Goal: Task Accomplishment & Management: Manage account settings

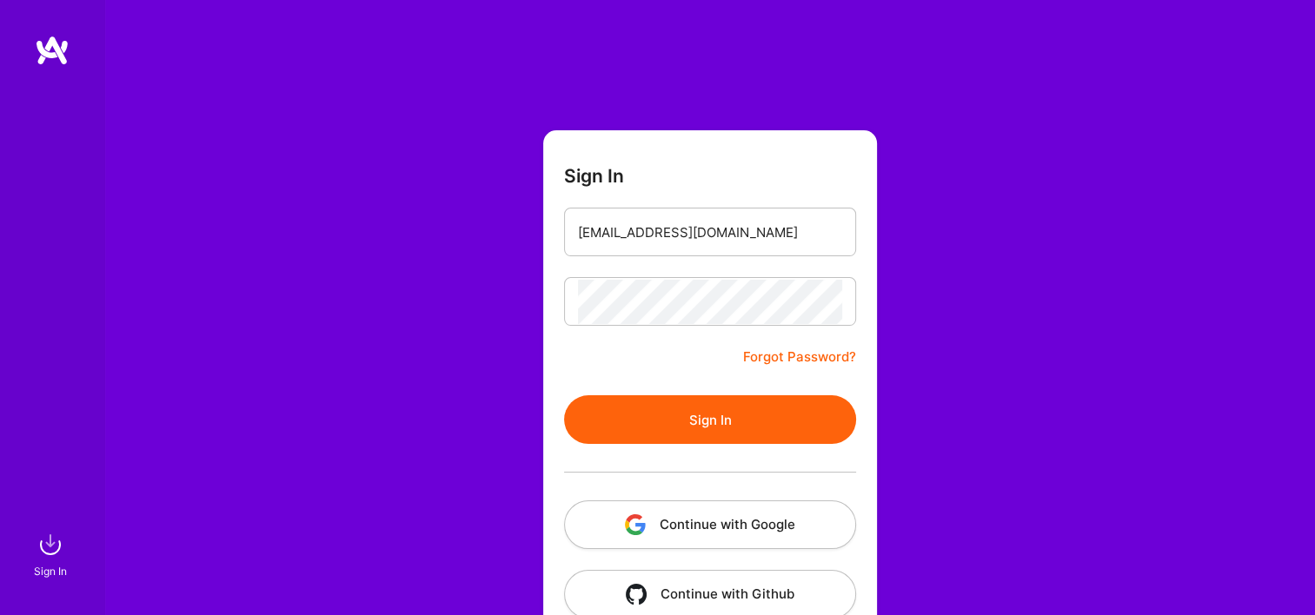
click at [711, 504] on button "Continue with Google" at bounding box center [710, 524] width 292 height 49
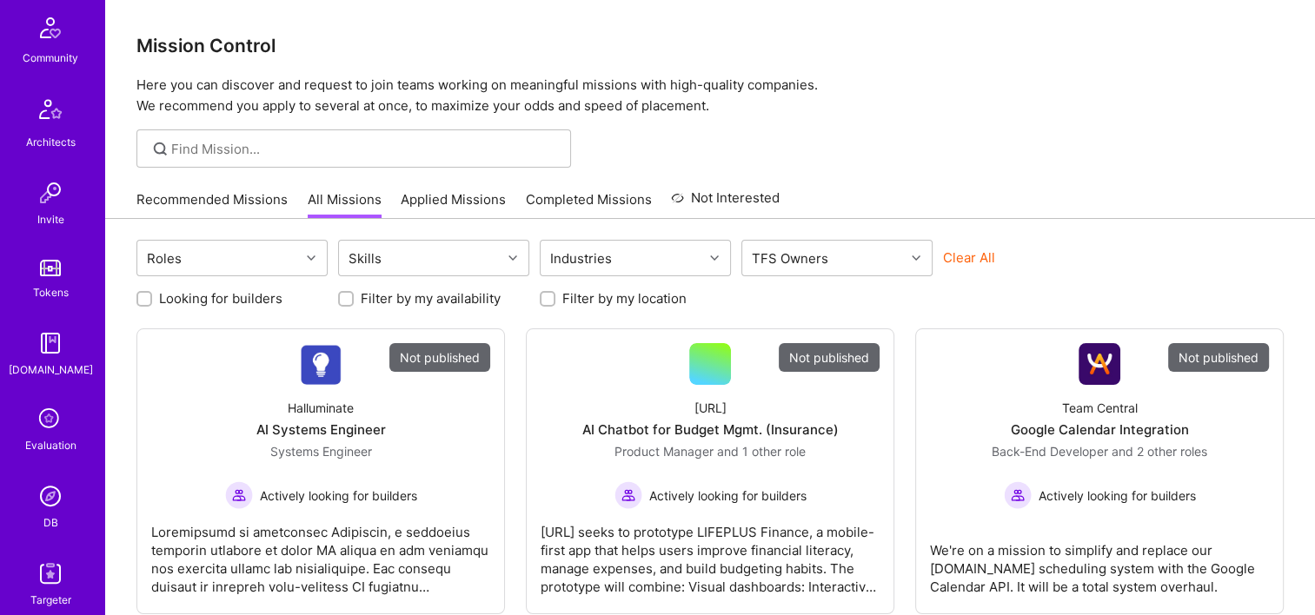
scroll to position [521, 0]
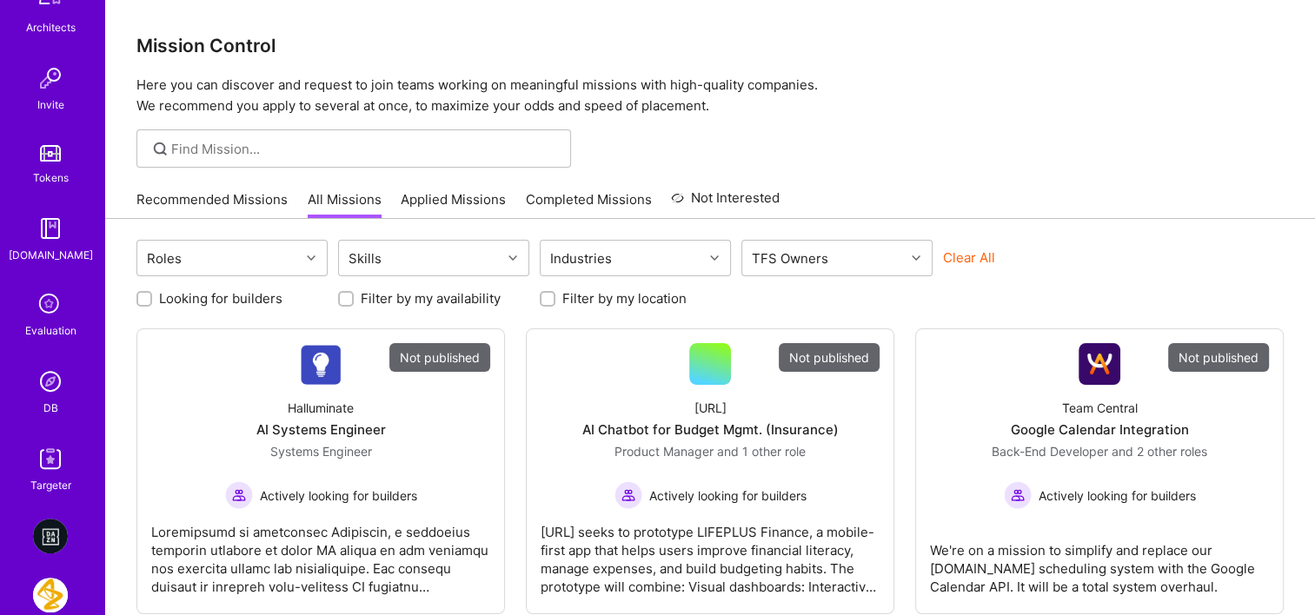
click at [63, 368] on link "DB" at bounding box center [51, 390] width 108 height 53
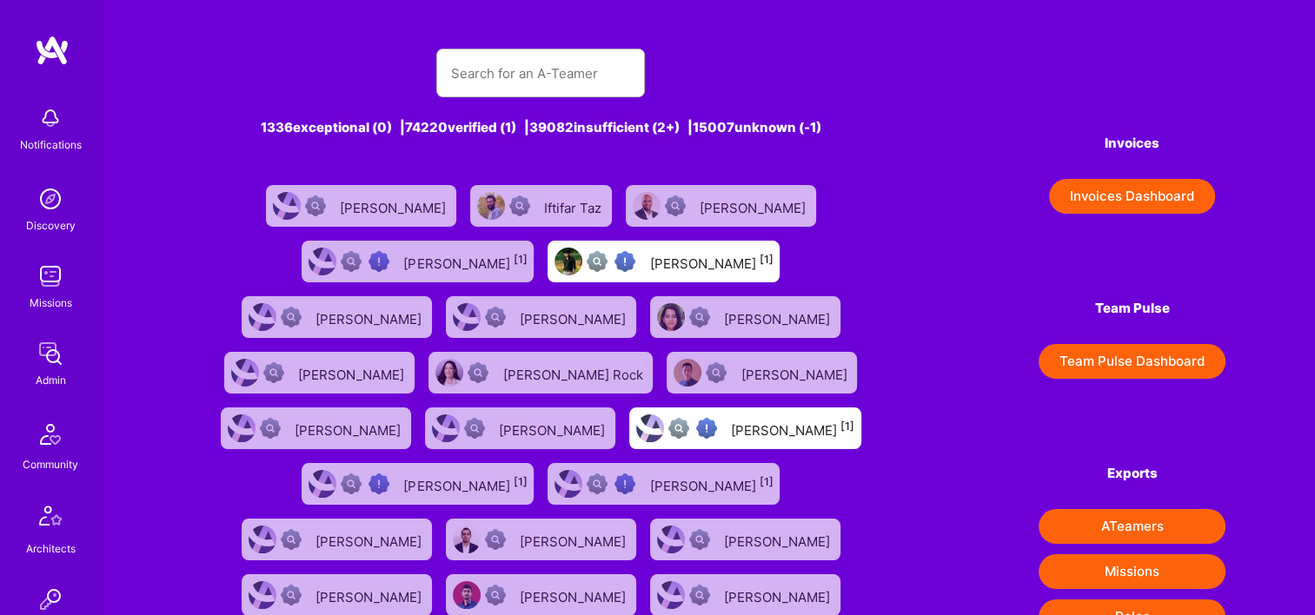
click at [1089, 182] on button "Invoices Dashboard" at bounding box center [1132, 196] width 166 height 35
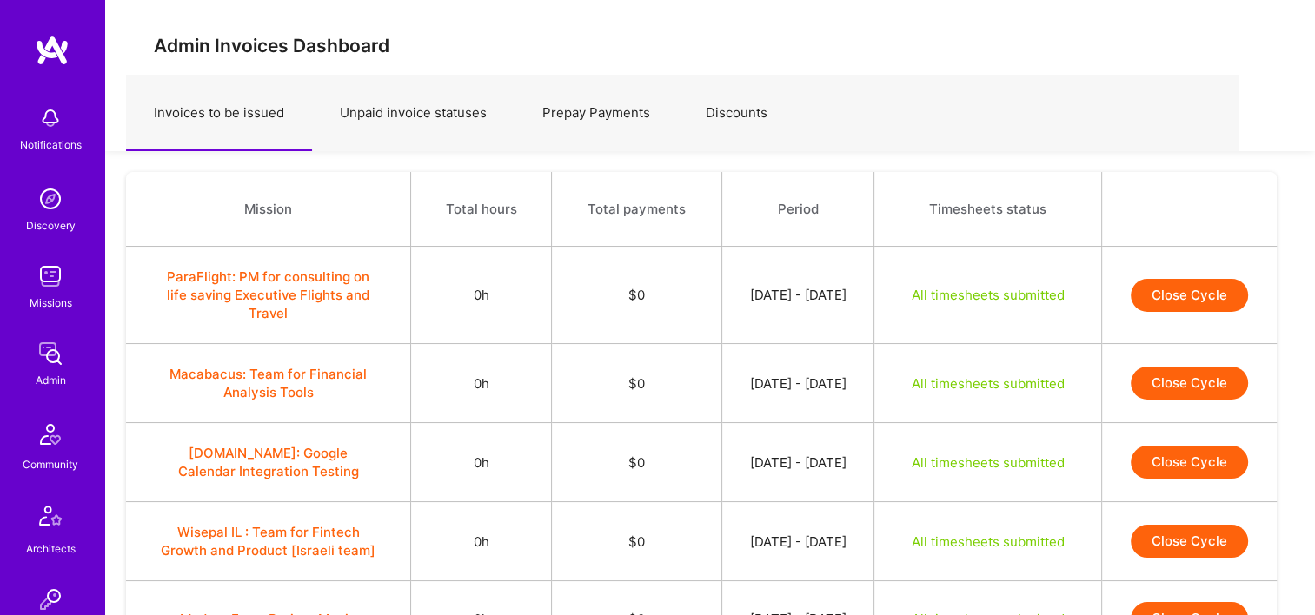
click at [615, 118] on link "Prepay Payments" at bounding box center [595, 114] width 163 height 76
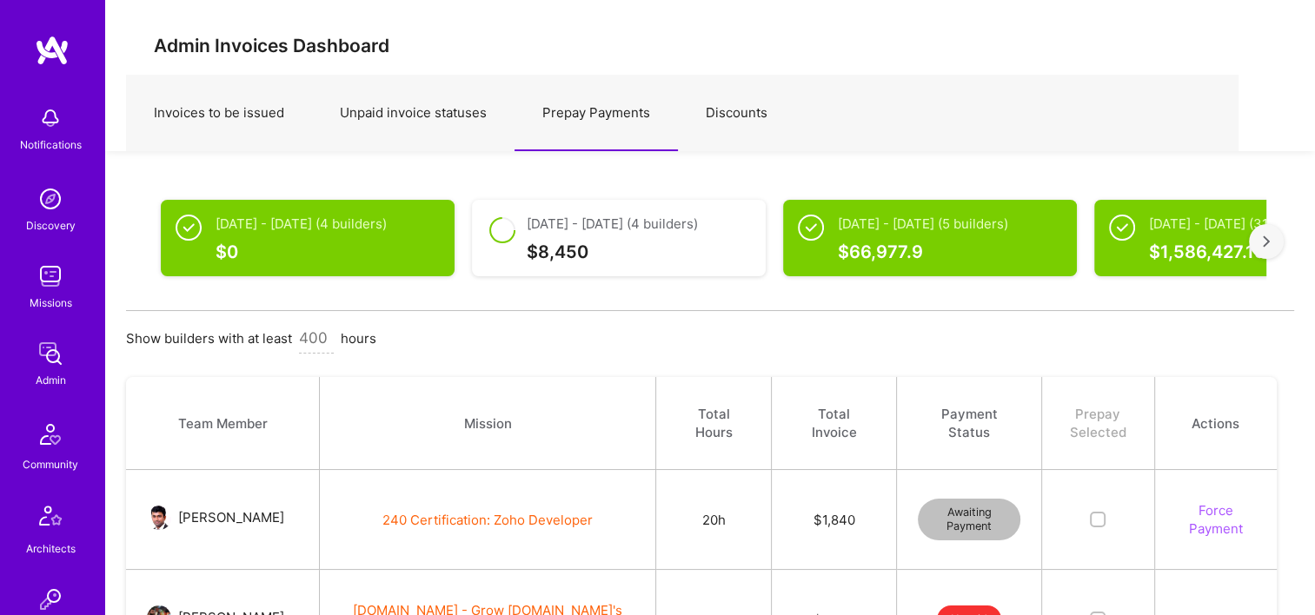
click at [1275, 239] on div at bounding box center [1265, 241] width 35 height 35
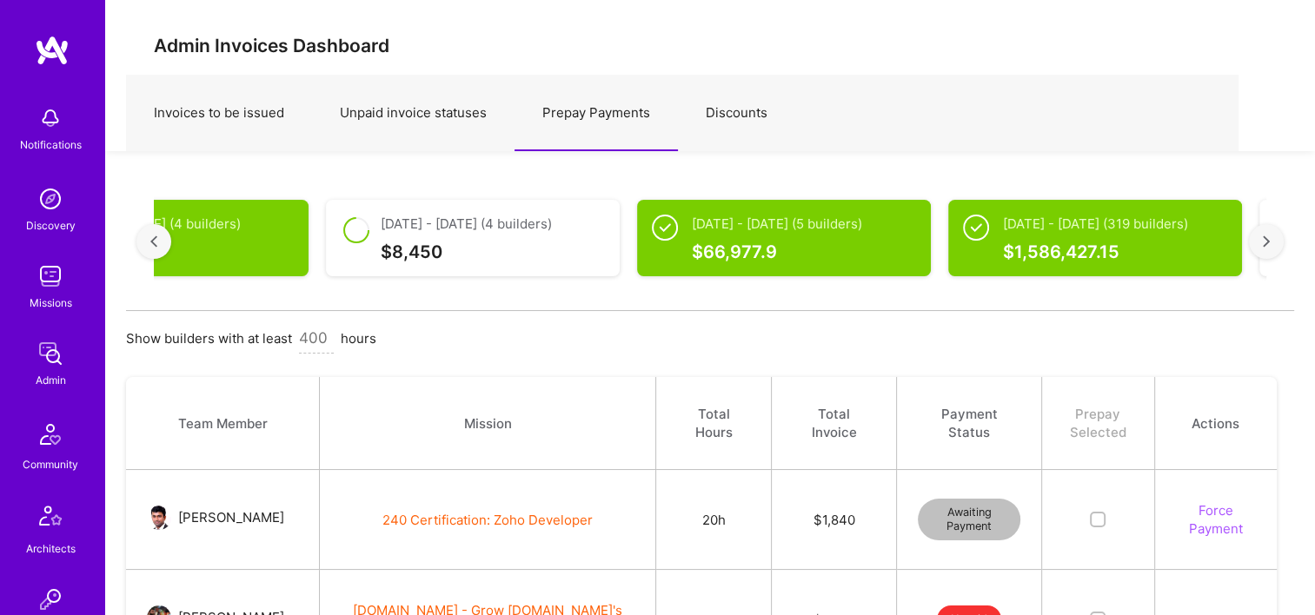
click at [1275, 239] on div at bounding box center [1265, 241] width 35 height 35
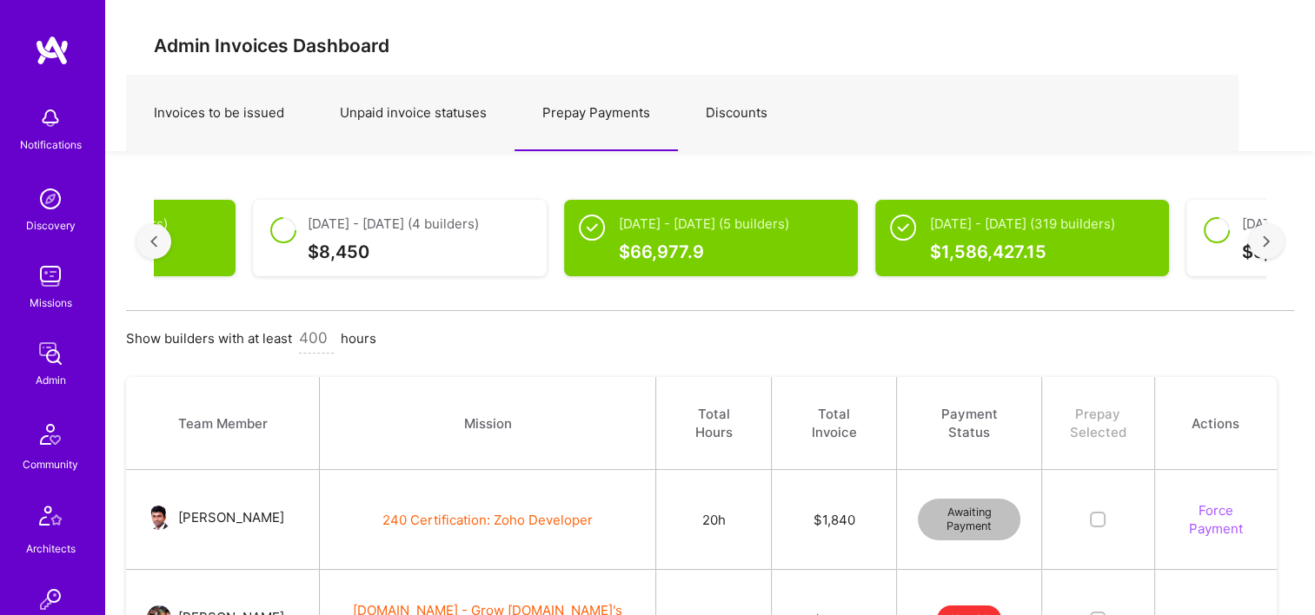
click at [1275, 239] on div at bounding box center [1265, 241] width 35 height 35
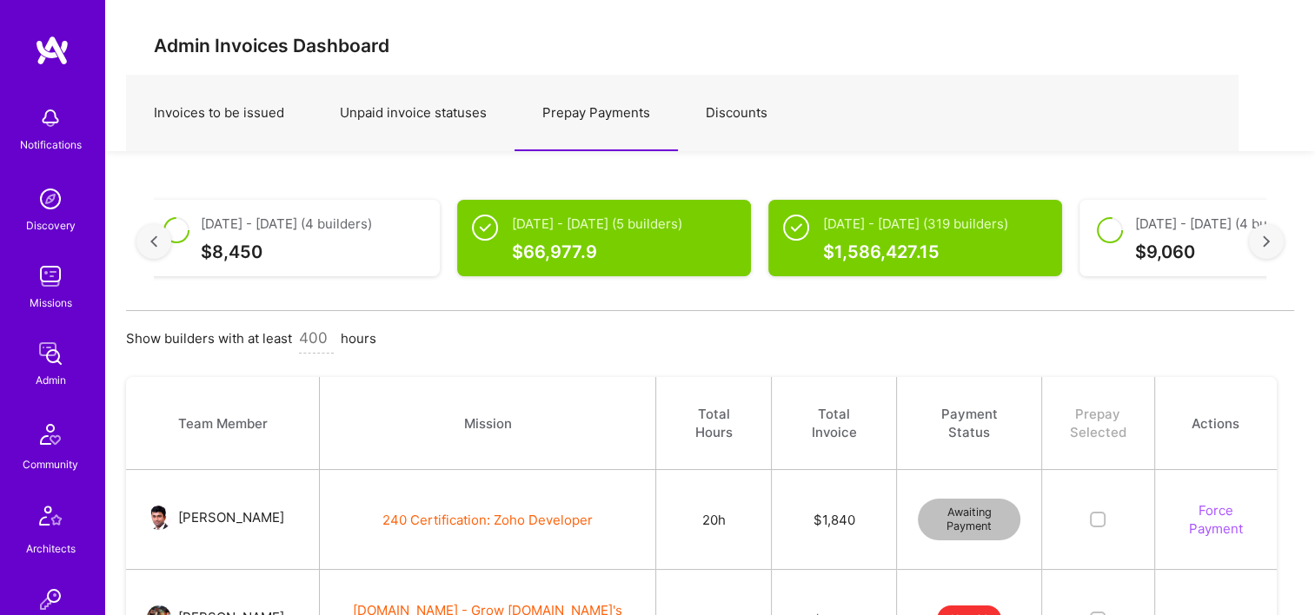
click at [1275, 239] on div at bounding box center [1265, 241] width 35 height 35
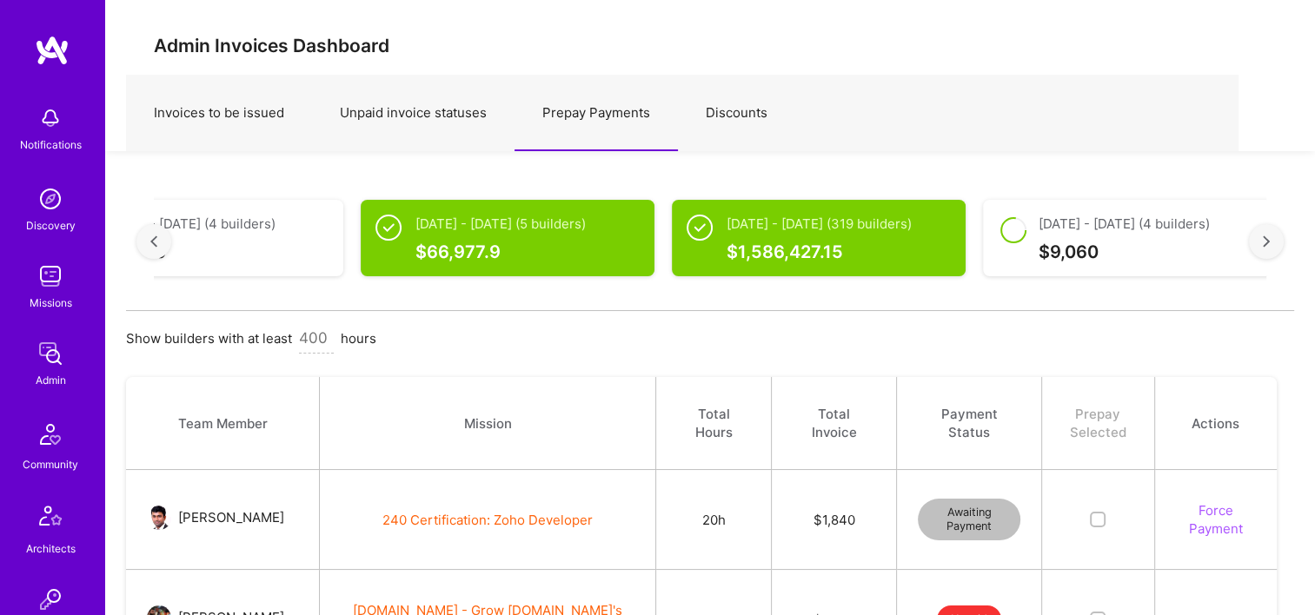
click at [1275, 239] on div at bounding box center [1265, 241] width 35 height 35
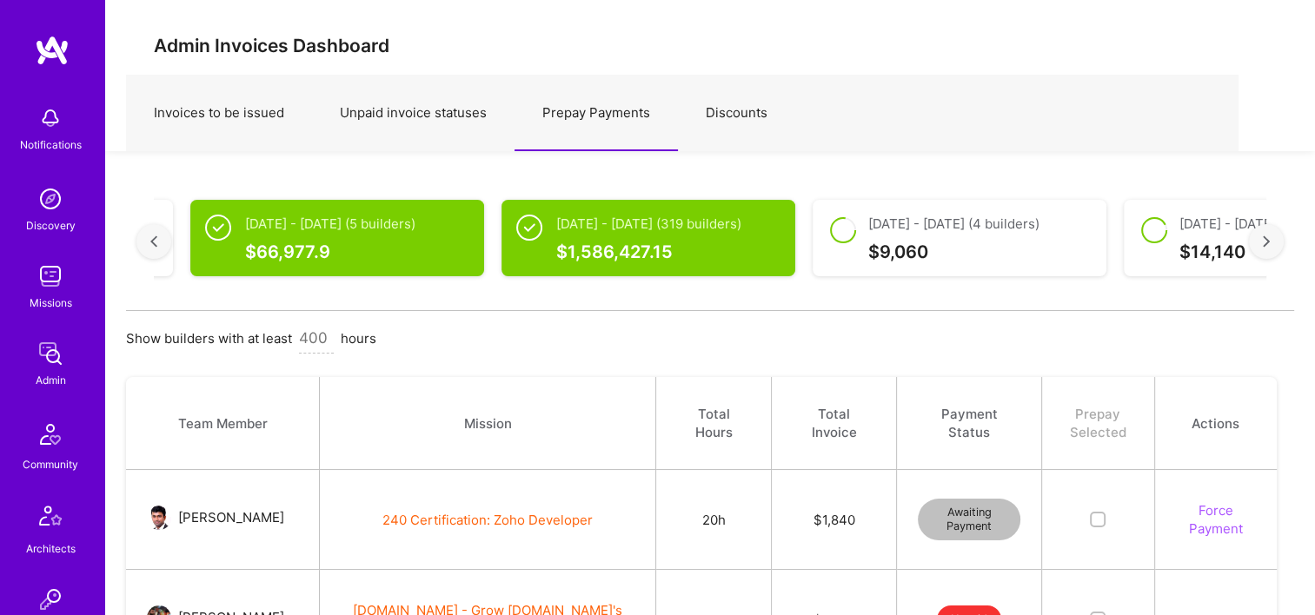
click at [1275, 239] on div at bounding box center [1265, 241] width 35 height 35
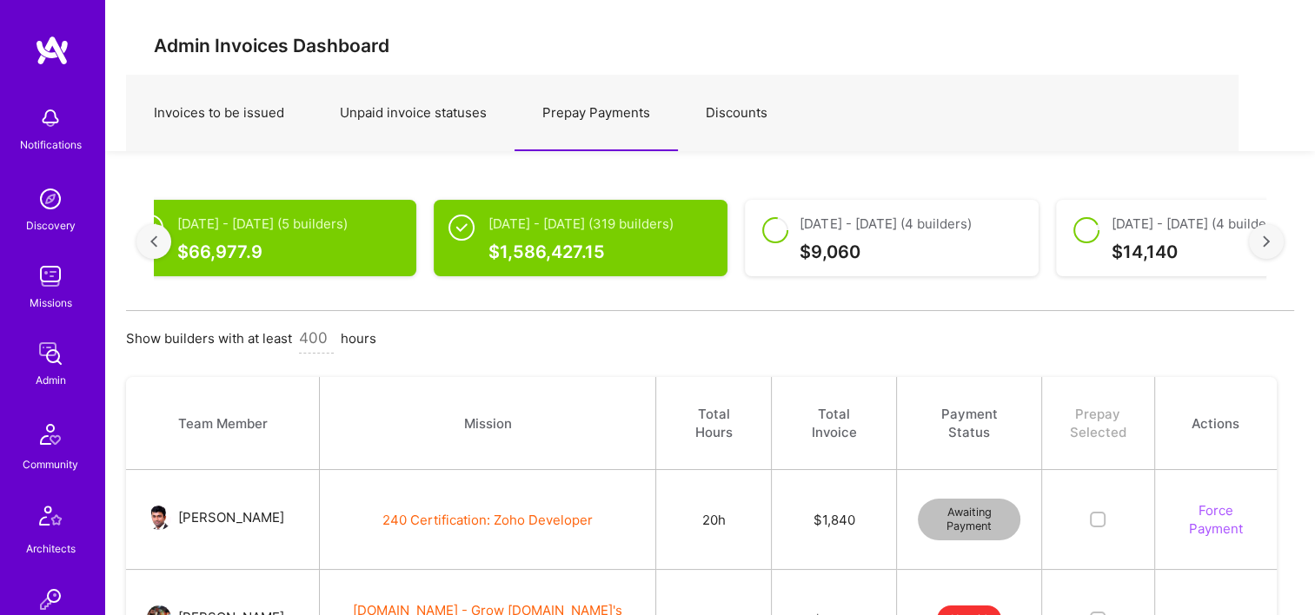
click at [1275, 239] on div at bounding box center [1265, 241] width 35 height 35
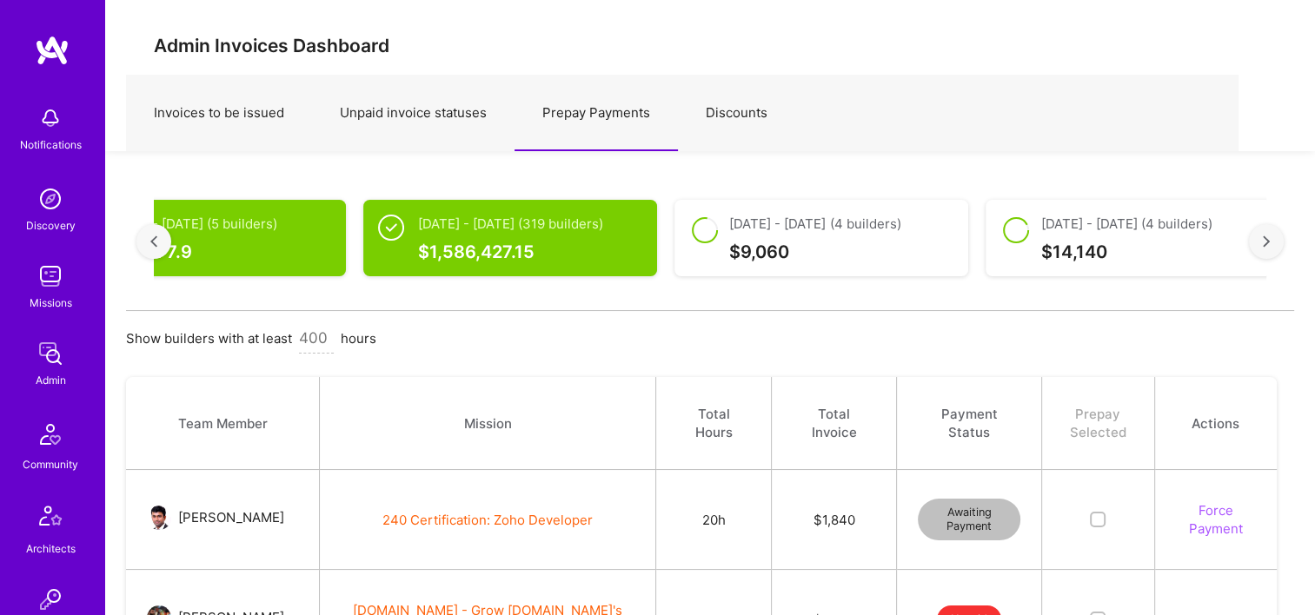
click at [1275, 239] on div at bounding box center [1265, 241] width 35 height 35
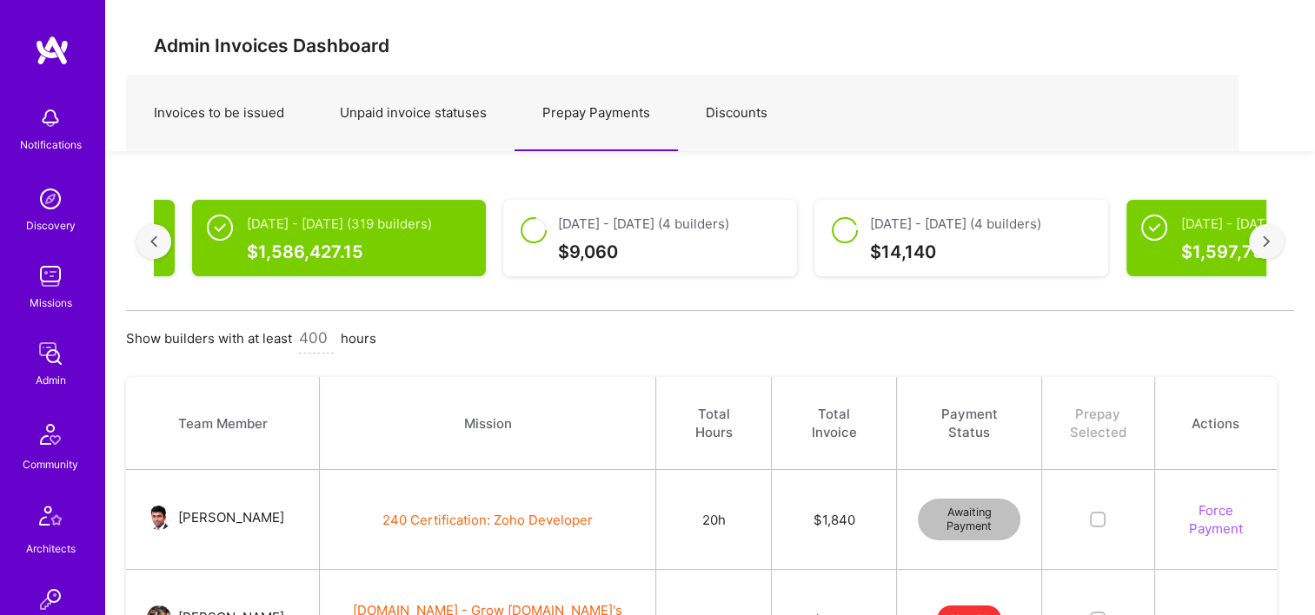
click at [1275, 239] on div at bounding box center [1265, 241] width 35 height 35
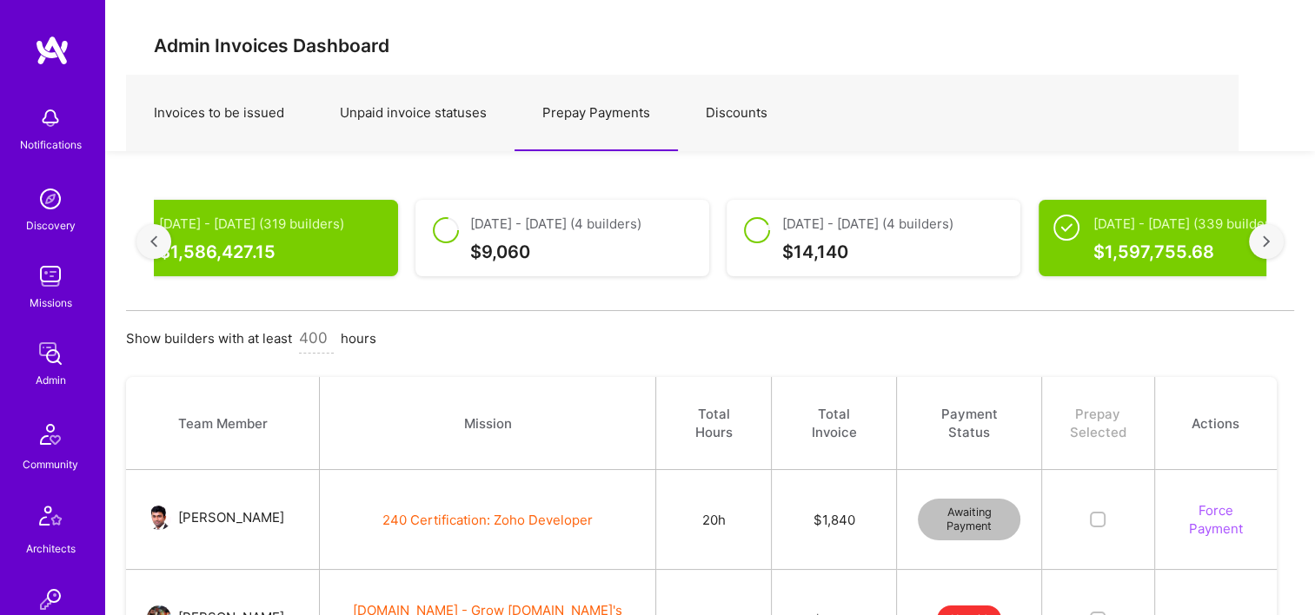
click at [1275, 239] on div at bounding box center [1265, 241] width 35 height 35
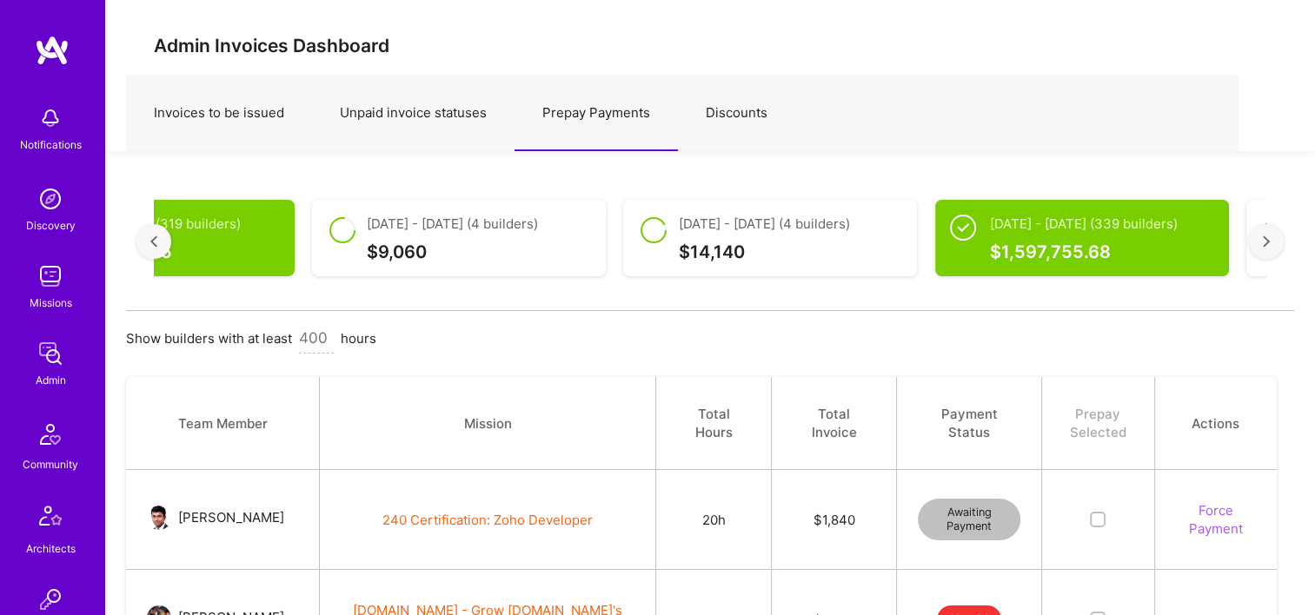
click at [1275, 239] on div at bounding box center [1265, 241] width 35 height 35
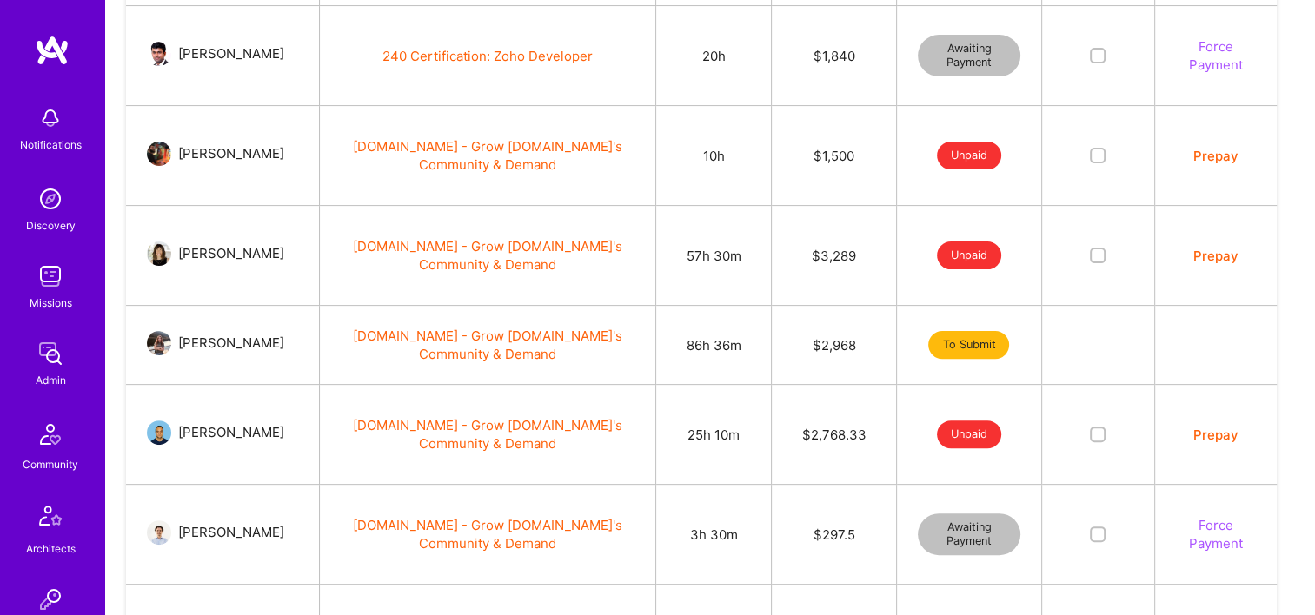
scroll to position [434, 0]
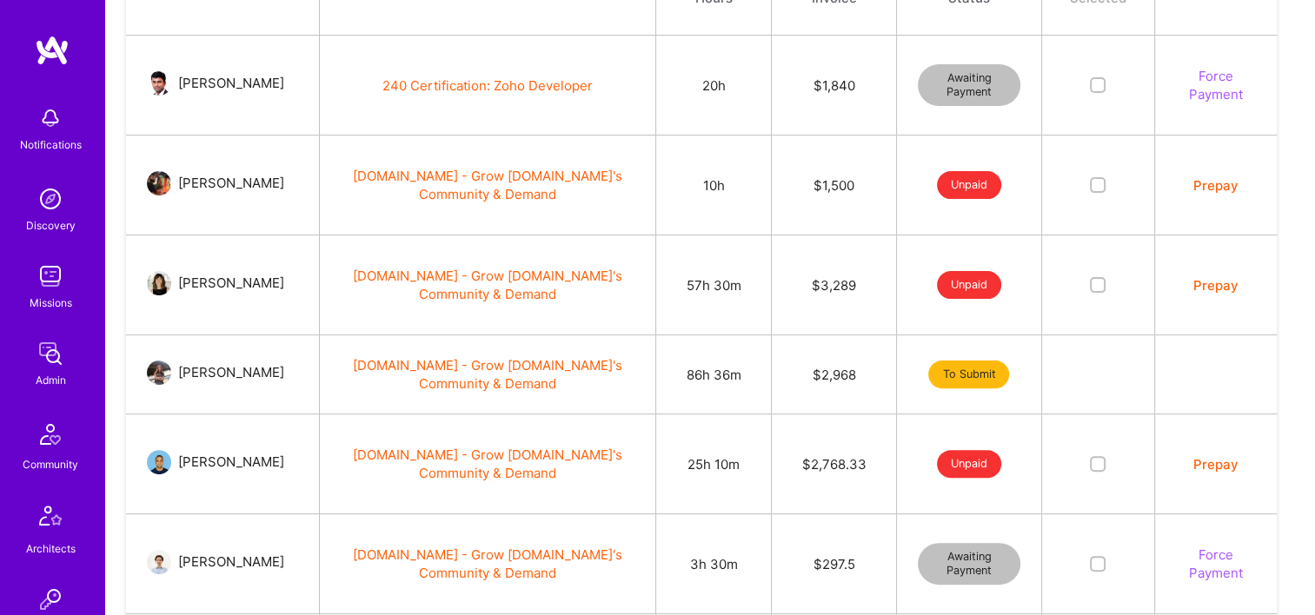
click at [1189, 289] on td "Prepay" at bounding box center [1215, 285] width 123 height 100
click at [1197, 287] on button "Prepay" at bounding box center [1215, 285] width 45 height 18
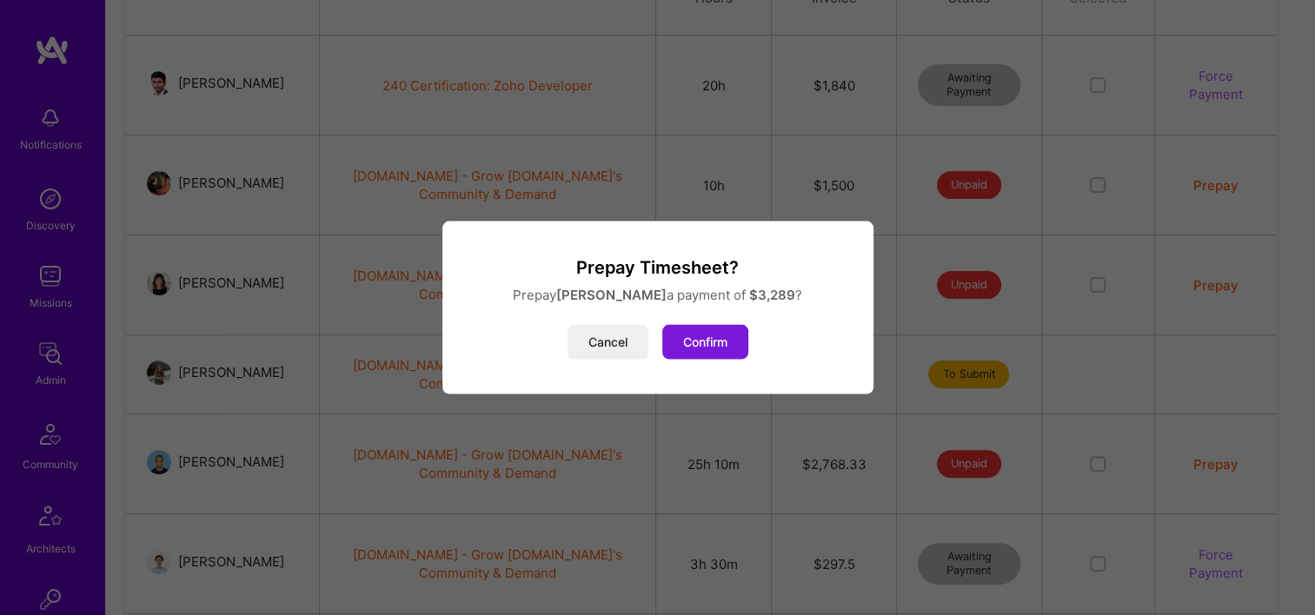
click at [717, 327] on button "Confirm" at bounding box center [705, 342] width 86 height 35
click at [736, 336] on button "Confirm" at bounding box center [705, 342] width 86 height 35
click at [715, 355] on button "Confirm" at bounding box center [705, 342] width 86 height 35
click at [710, 348] on button "Confirm" at bounding box center [705, 342] width 86 height 35
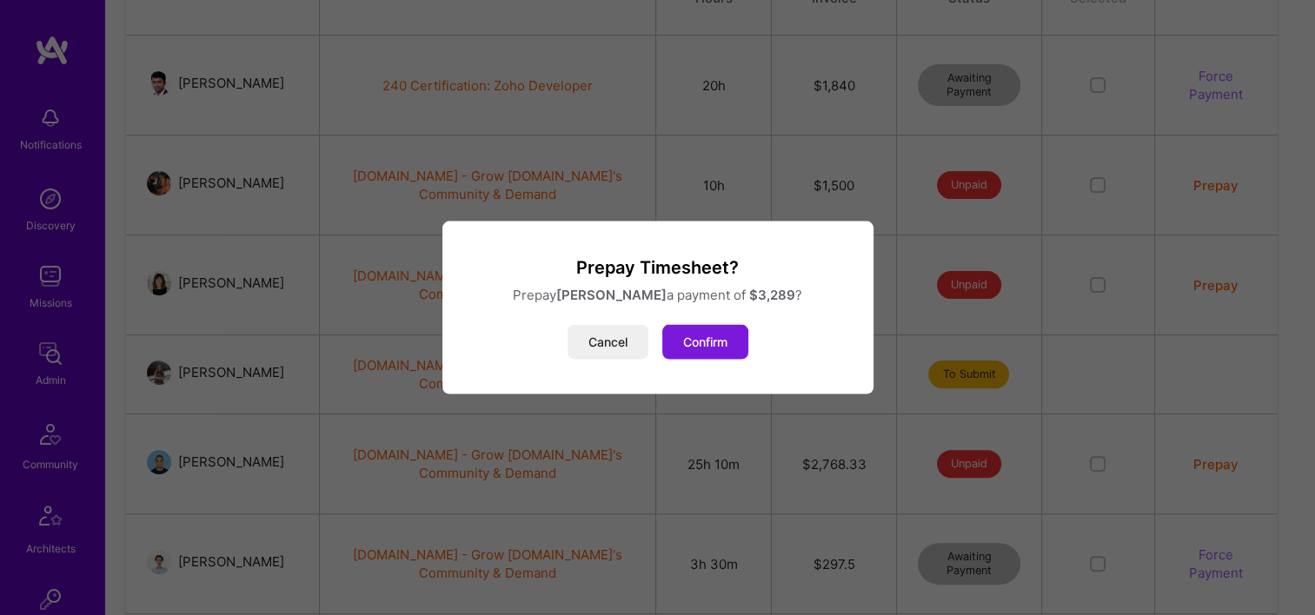
click at [710, 348] on button "Confirm" at bounding box center [705, 342] width 86 height 35
click at [611, 342] on button "Cancel" at bounding box center [607, 342] width 81 height 35
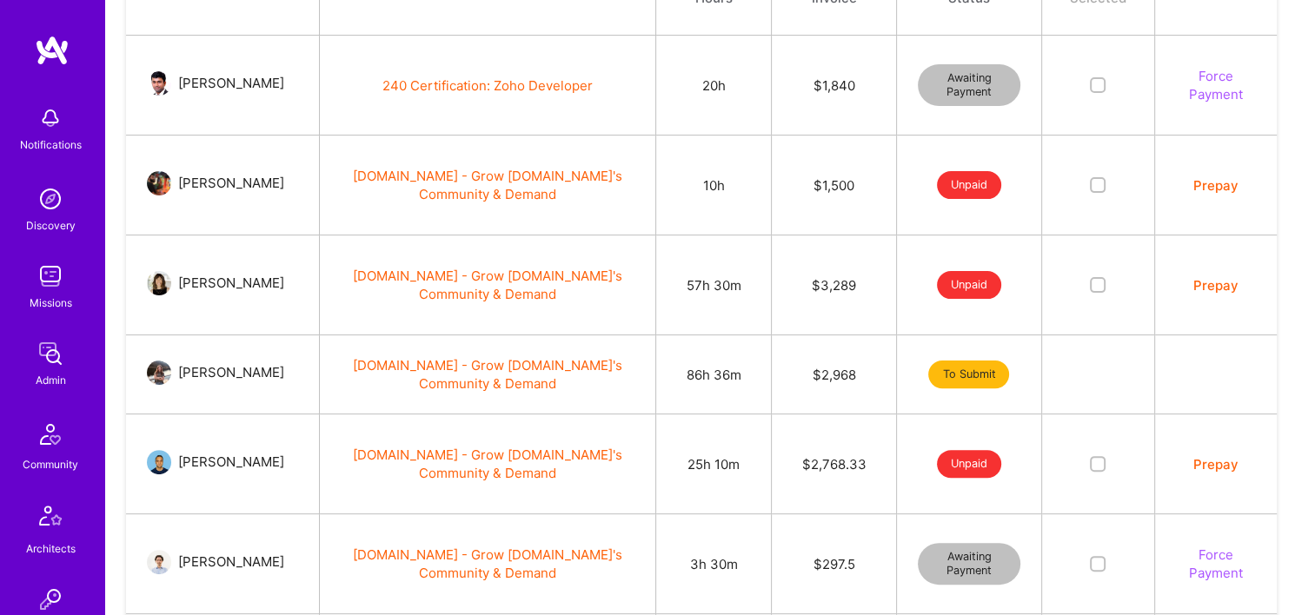
click at [519, 283] on td "[DOMAIN_NAME] - Grow [DOMAIN_NAME]'s Community & Demand" at bounding box center [488, 285] width 336 height 100
click at [476, 272] on link "[DOMAIN_NAME] - Grow [DOMAIN_NAME]'s Community & Demand" at bounding box center [487, 285] width 269 height 35
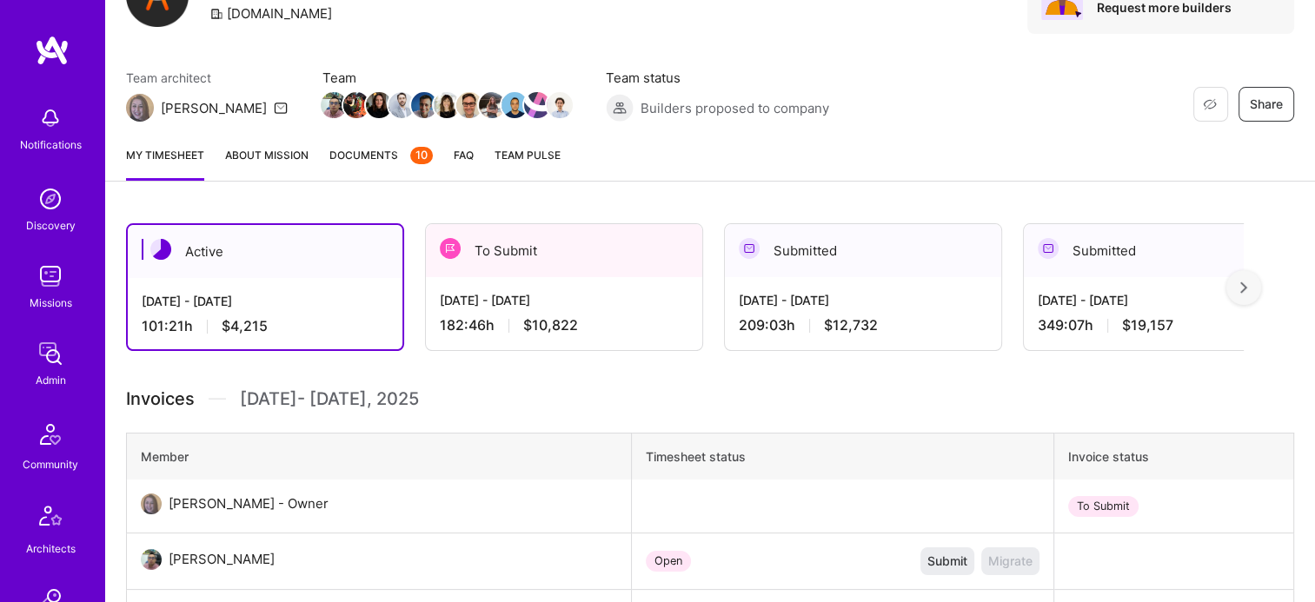
click at [580, 285] on div "Sep 16 - Sep 30, 2025 182:46 h $10,822" at bounding box center [564, 312] width 276 height 71
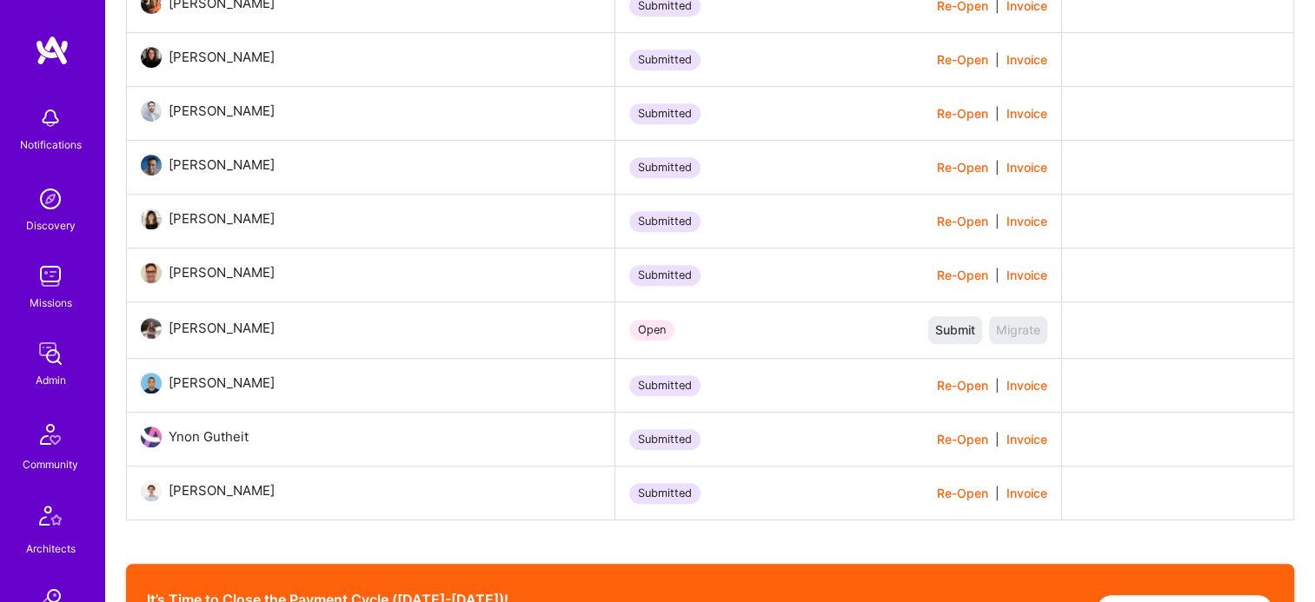
scroll to position [956, 0]
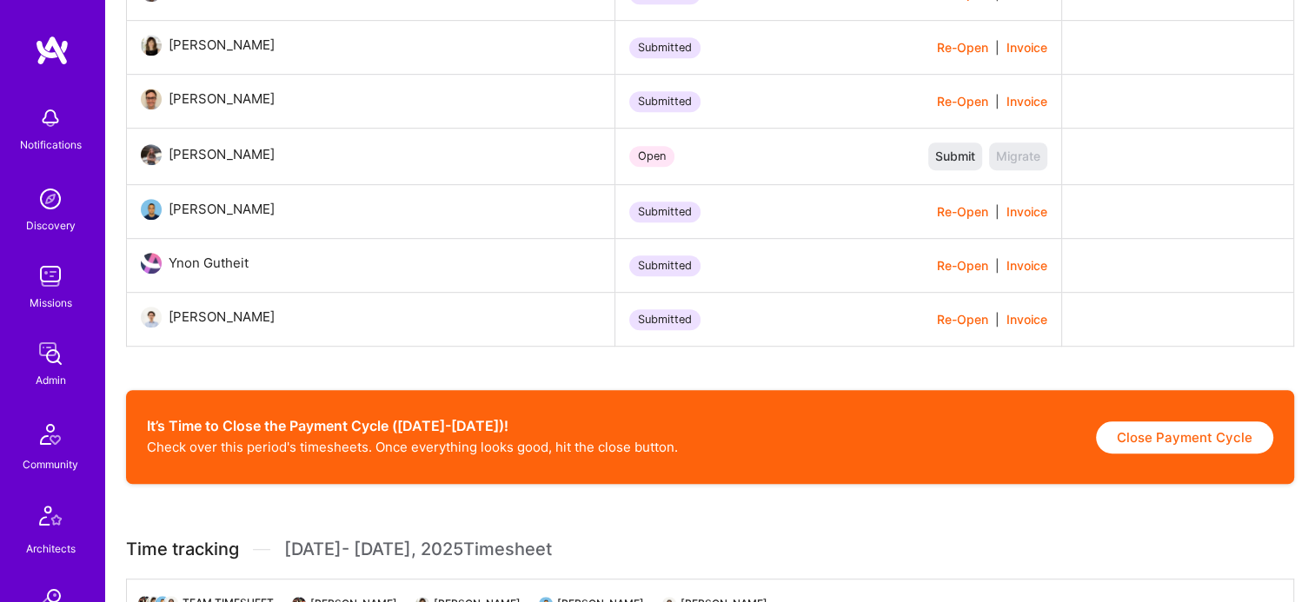
click at [1194, 436] on button "Close Payment Cycle" at bounding box center [1184, 437] width 177 height 32
select select "68c8ac8729f883d9329aea0b"
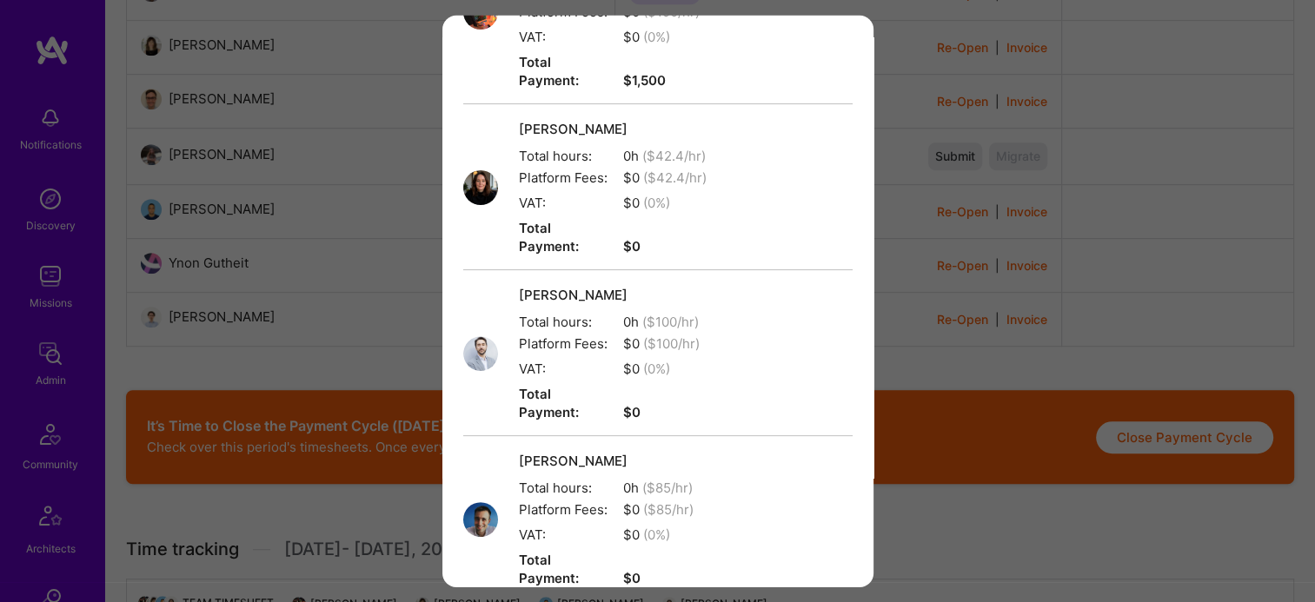
scroll to position [0, 0]
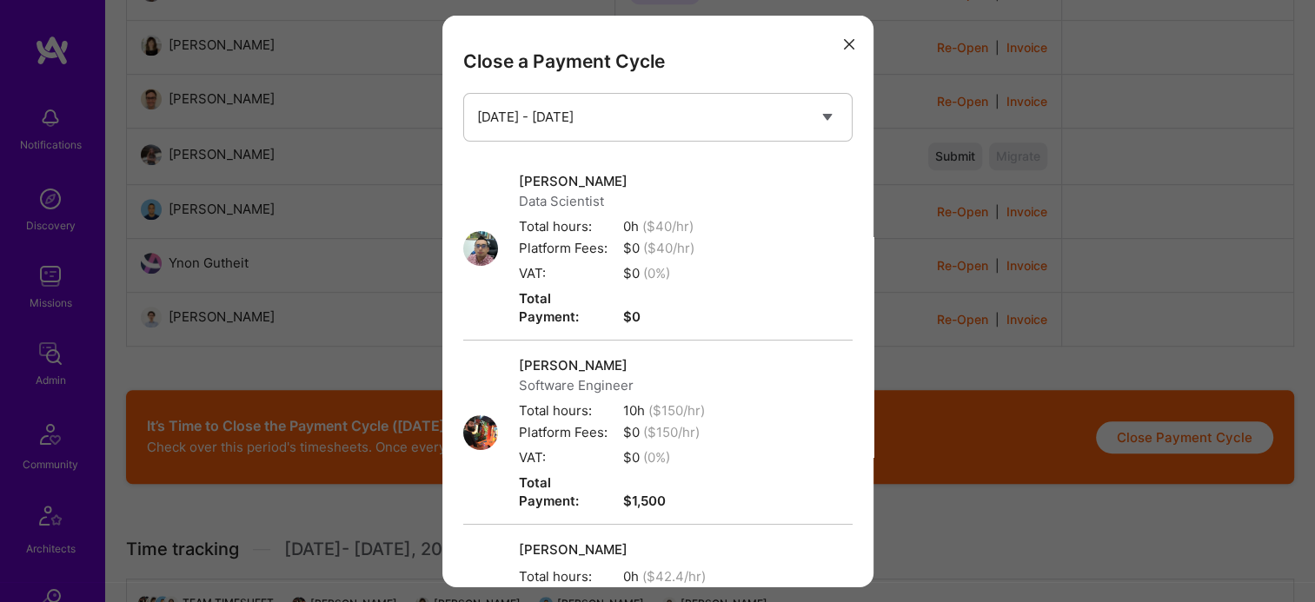
click at [844, 39] on icon "modal" at bounding box center [849, 44] width 10 height 10
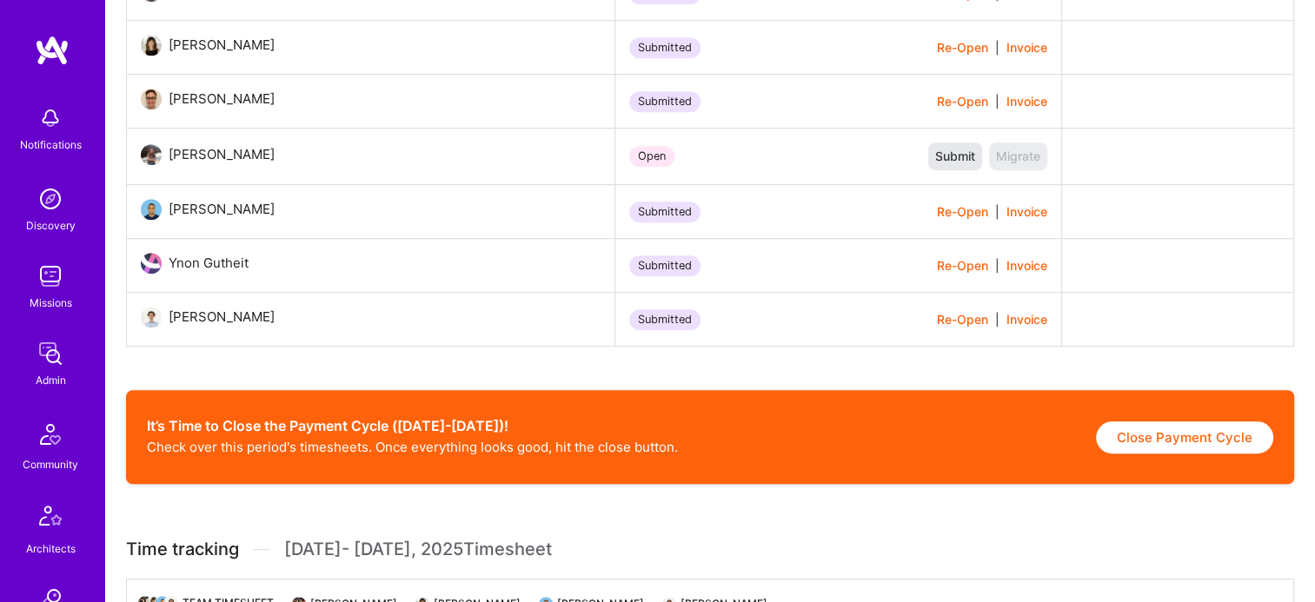
click at [935, 163] on span "Submit" at bounding box center [955, 156] width 40 height 17
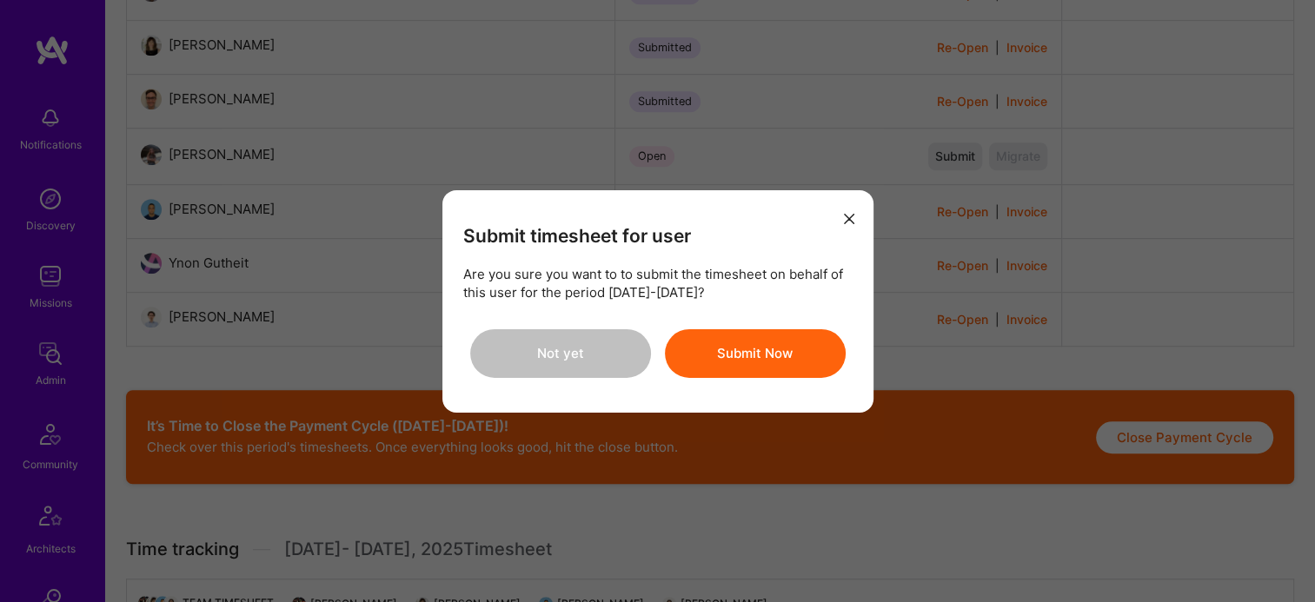
click at [735, 358] on button "Submit Now" at bounding box center [755, 353] width 181 height 49
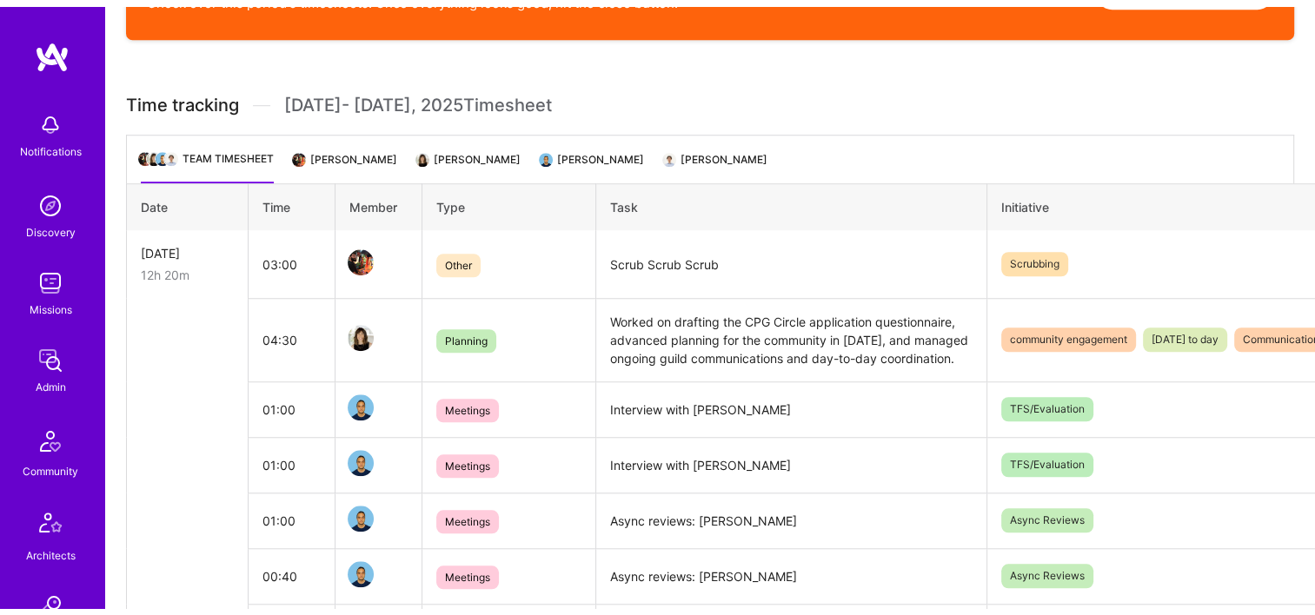
scroll to position [1477, 0]
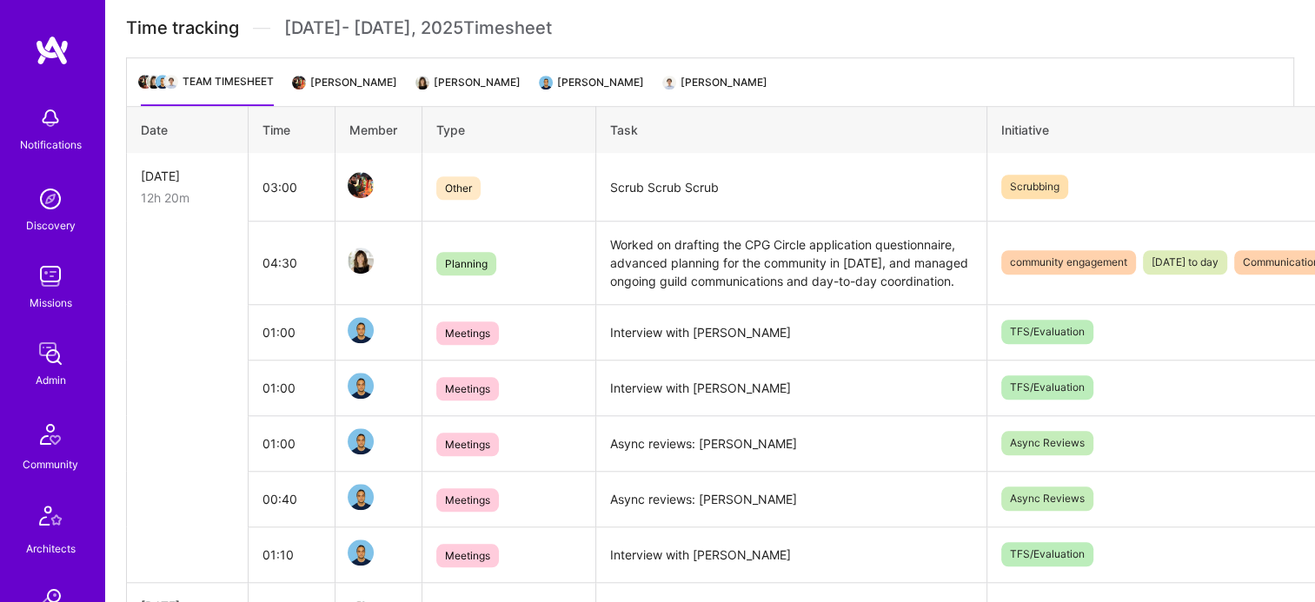
click at [450, 98] on li "[PERSON_NAME]" at bounding box center [469, 89] width 103 height 34
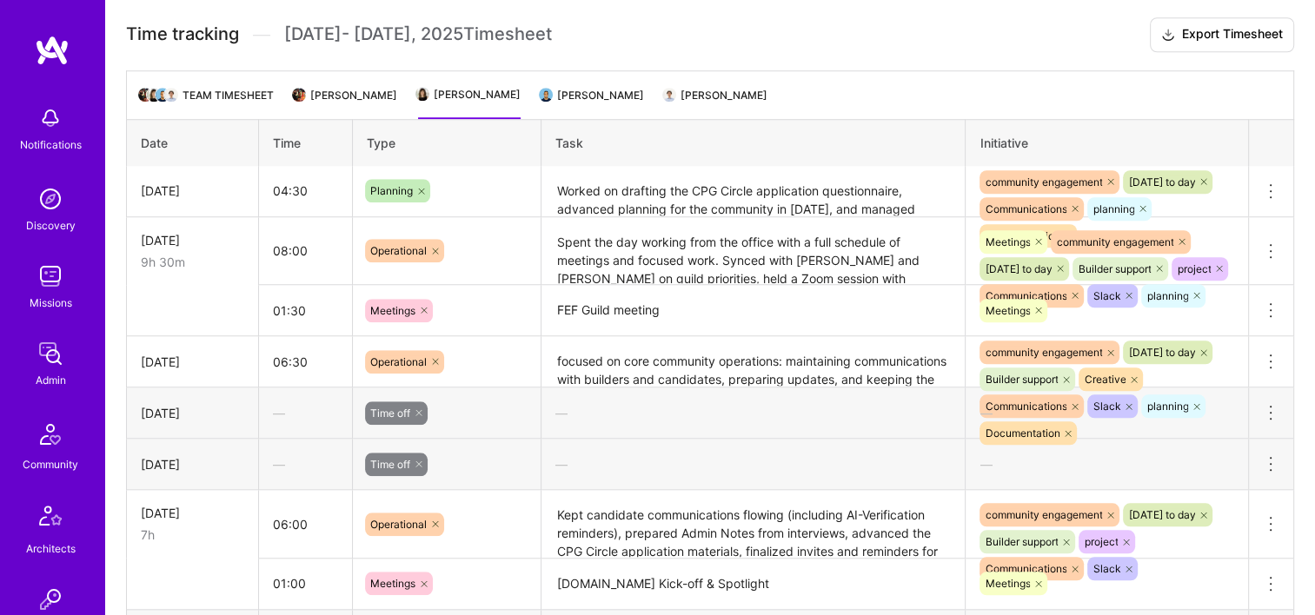
click at [338, 105] on li "[PERSON_NAME]" at bounding box center [346, 102] width 103 height 34
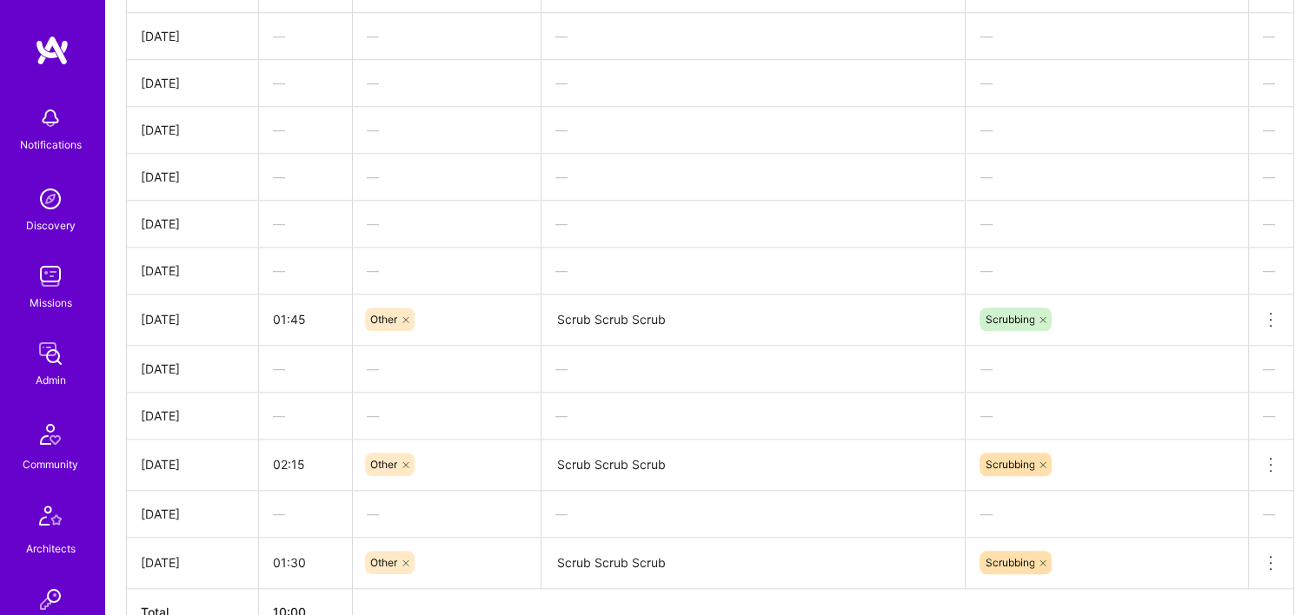
scroll to position [1364, 0]
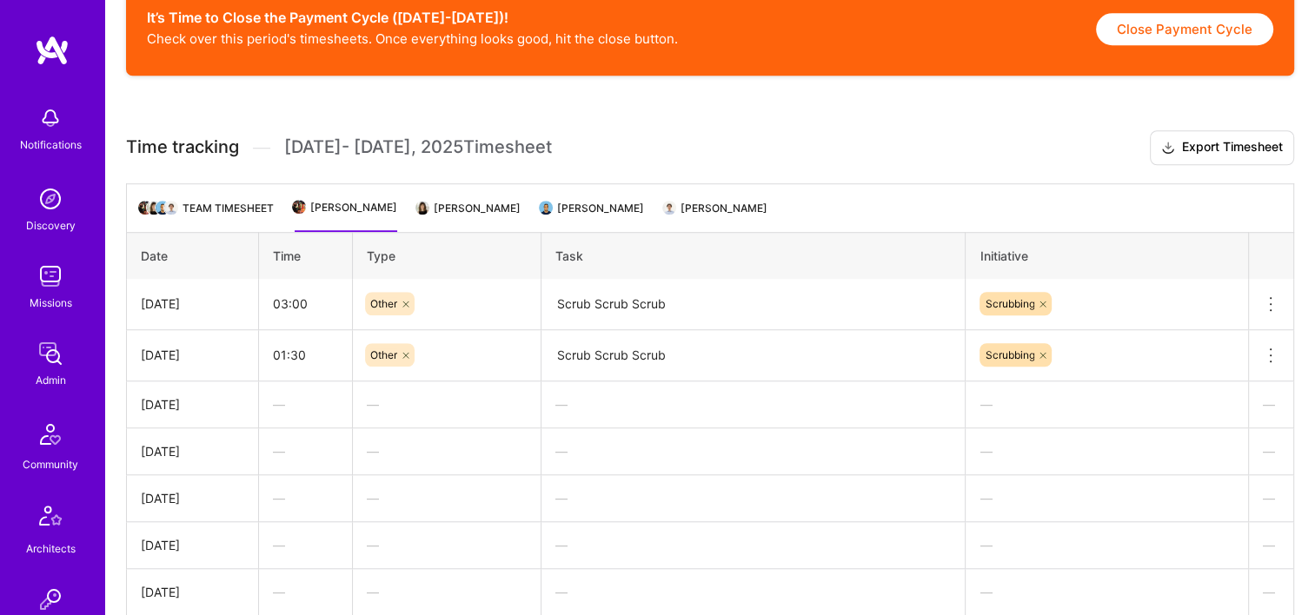
click at [436, 212] on li "[PERSON_NAME]" at bounding box center [469, 215] width 103 height 34
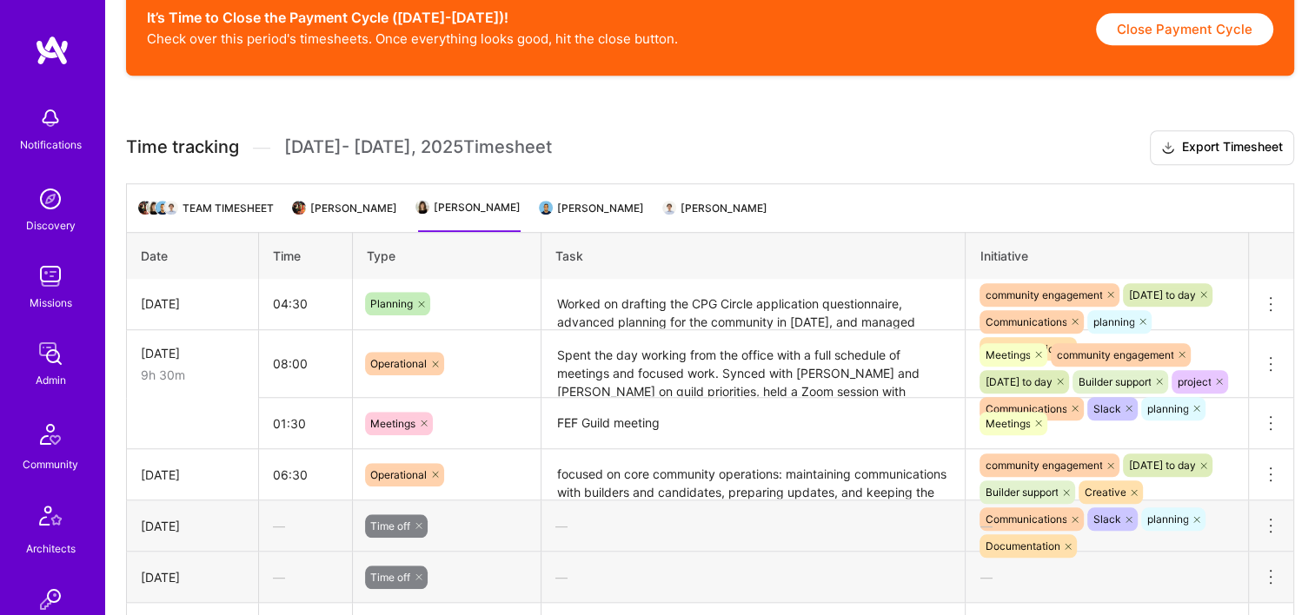
click at [552, 205] on li "[PERSON_NAME]" at bounding box center [592, 215] width 103 height 34
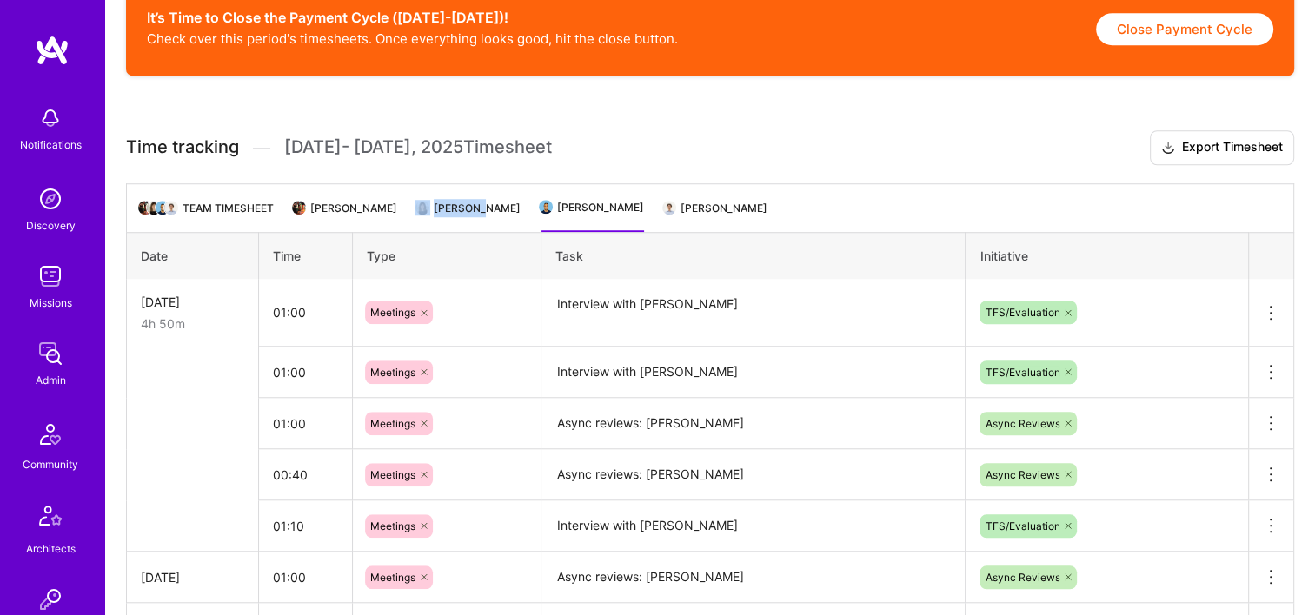
click at [452, 203] on li "[PERSON_NAME]" at bounding box center [469, 215] width 103 height 34
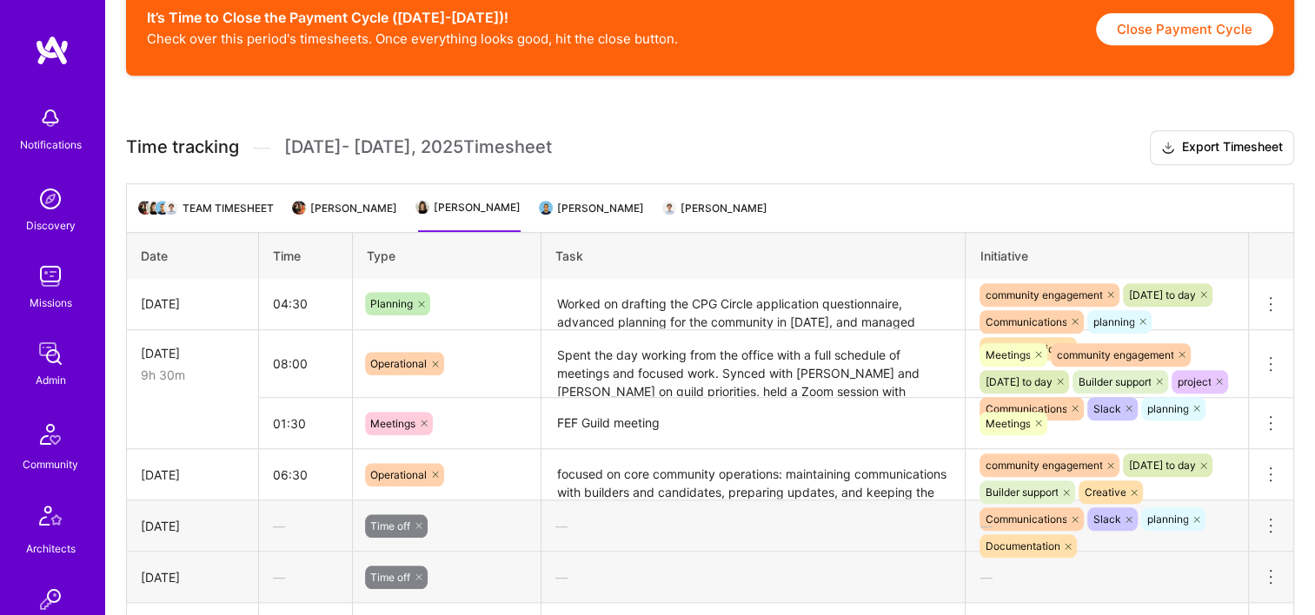
drag, startPoint x: 453, startPoint y: 203, endPoint x: 805, endPoint y: 162, distance: 354.2
click at [805, 162] on h3 "Time tracking Sep 16 - Sep 30 , 2025 Timesheet Export Timesheet" at bounding box center [710, 147] width 1168 height 35
click at [714, 231] on li "Pedro Nogueira" at bounding box center [716, 215] width 103 height 34
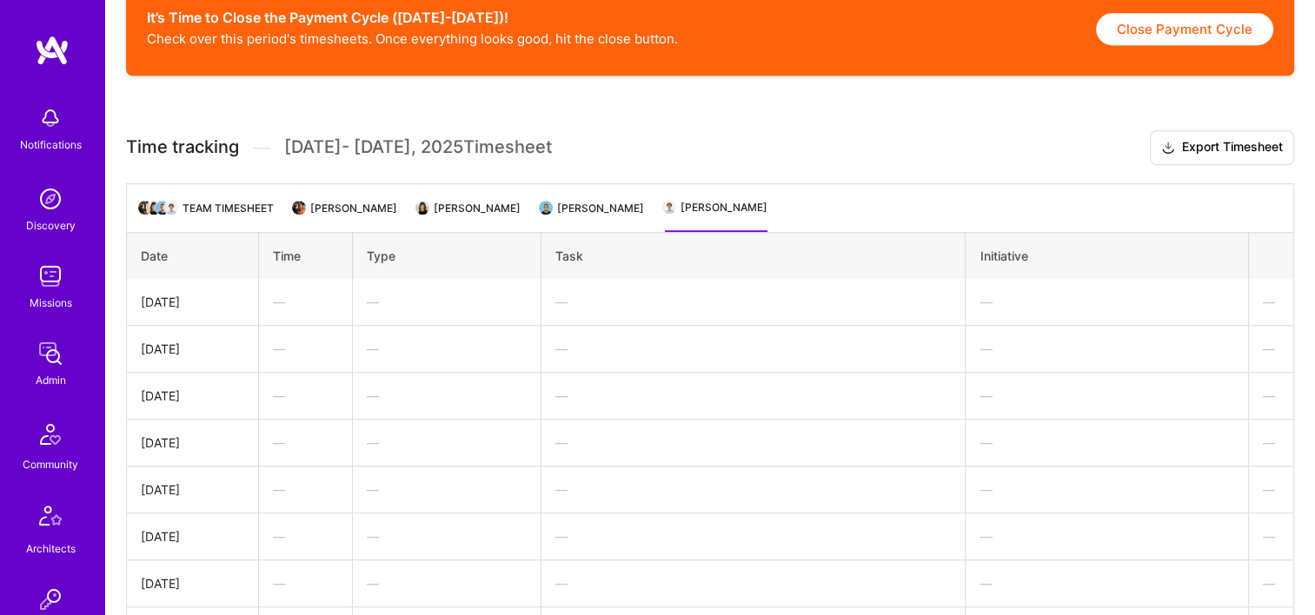
drag, startPoint x: 583, startPoint y: 219, endPoint x: 605, endPoint y: 211, distance: 23.1
click at [582, 219] on li "Mostafa Darehzereshki" at bounding box center [592, 215] width 103 height 34
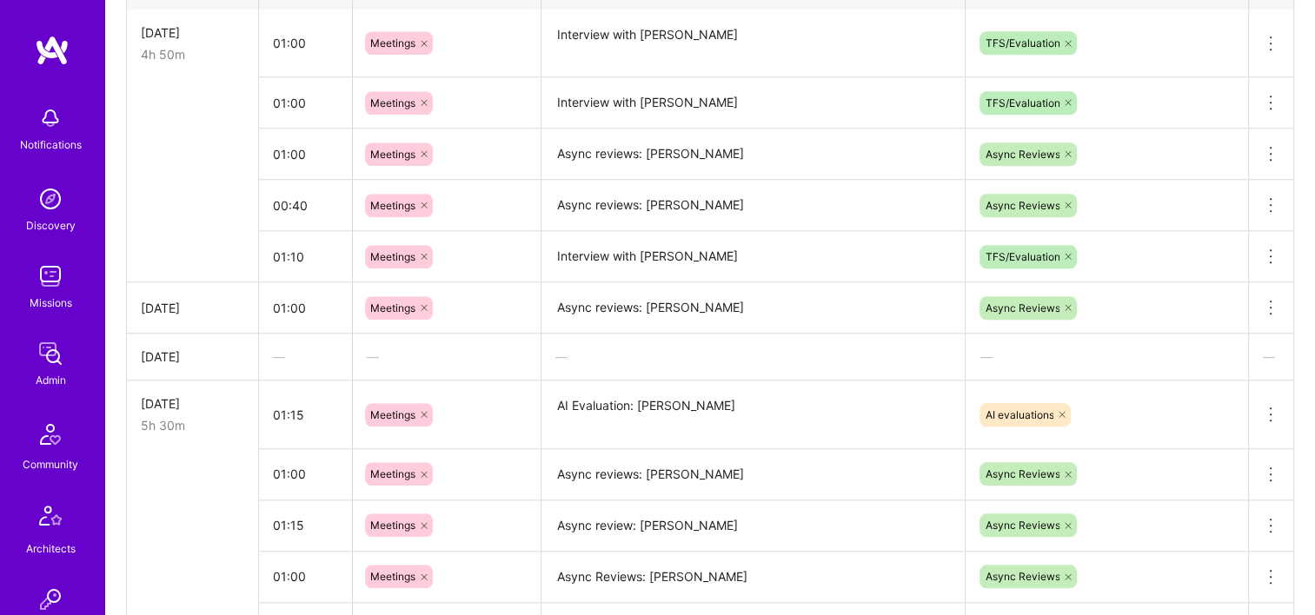
scroll to position [1391, 0]
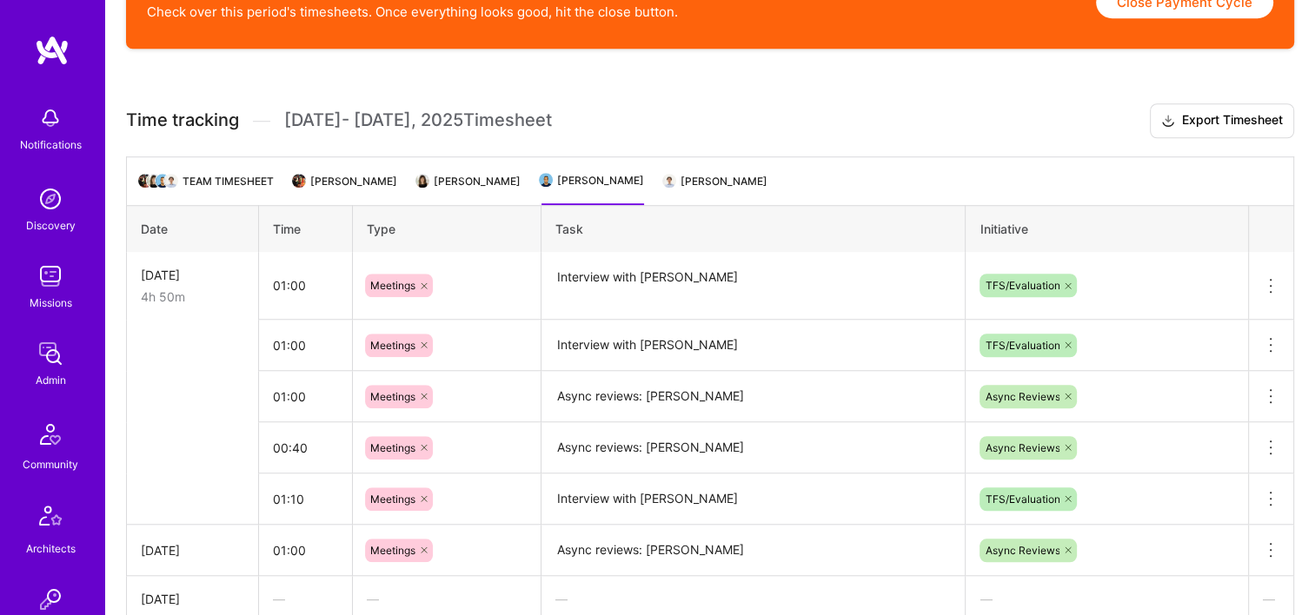
click at [336, 191] on li "Yoni Levy" at bounding box center [346, 188] width 103 height 34
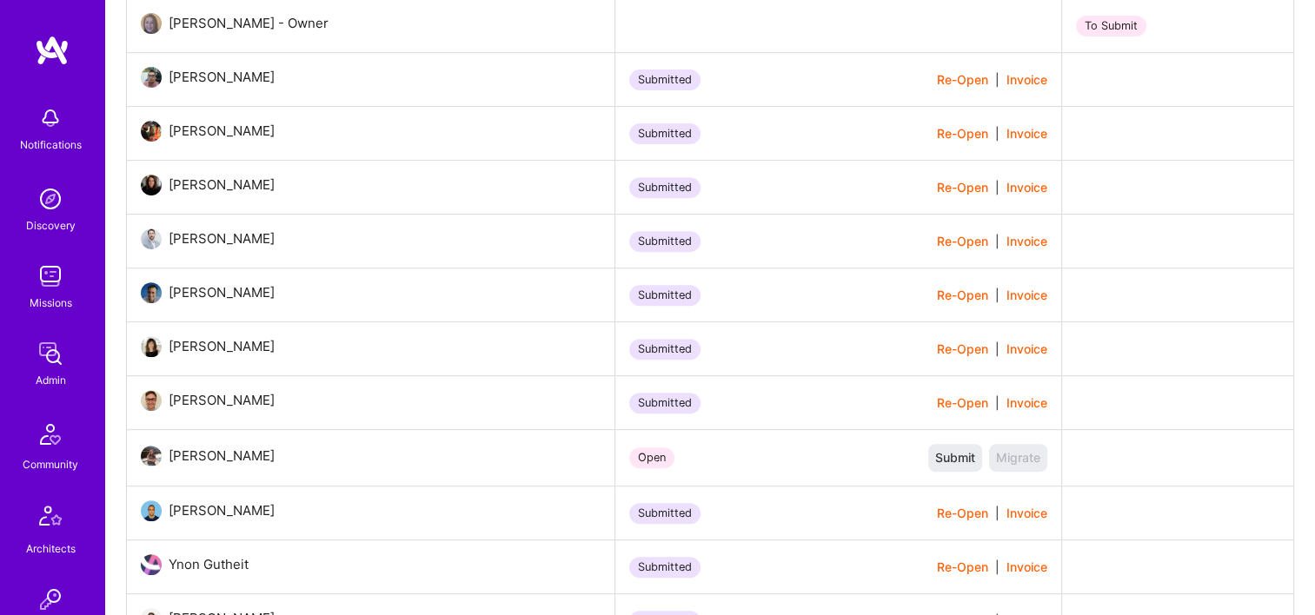
scroll to position [435, 0]
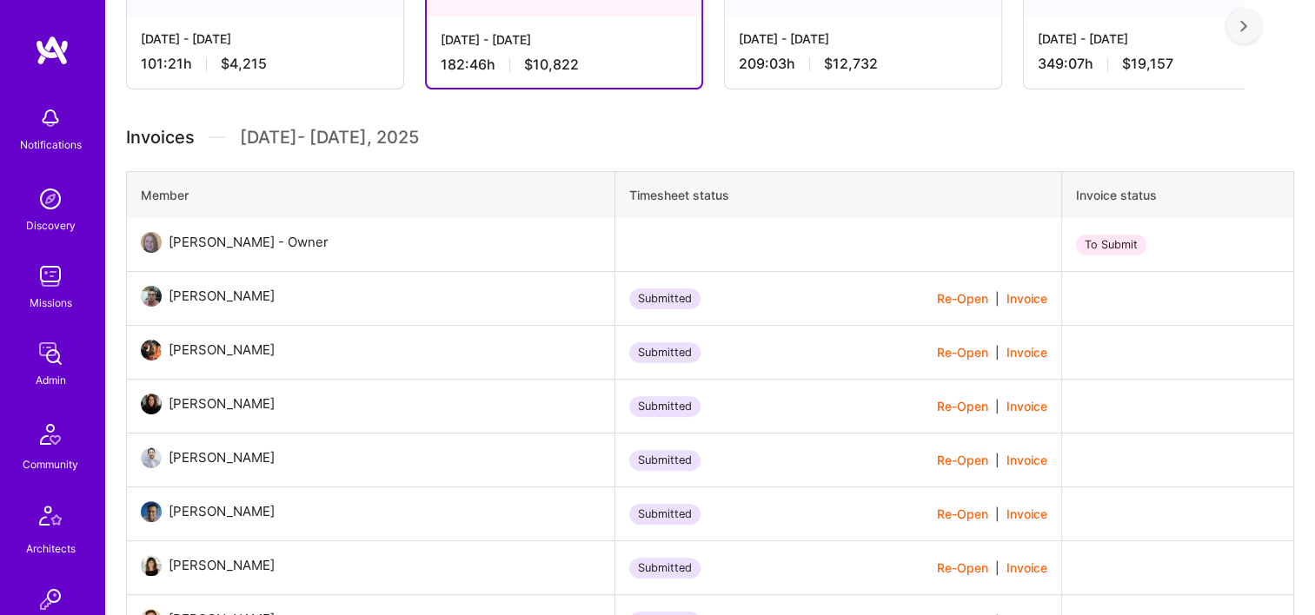
drag, startPoint x: 644, startPoint y: 151, endPoint x: 695, endPoint y: 237, distance: 100.1
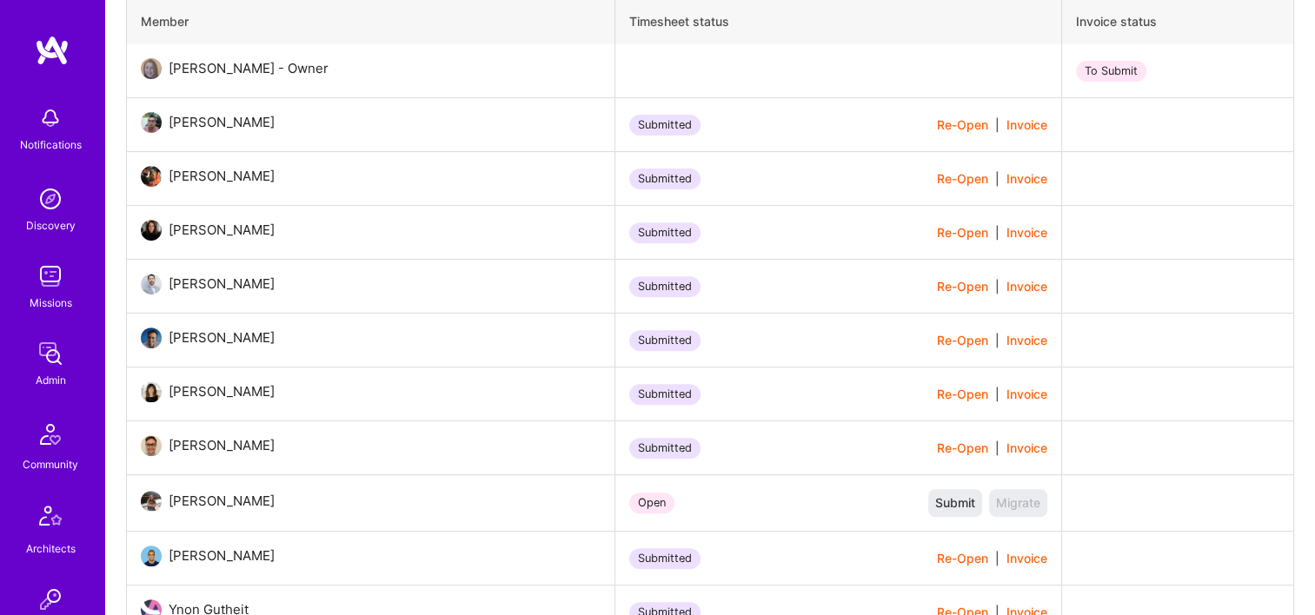
scroll to position [696, 0]
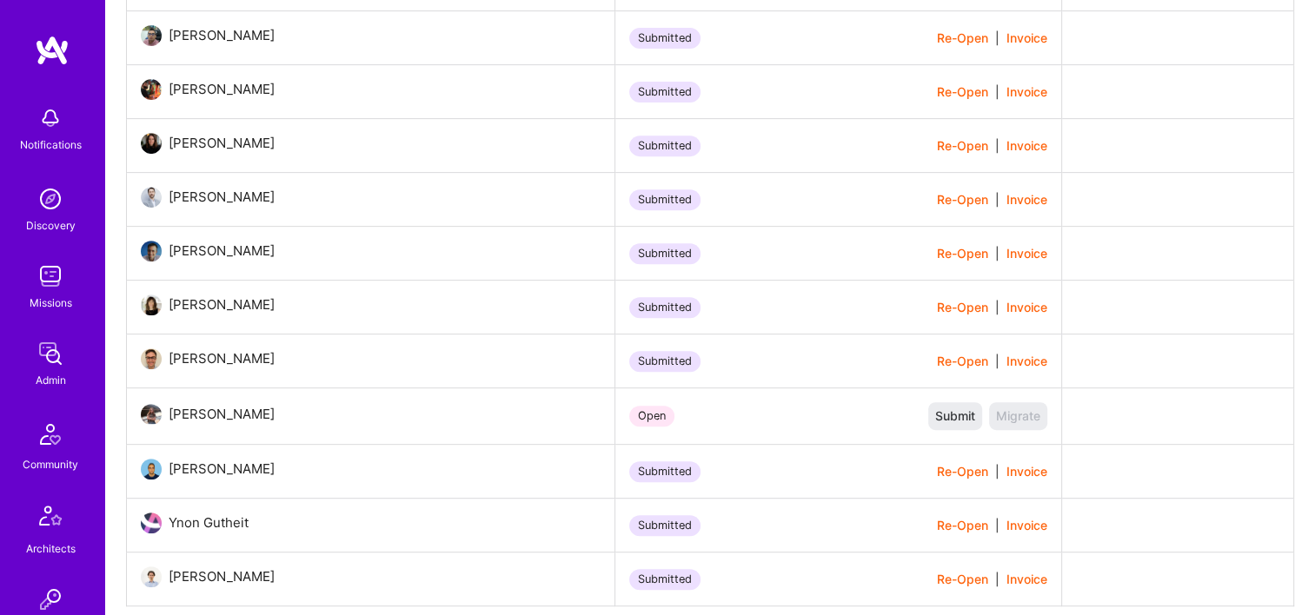
click at [156, 414] on img at bounding box center [151, 414] width 21 height 21
drag, startPoint x: 292, startPoint y: 419, endPoint x: 158, endPoint y: 421, distance: 133.8
click at [158, 421] on div "Tanya Holovashkina" at bounding box center [215, 414] width 148 height 21
copy div "Tanya Holovashkina"
click at [723, 396] on td "Open Submit Migrate" at bounding box center [838, 416] width 446 height 56
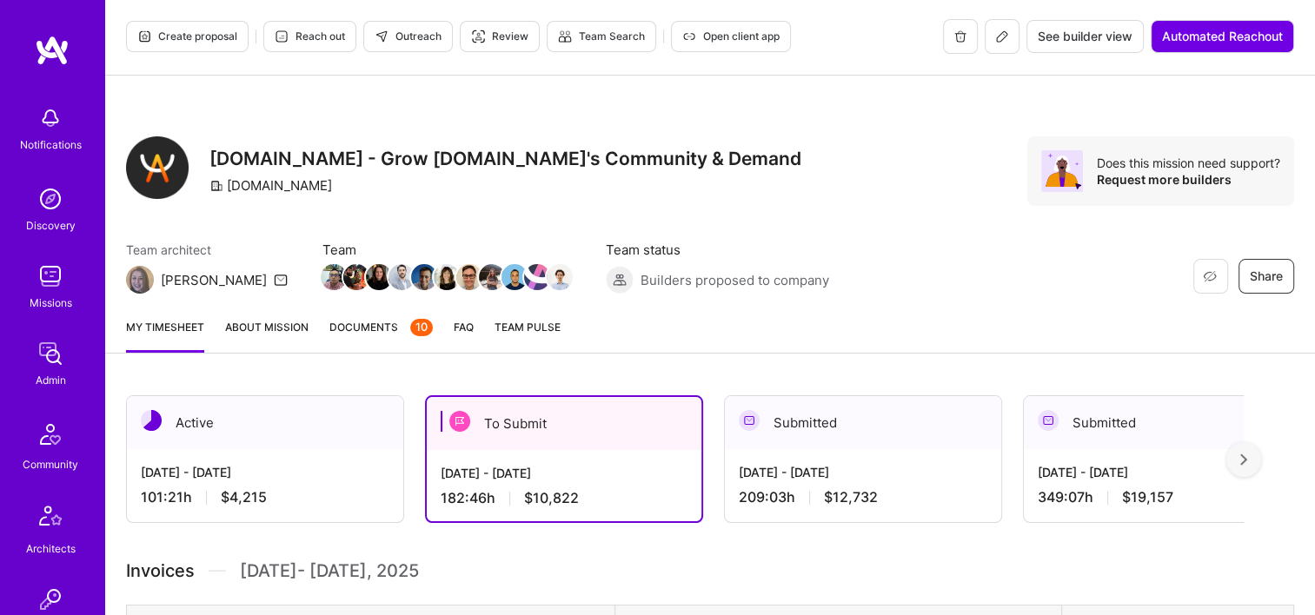
scroll to position [1, 0]
click at [403, 319] on span "Documents 10" at bounding box center [380, 328] width 103 height 18
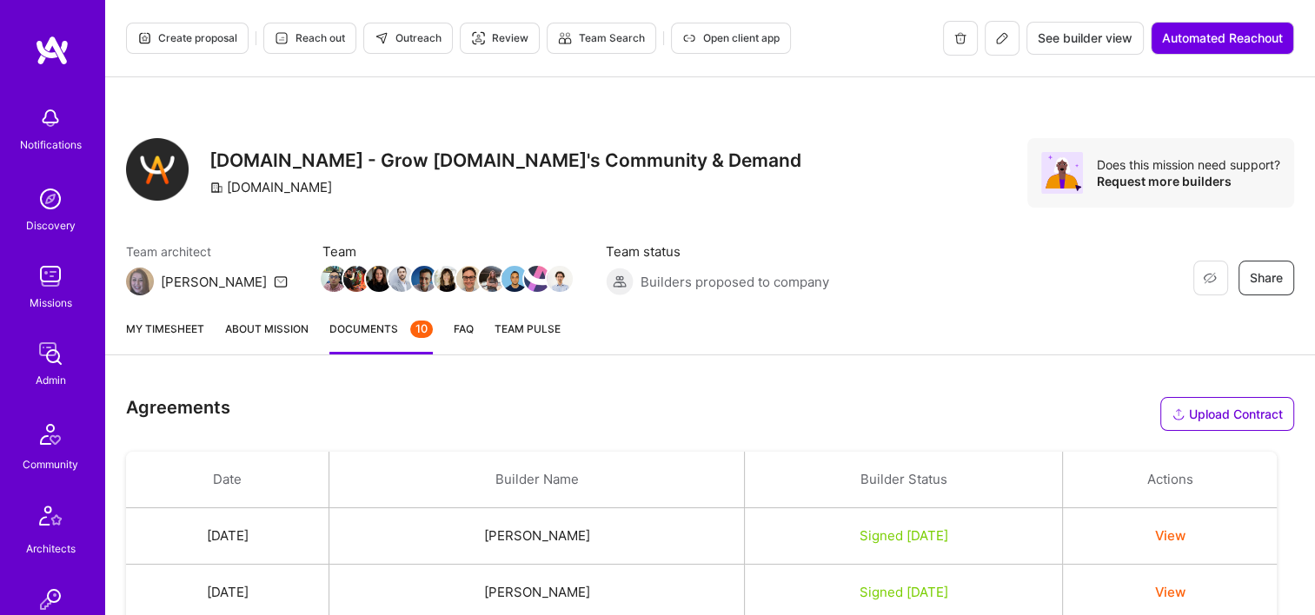
click at [191, 321] on link "My timesheet" at bounding box center [165, 337] width 78 height 35
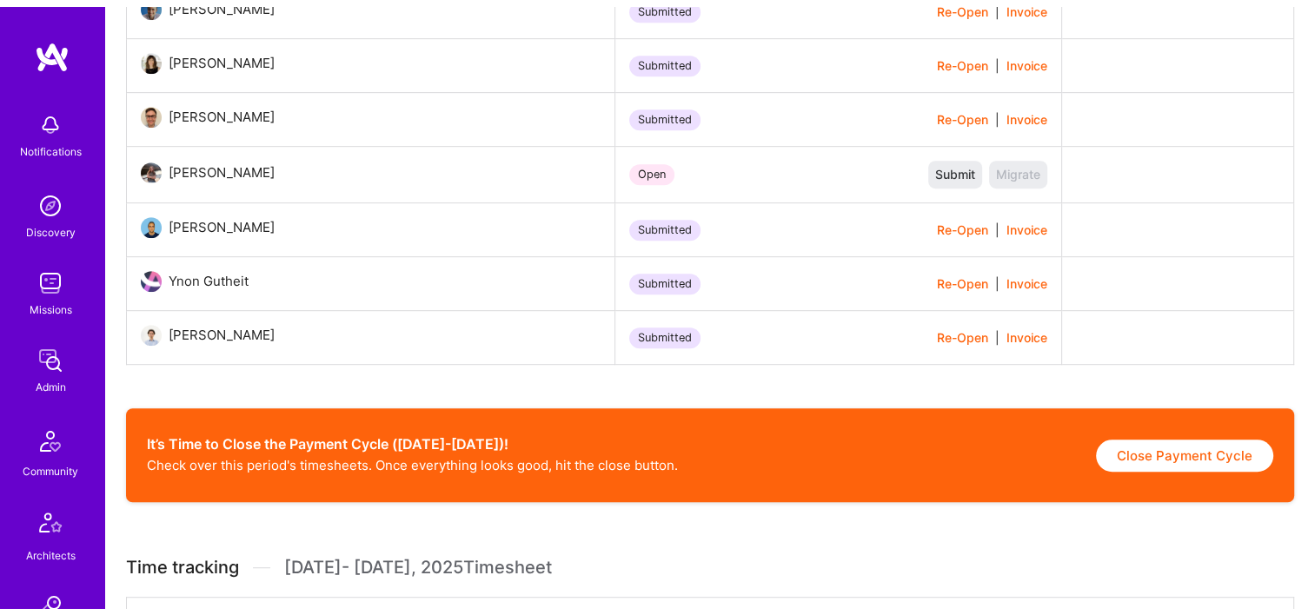
scroll to position [1216, 0]
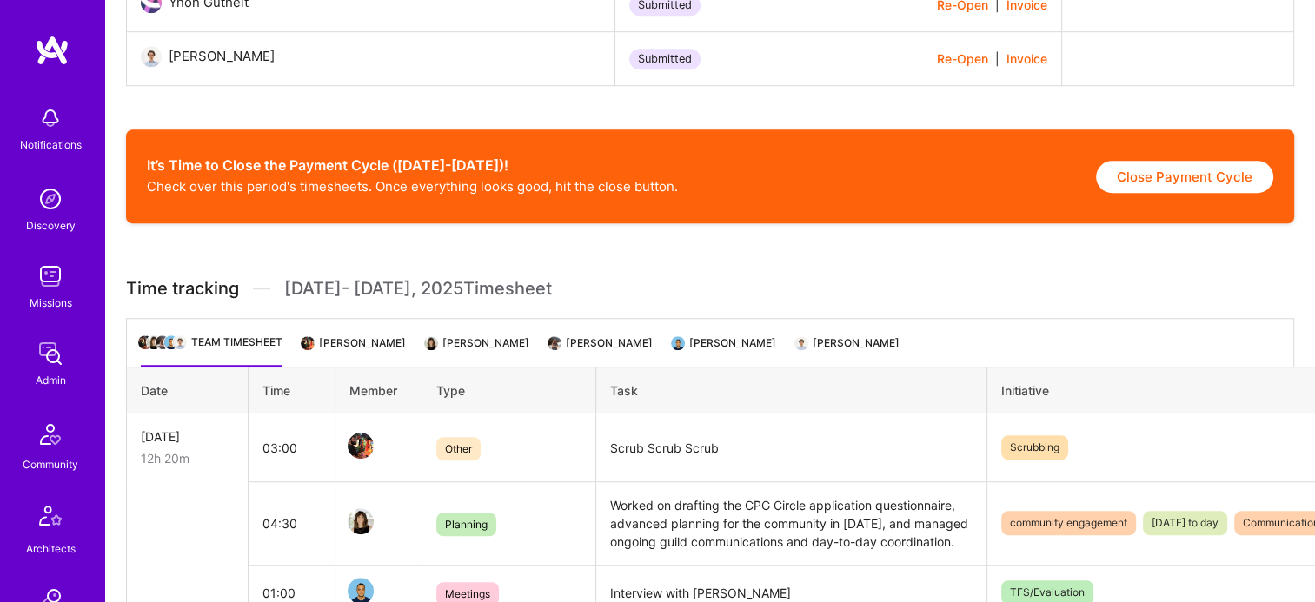
click at [427, 340] on li "Ayala Caspi" at bounding box center [478, 350] width 103 height 34
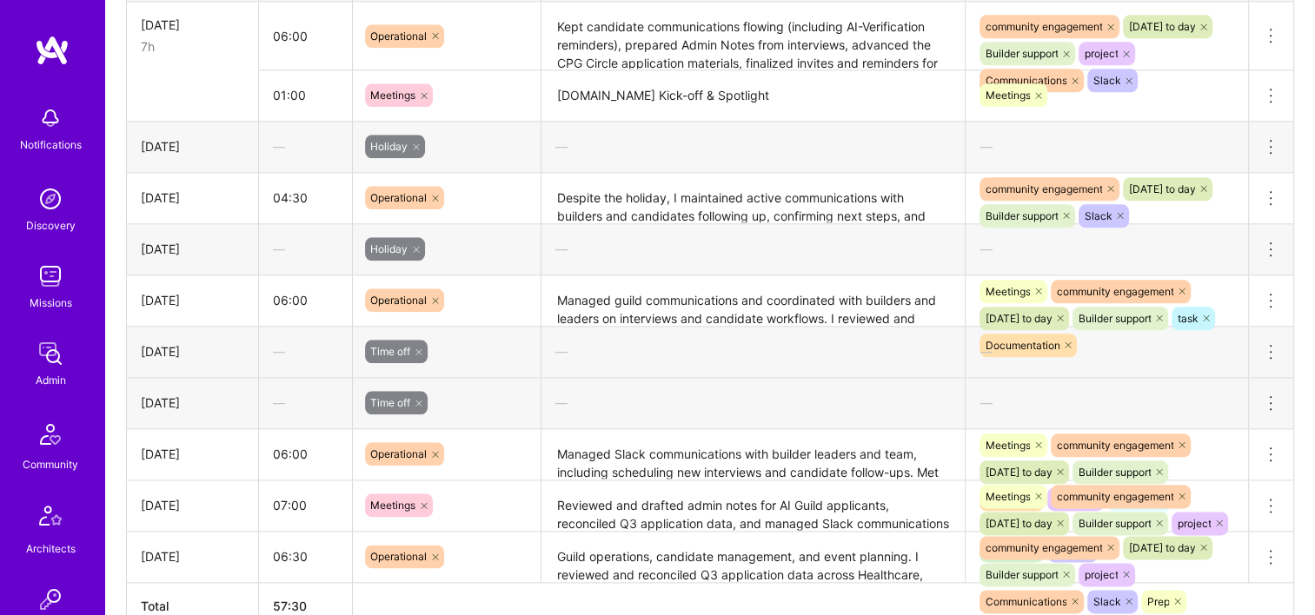
scroll to position [2064, 0]
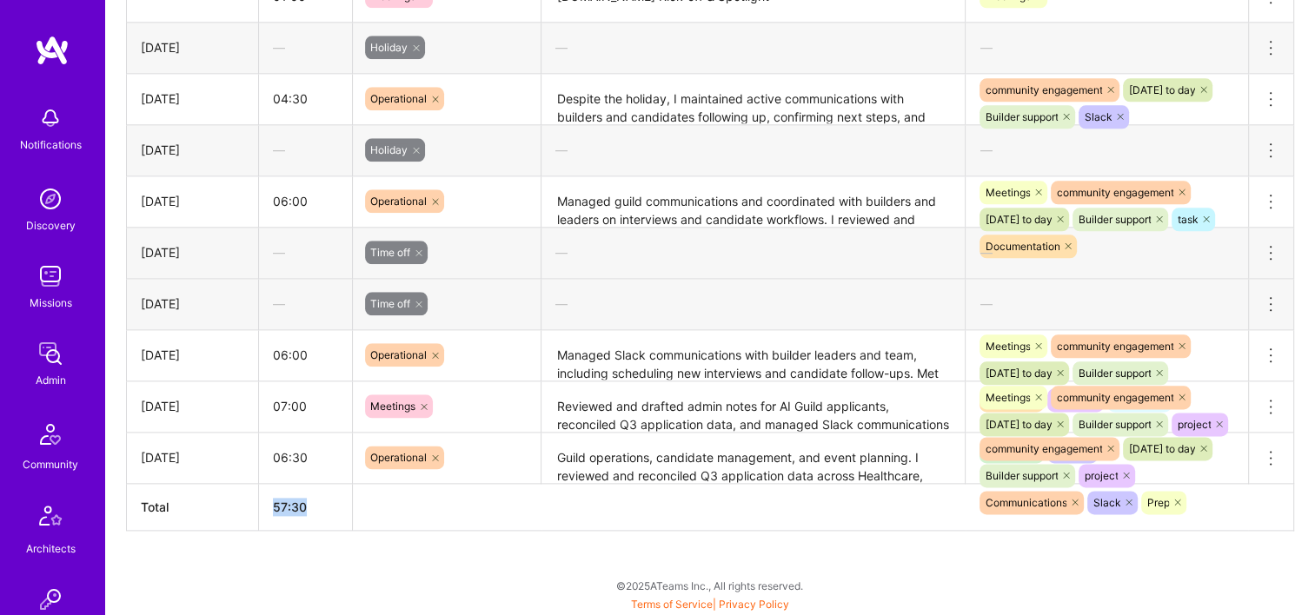
drag, startPoint x: 302, startPoint y: 508, endPoint x: 271, endPoint y: 511, distance: 31.4
click at [271, 511] on th "57:30" at bounding box center [305, 506] width 94 height 47
copy th "57:30"
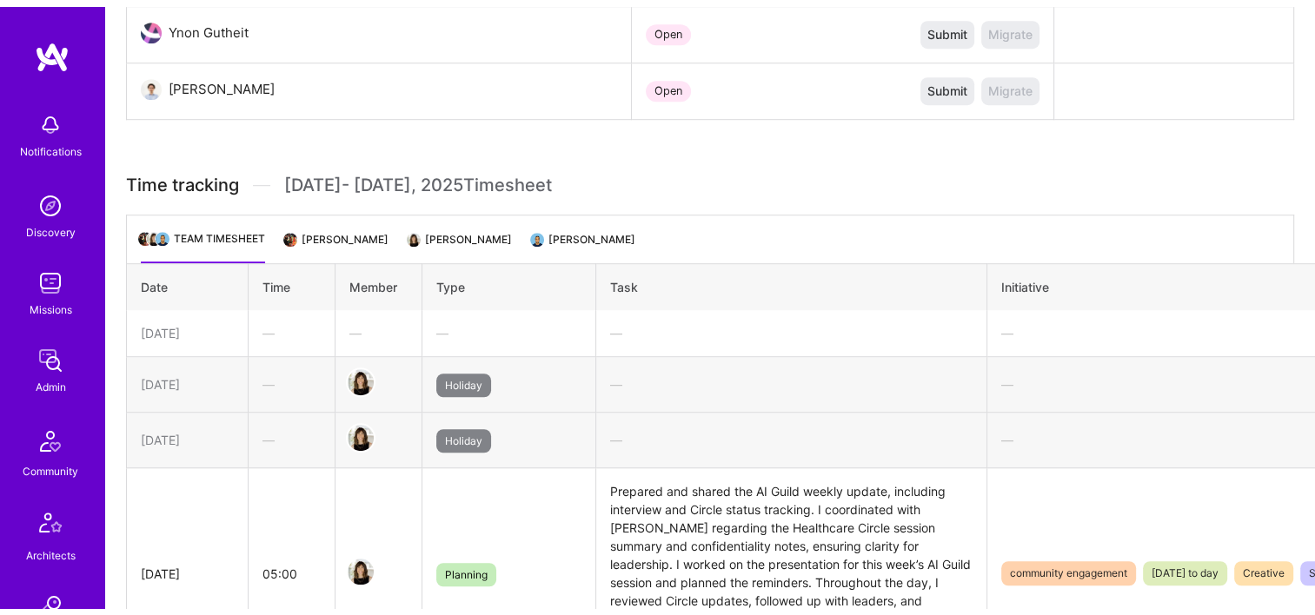
scroll to position [1022, 0]
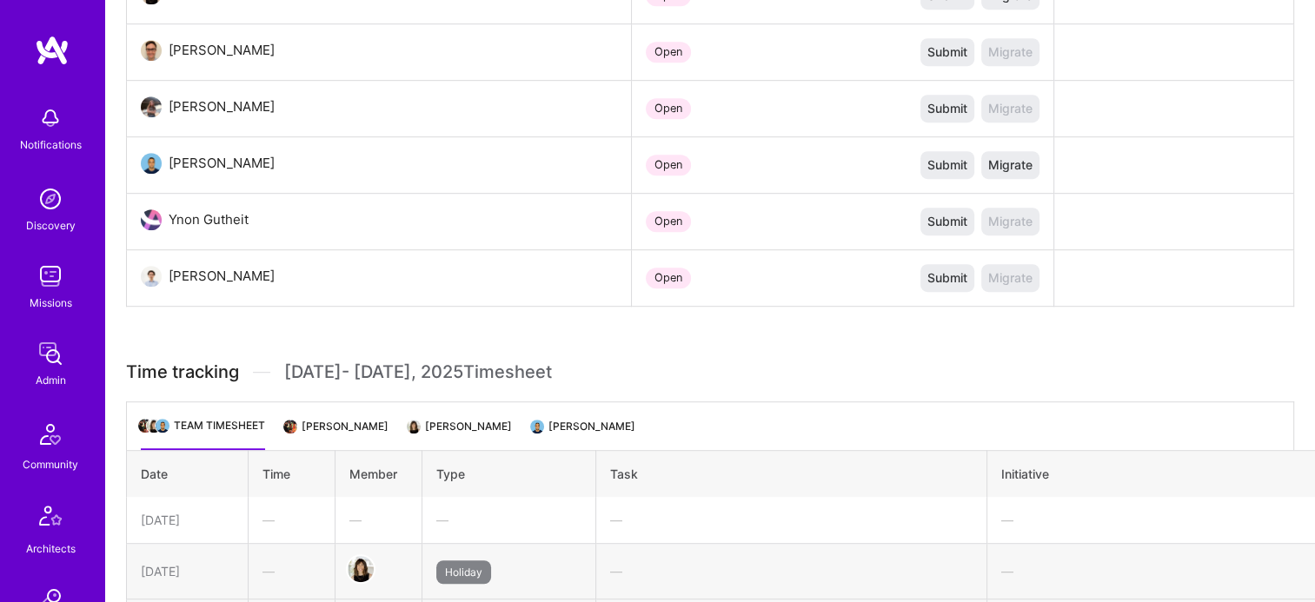
click at [287, 419] on img at bounding box center [290, 427] width 16 height 16
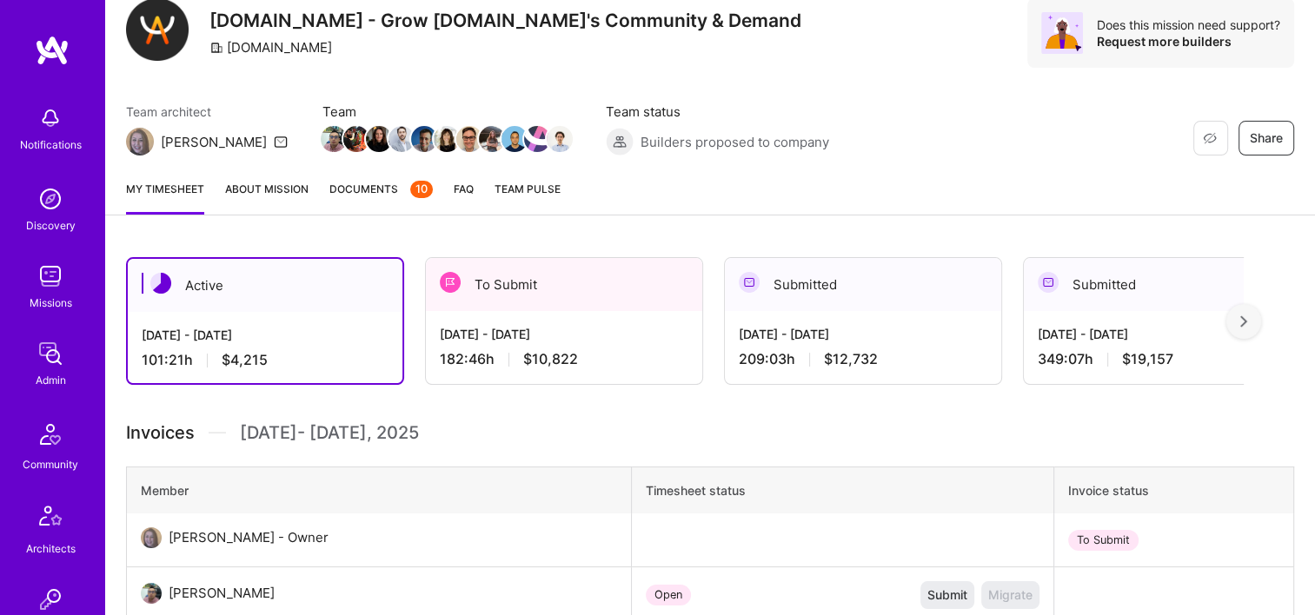
scroll to position [66, 0]
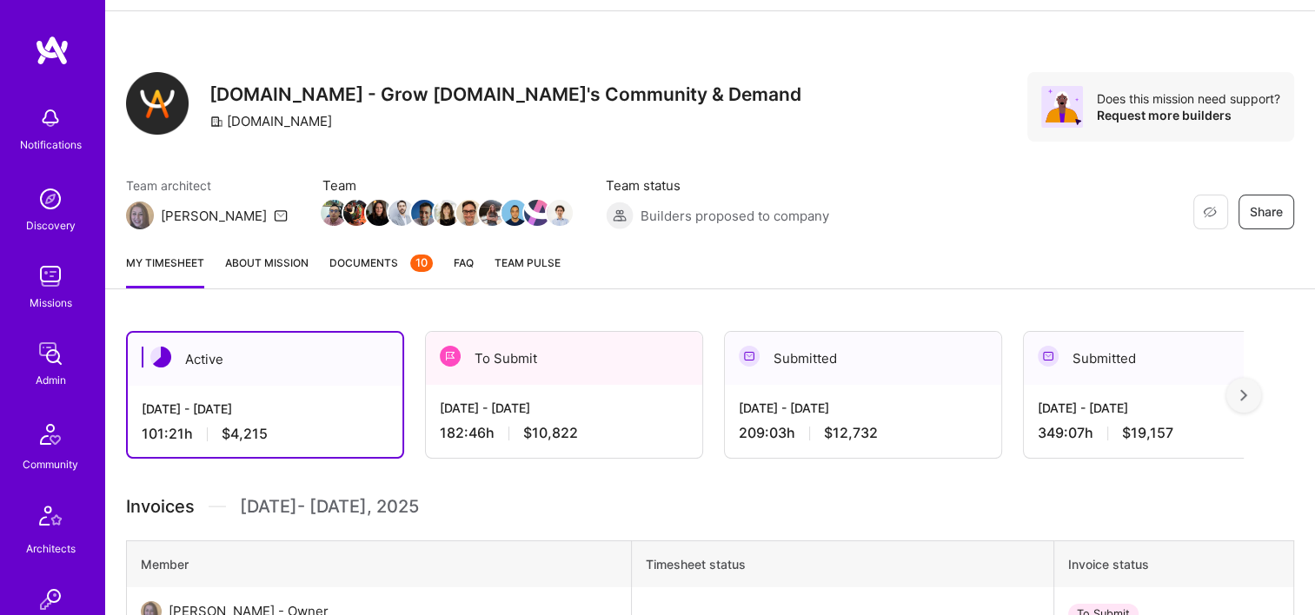
click at [616, 434] on div "182:46 h $10,822" at bounding box center [564, 433] width 248 height 18
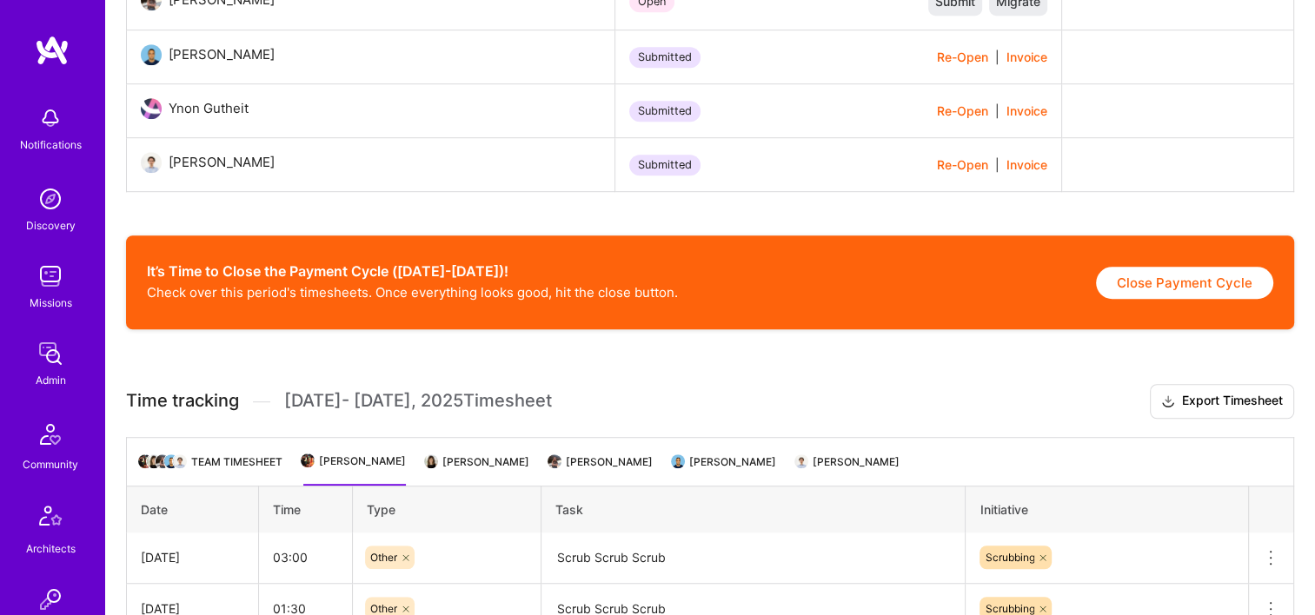
scroll to position [1195, 0]
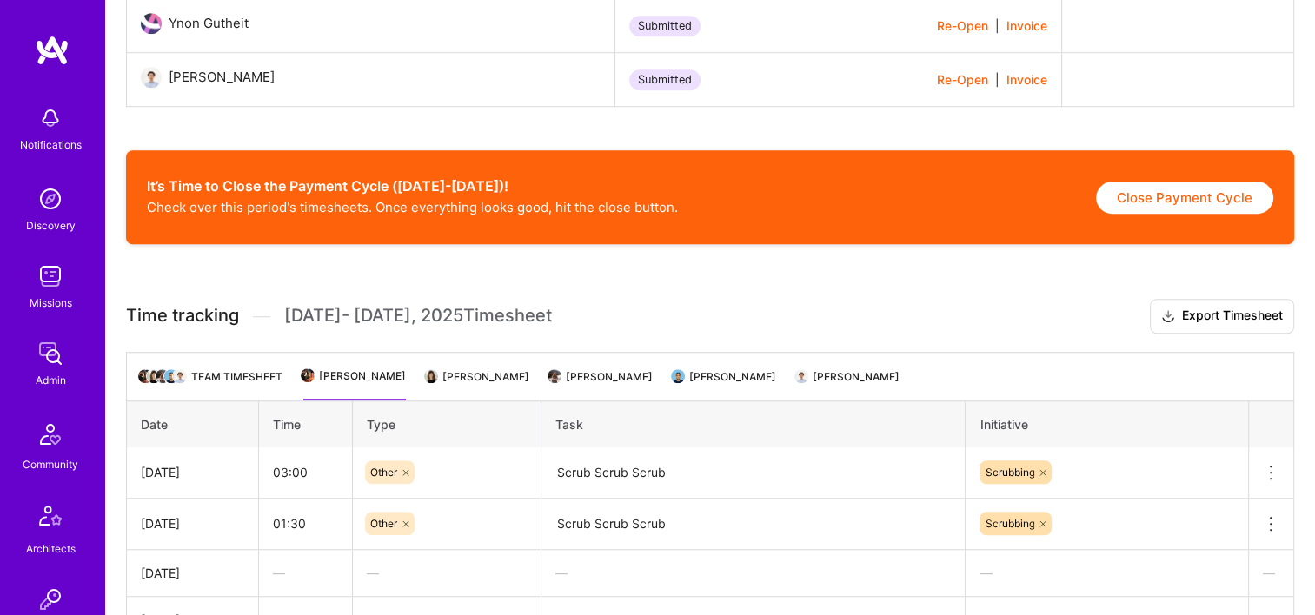
click at [441, 387] on li "[PERSON_NAME]" at bounding box center [478, 384] width 103 height 34
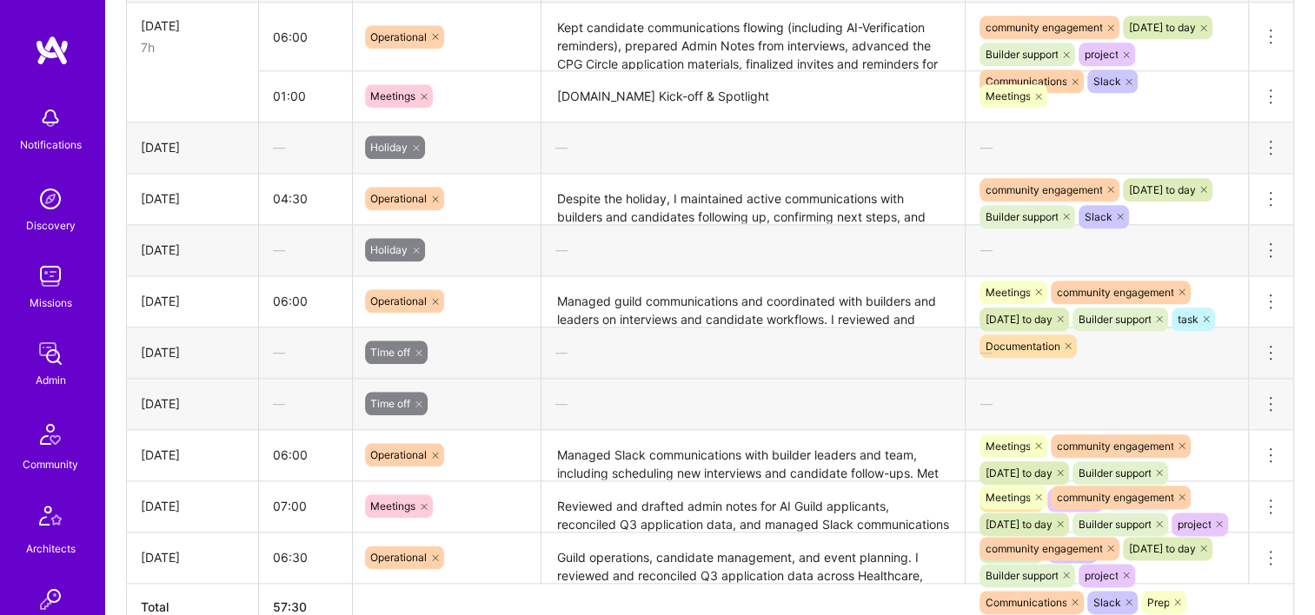
scroll to position [2064, 0]
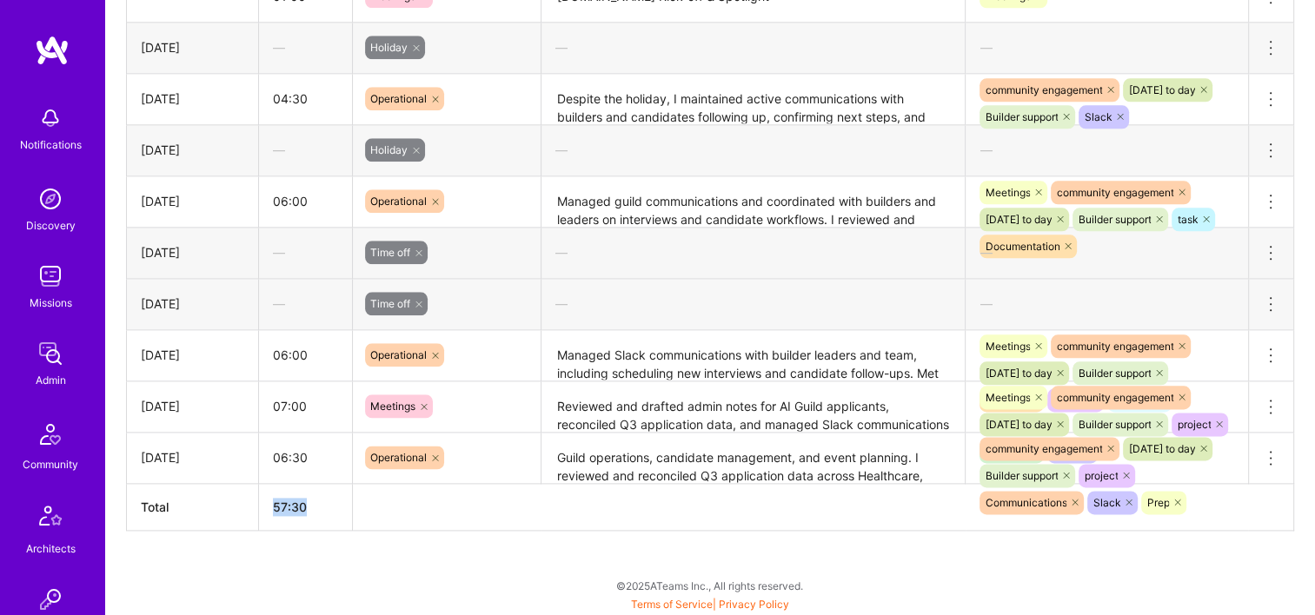
drag, startPoint x: 302, startPoint y: 508, endPoint x: 271, endPoint y: 509, distance: 31.3
click at [271, 509] on th "57:30" at bounding box center [305, 506] width 94 height 47
copy th "57:30"
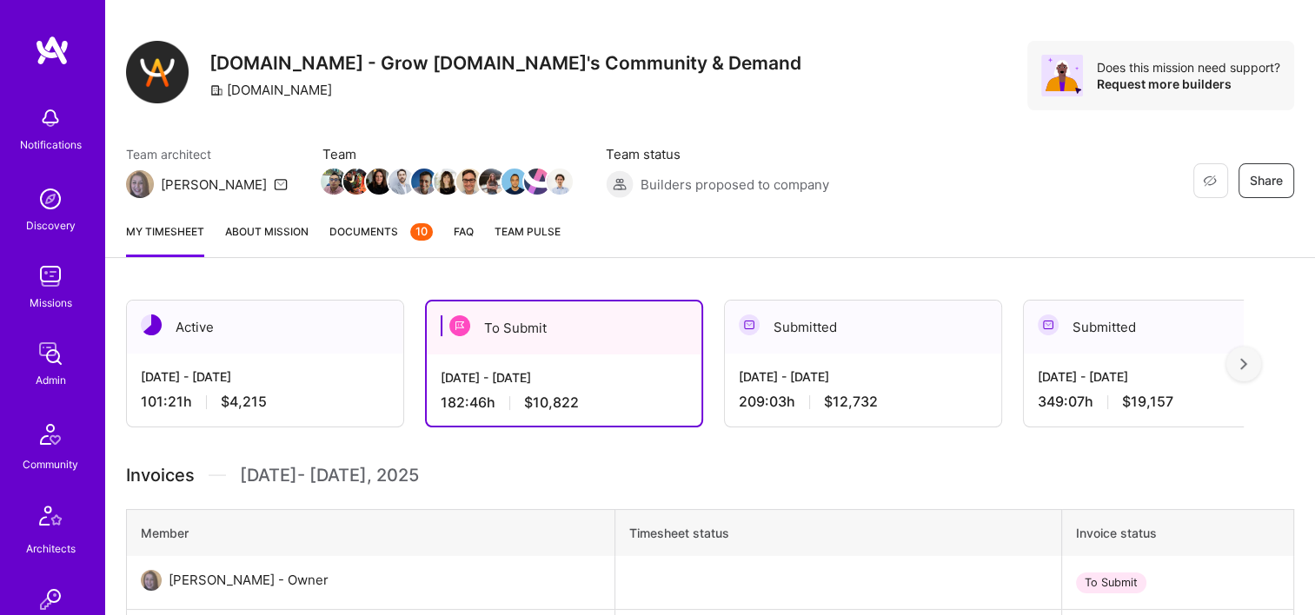
scroll to position [0, 0]
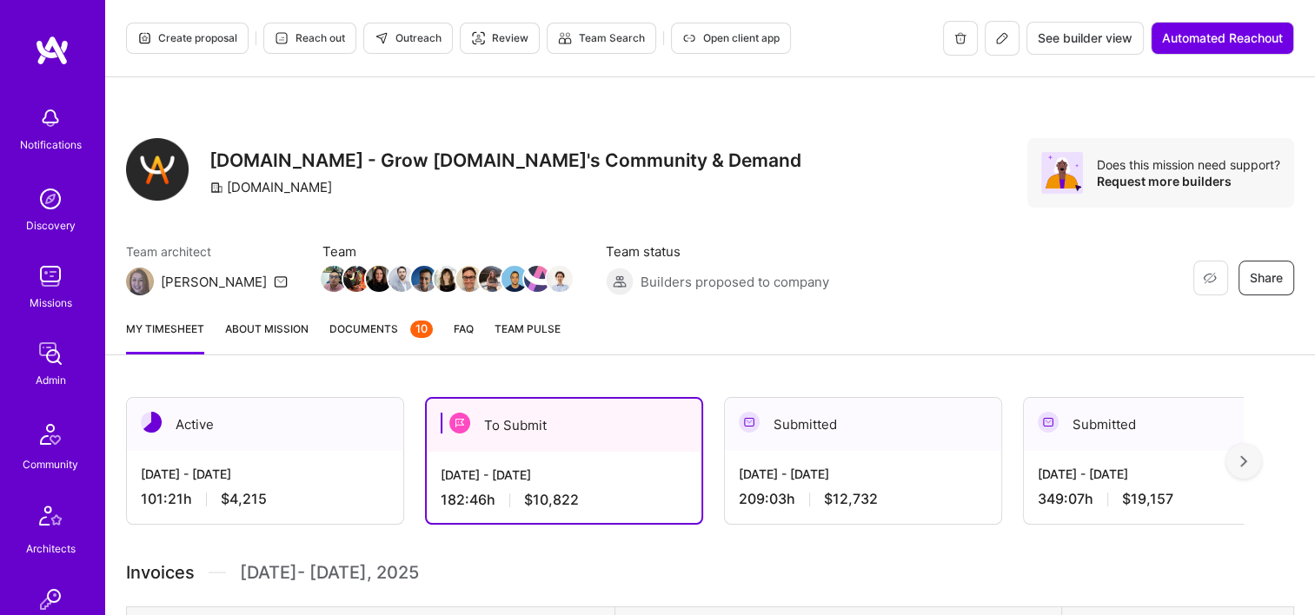
click at [368, 323] on span "Documents 10" at bounding box center [380, 329] width 103 height 18
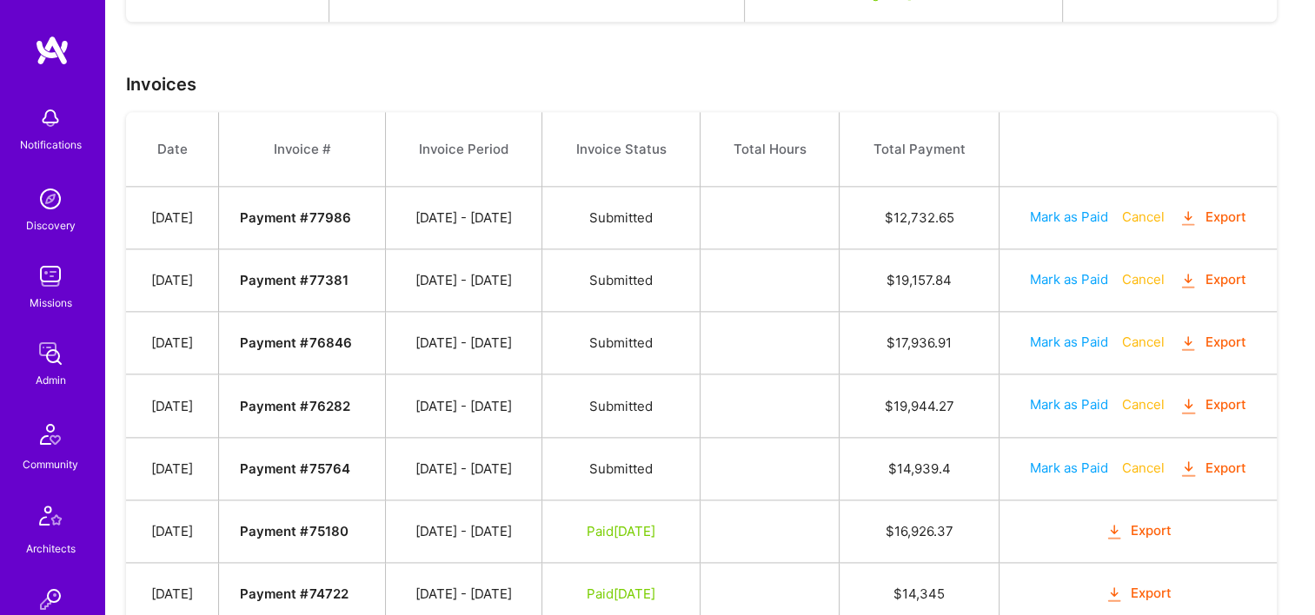
scroll to position [2346, 0]
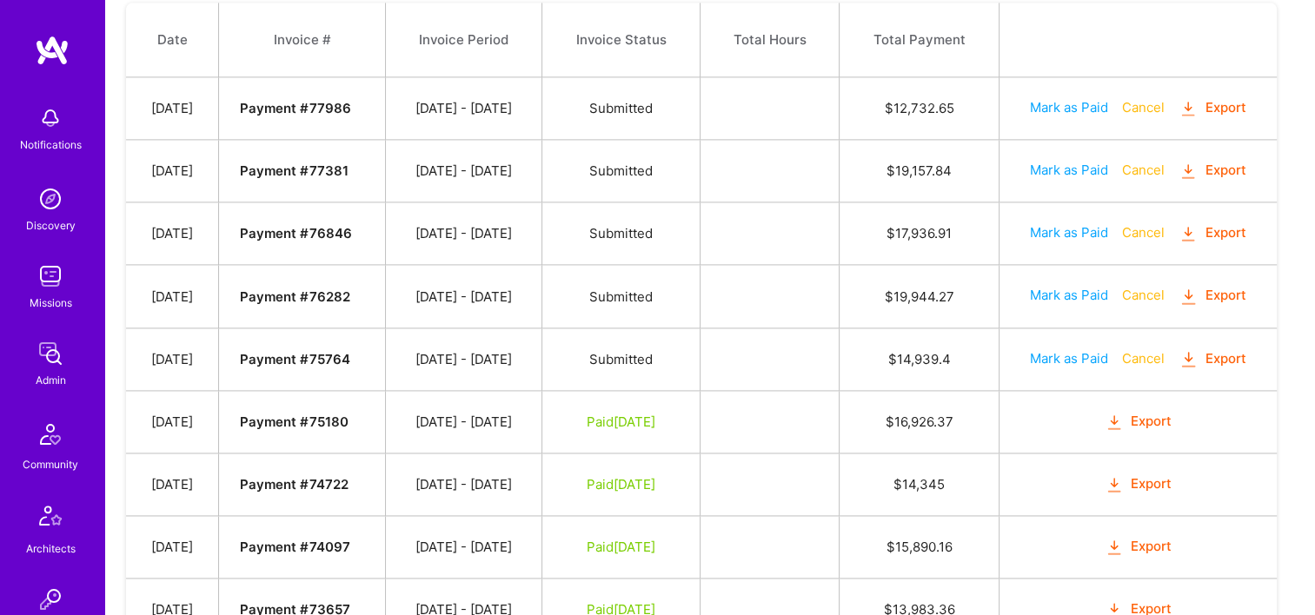
click at [1198, 104] on icon "button" at bounding box center [1188, 109] width 20 height 20
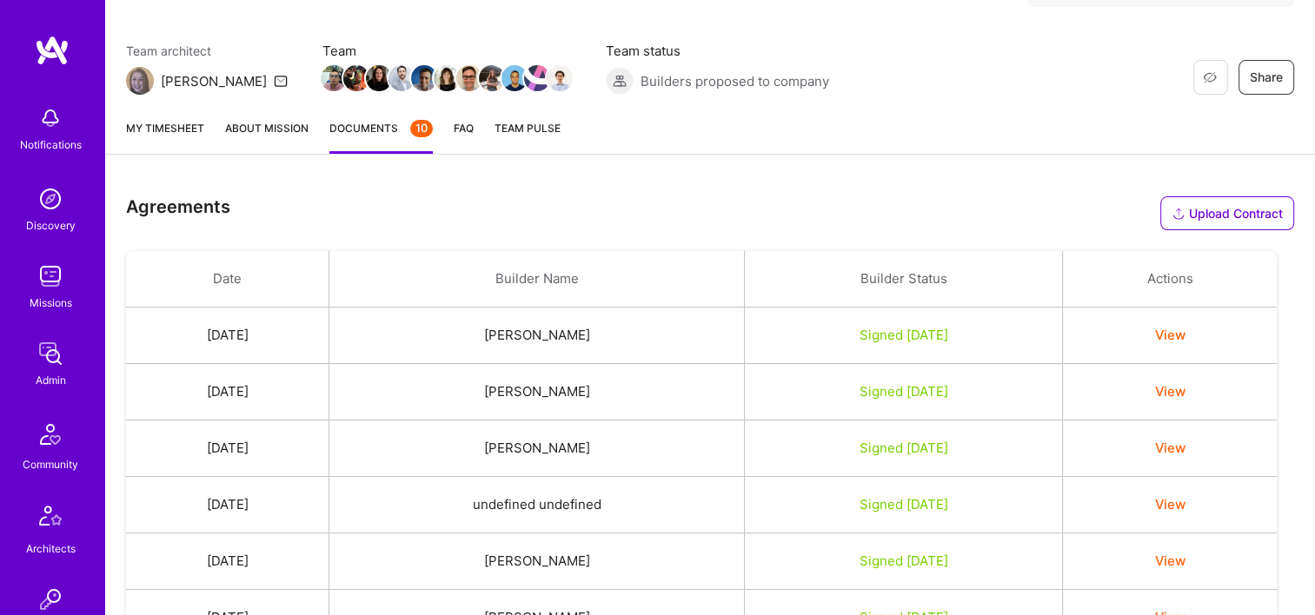
scroll to position [87, 0]
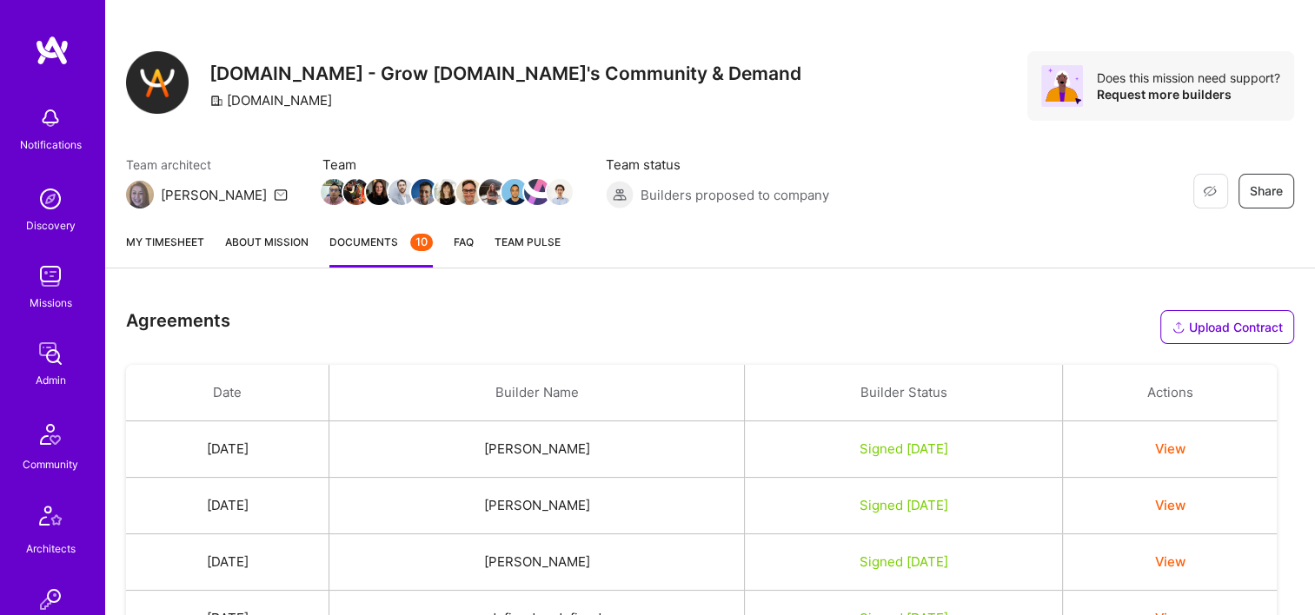
click at [164, 240] on link "My timesheet" at bounding box center [165, 250] width 78 height 35
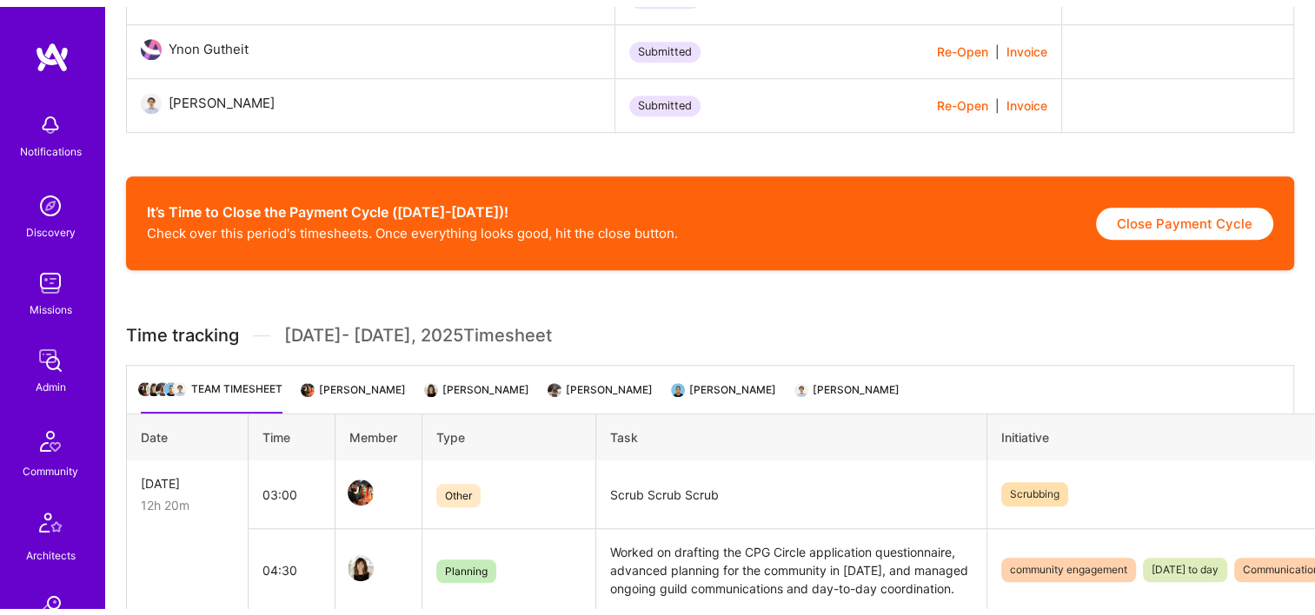
scroll to position [1216, 0]
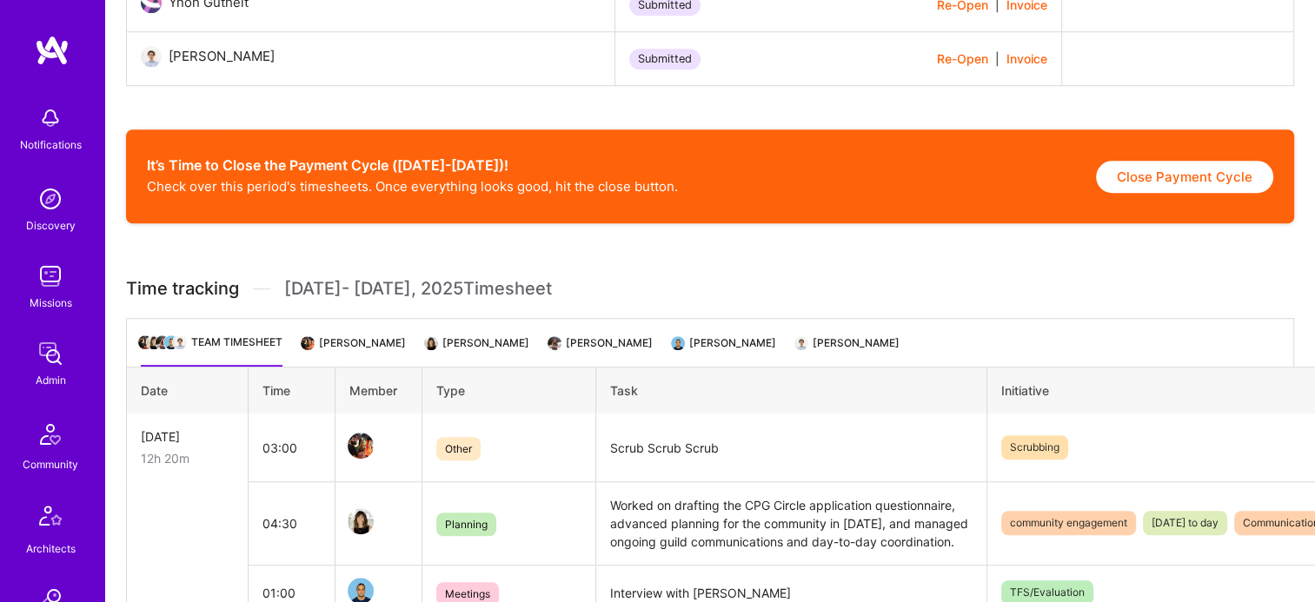
click at [342, 360] on li "[PERSON_NAME]" at bounding box center [354, 350] width 103 height 34
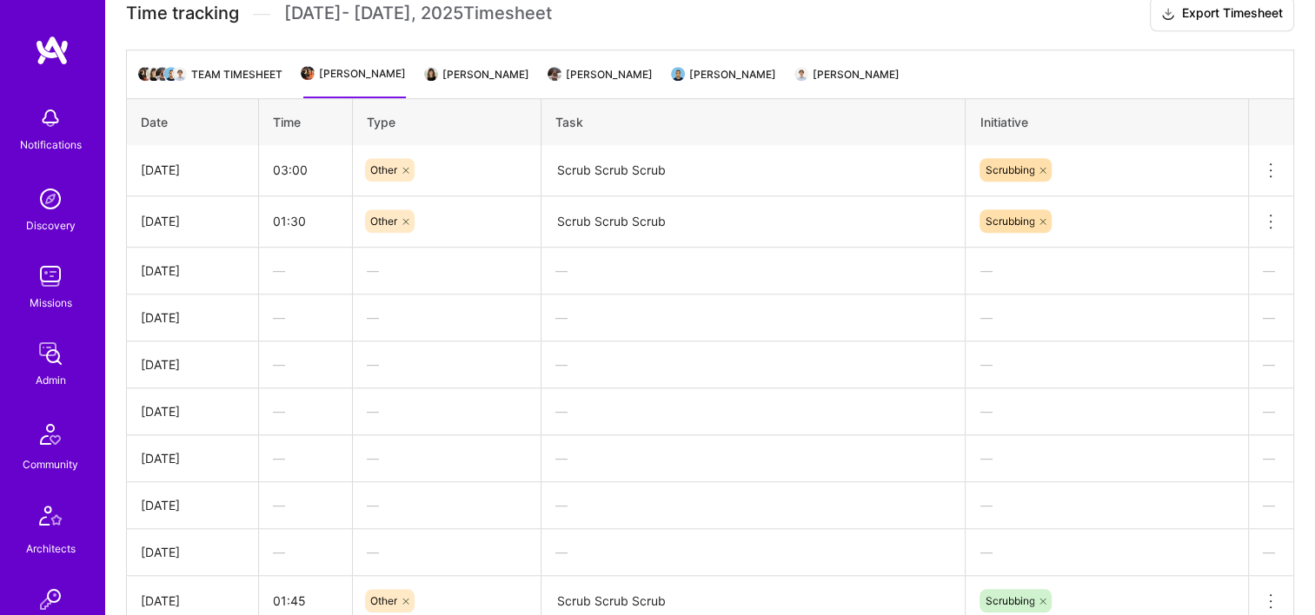
scroll to position [1190, 0]
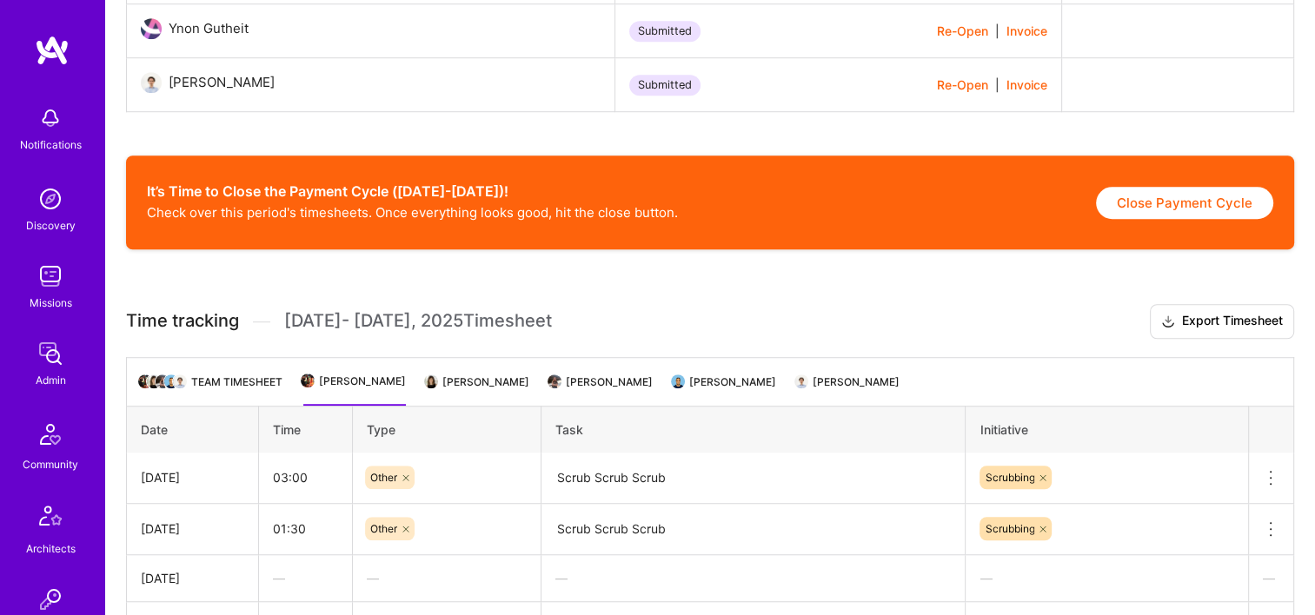
click at [462, 383] on li "Ayala Caspi" at bounding box center [478, 389] width 103 height 34
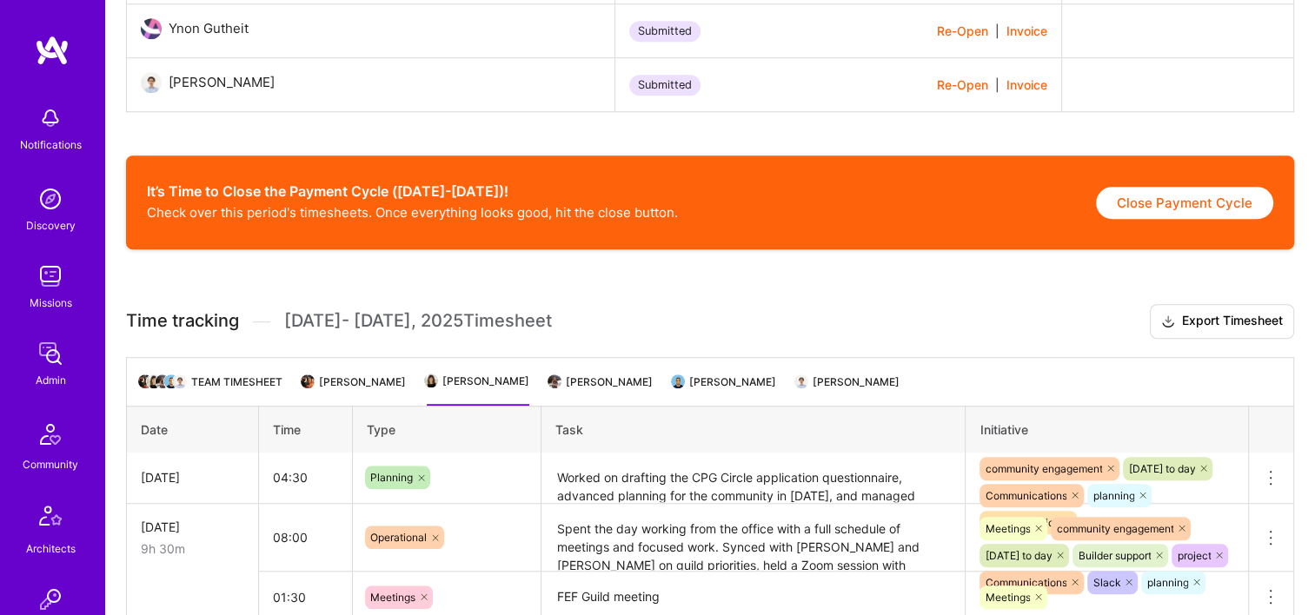
click at [556, 387] on li "Tanya Holovashkina" at bounding box center [601, 389] width 103 height 34
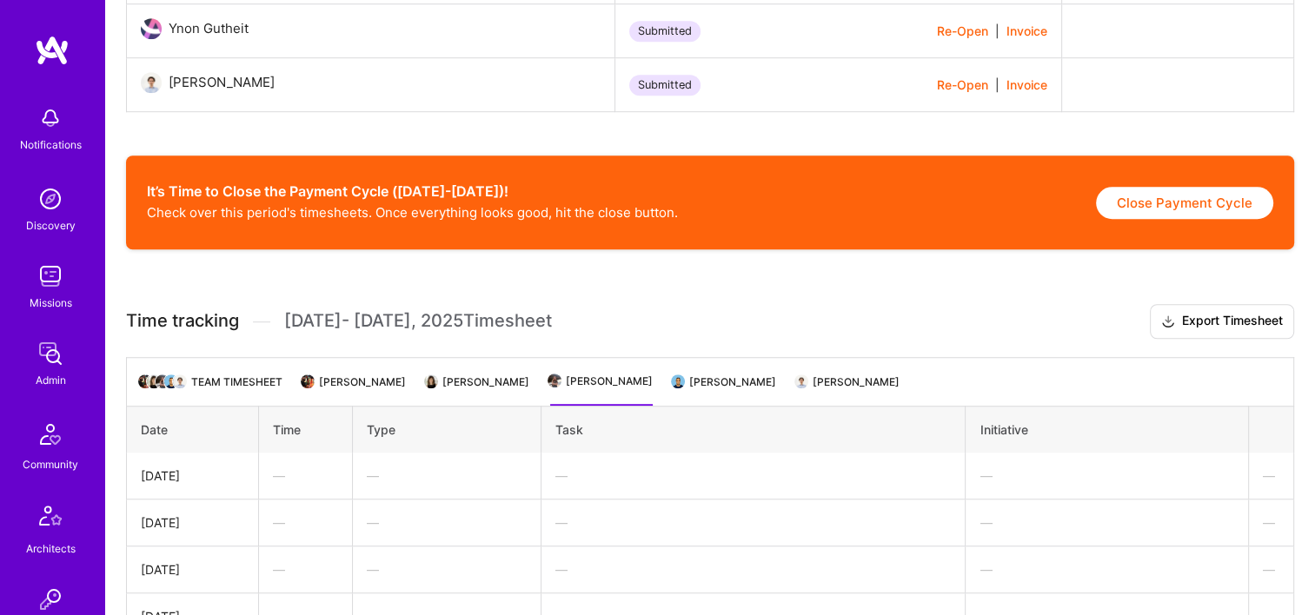
click at [705, 373] on ul "Team timesheet Yoni Levy Ayala Caspi Tanya Holovashkina Mostafa Darehzereshki P…" at bounding box center [710, 381] width 1168 height 49
drag, startPoint x: 719, startPoint y: 392, endPoint x: 737, endPoint y: 336, distance: 58.3
click at [719, 392] on li "Mostafa Darehzereshki" at bounding box center [724, 389] width 103 height 34
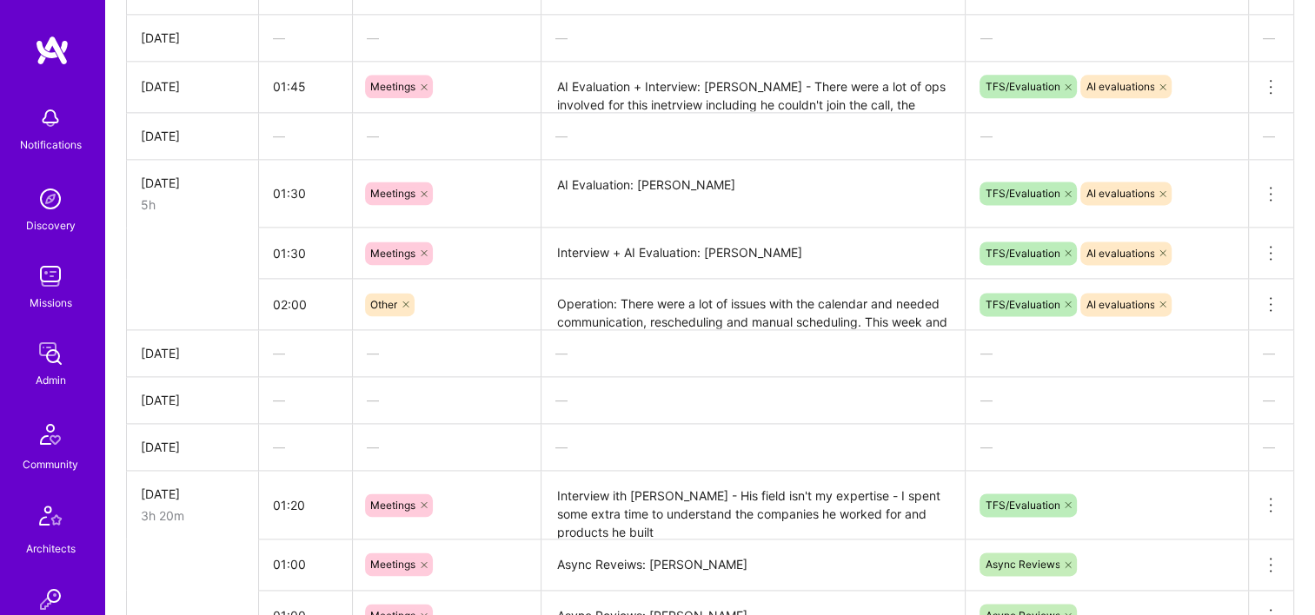
scroll to position [2694, 0]
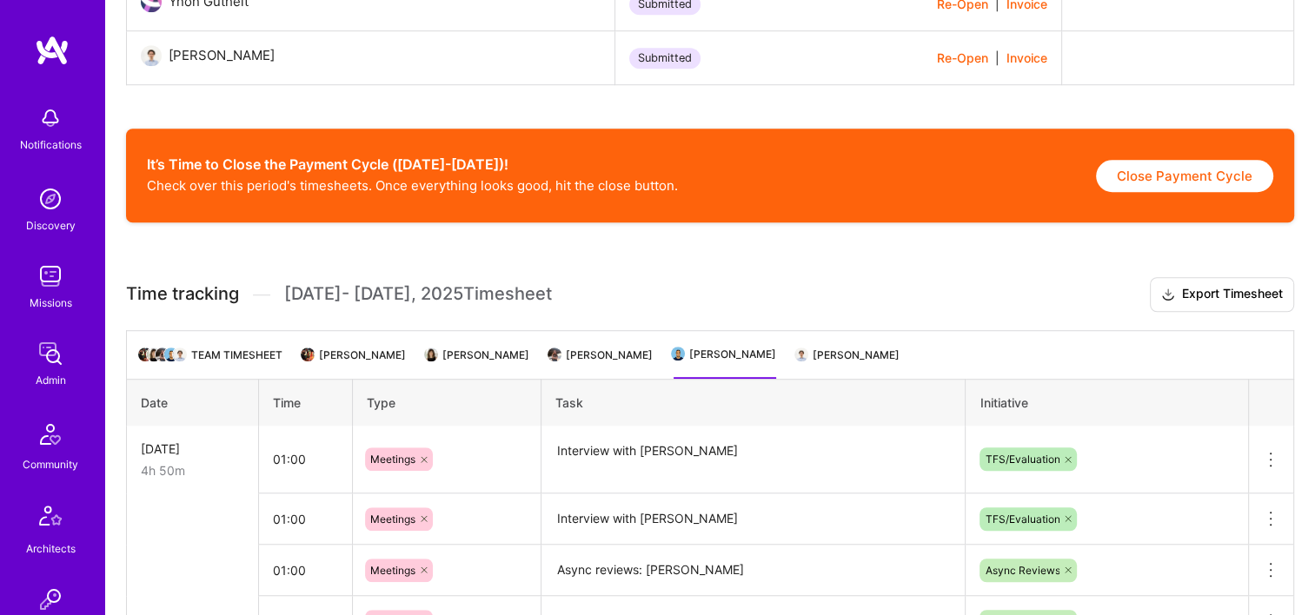
click at [881, 361] on li "Pedro Nogueira" at bounding box center [848, 362] width 103 height 34
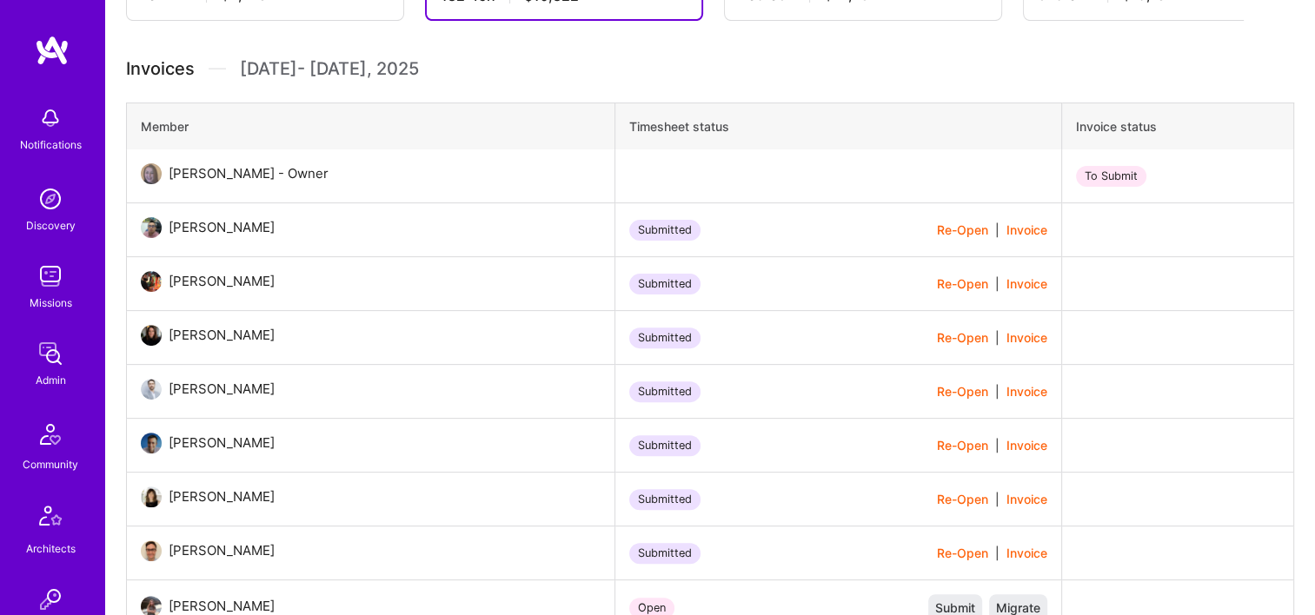
scroll to position [434, 0]
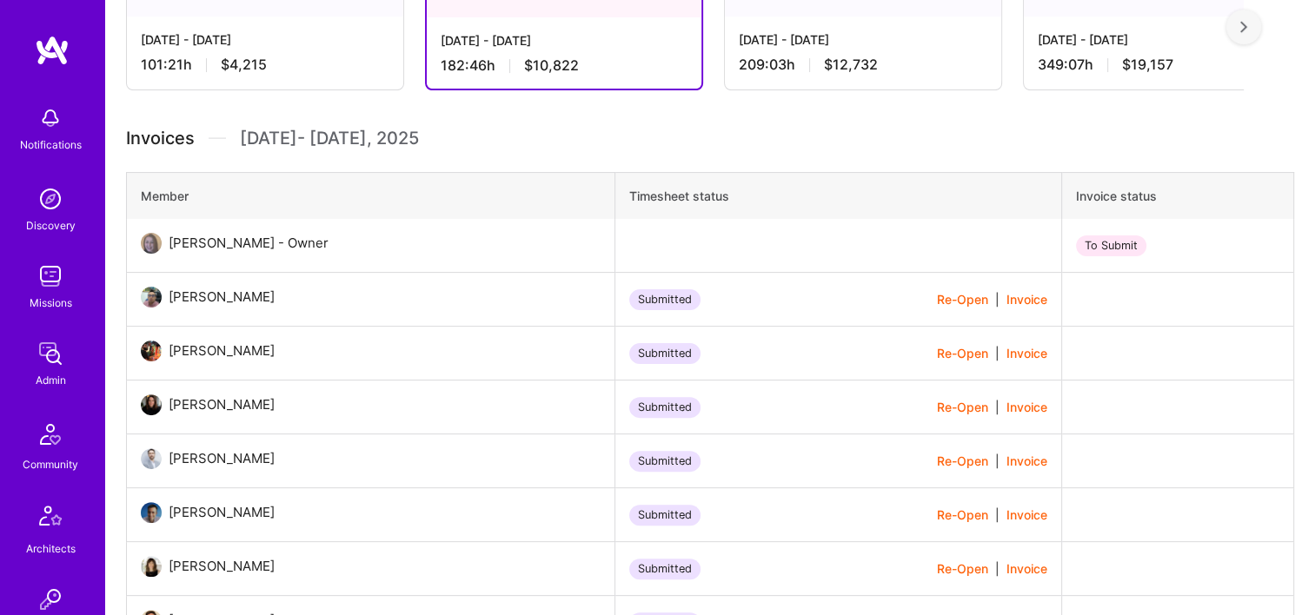
click at [622, 50] on div "Sep 16 - Sep 30, 2025 182:46 h $10,822" at bounding box center [564, 52] width 275 height 71
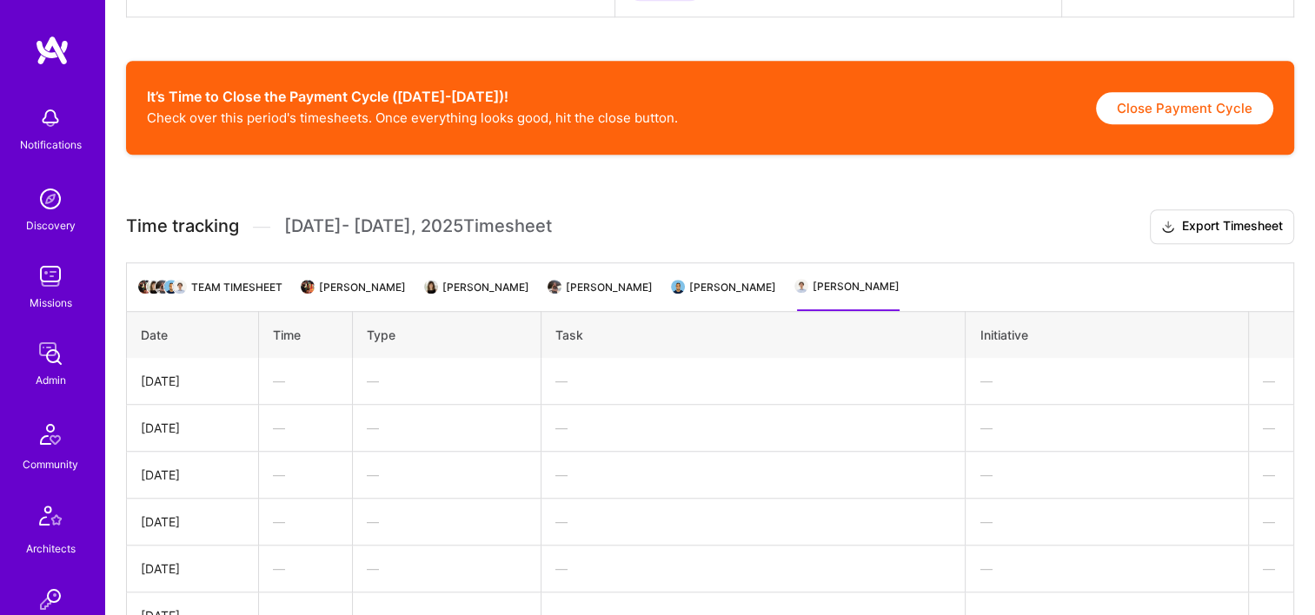
scroll to position [1390, 0]
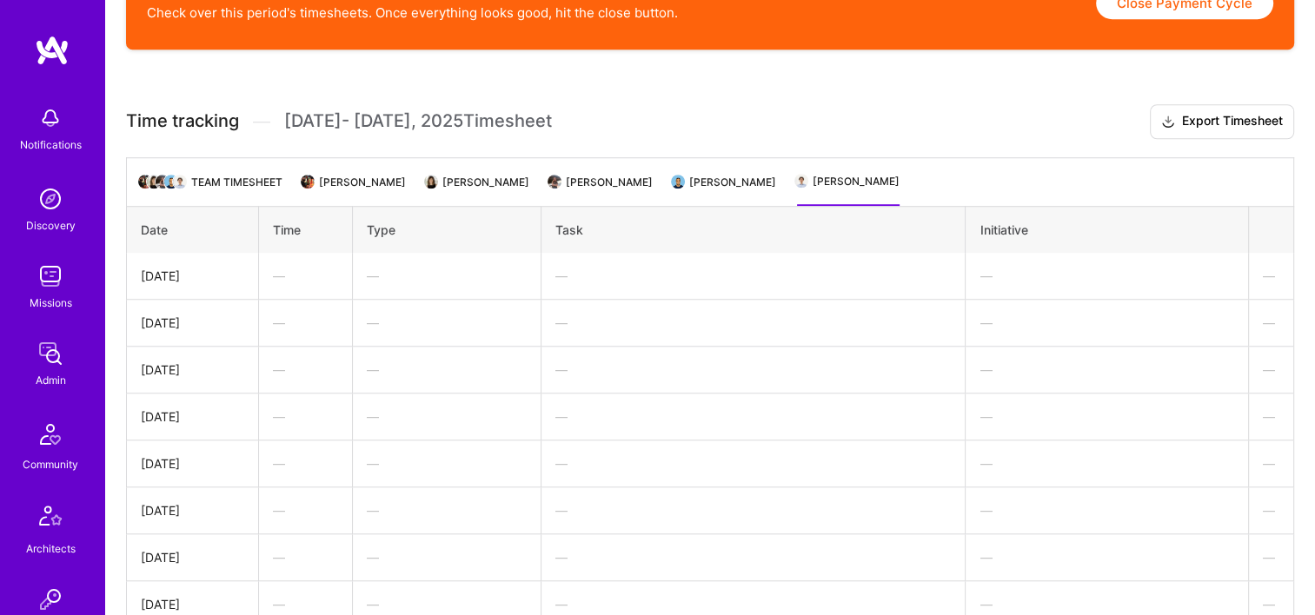
click at [330, 191] on li "[PERSON_NAME]" at bounding box center [354, 189] width 103 height 34
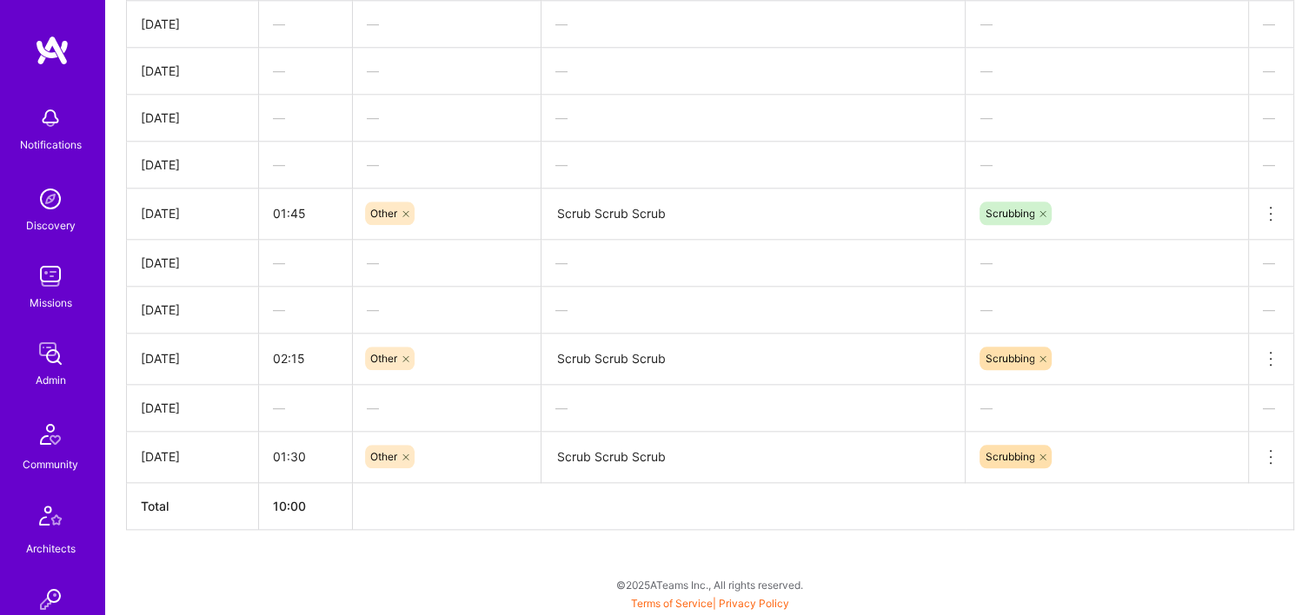
scroll to position [1451, 0]
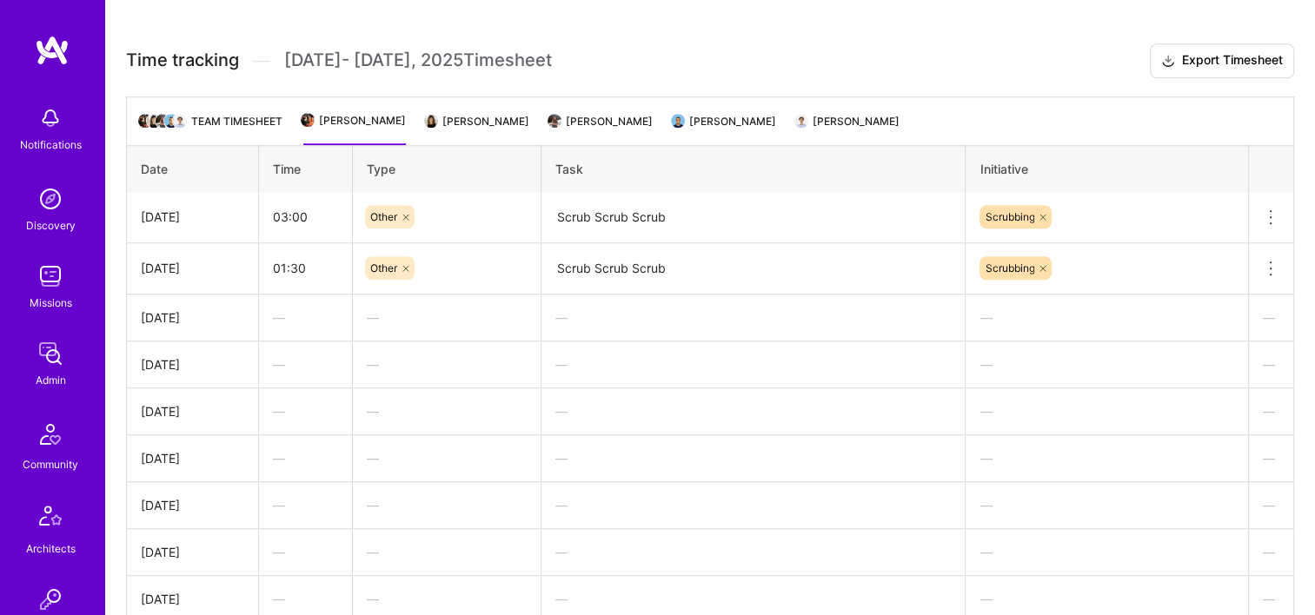
click at [431, 129] on li "Ayala Caspi" at bounding box center [478, 128] width 103 height 34
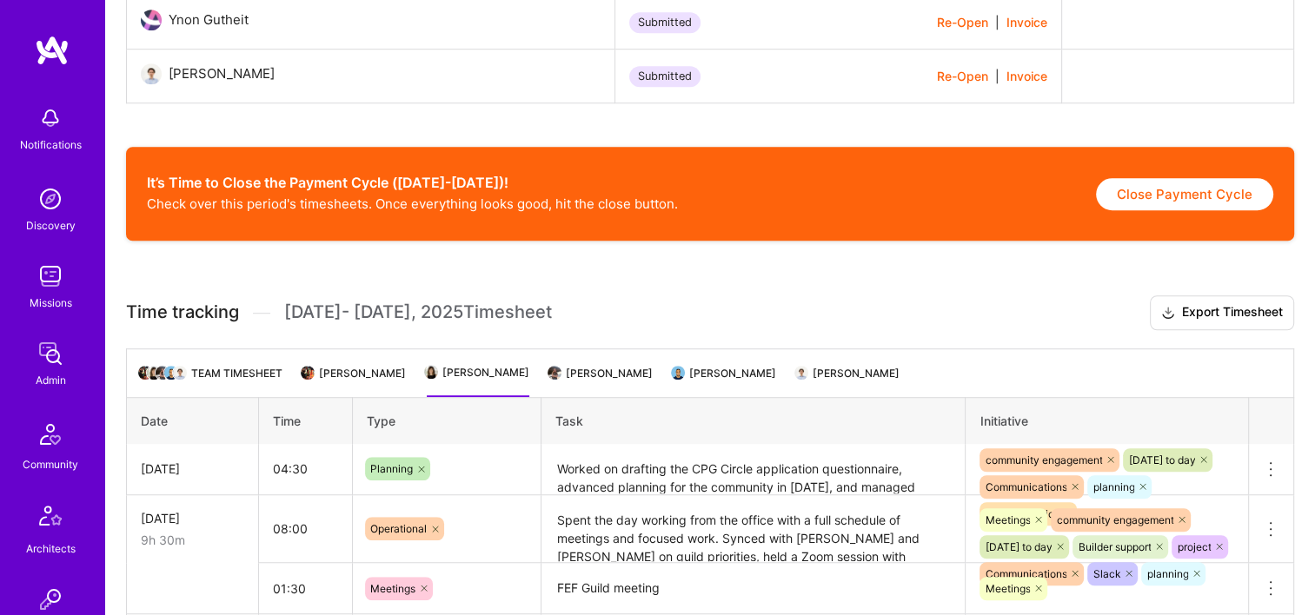
scroll to position [1195, 0]
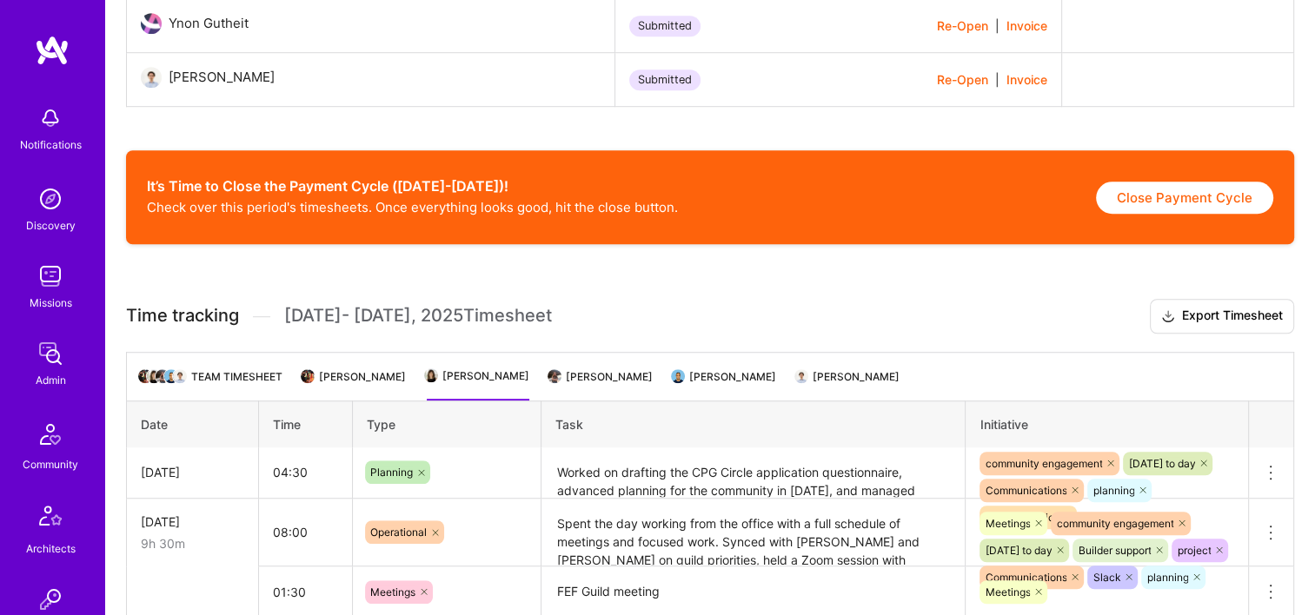
click at [563, 390] on li "Tanya Holovashkina" at bounding box center [601, 384] width 103 height 34
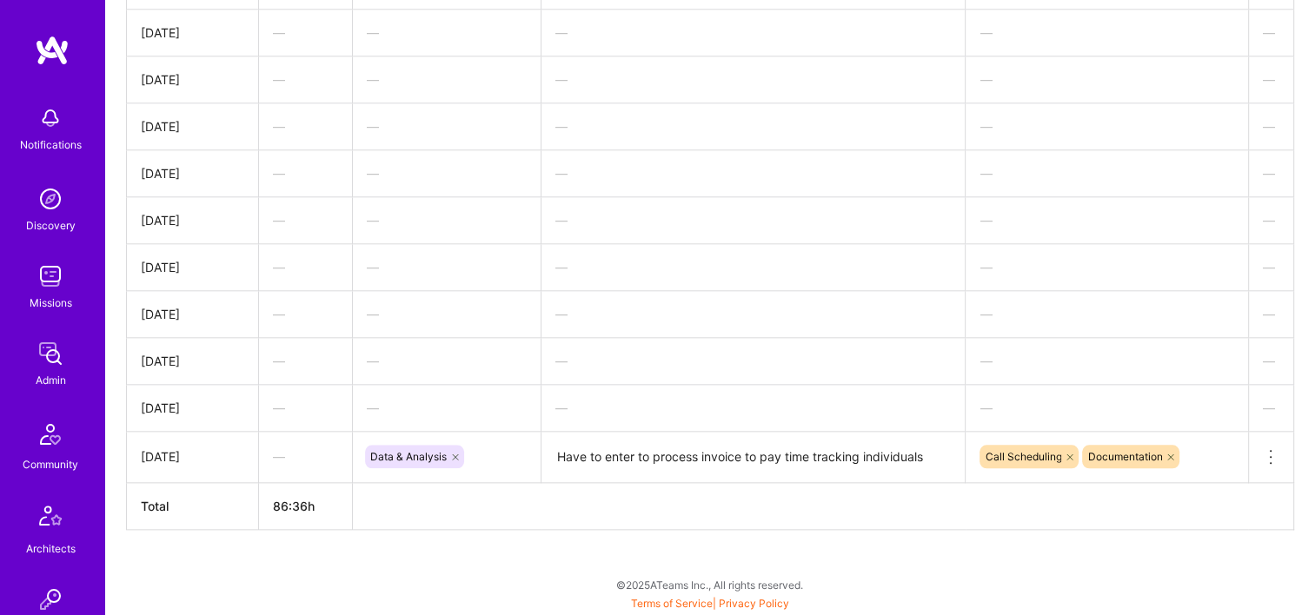
scroll to position [1347, 0]
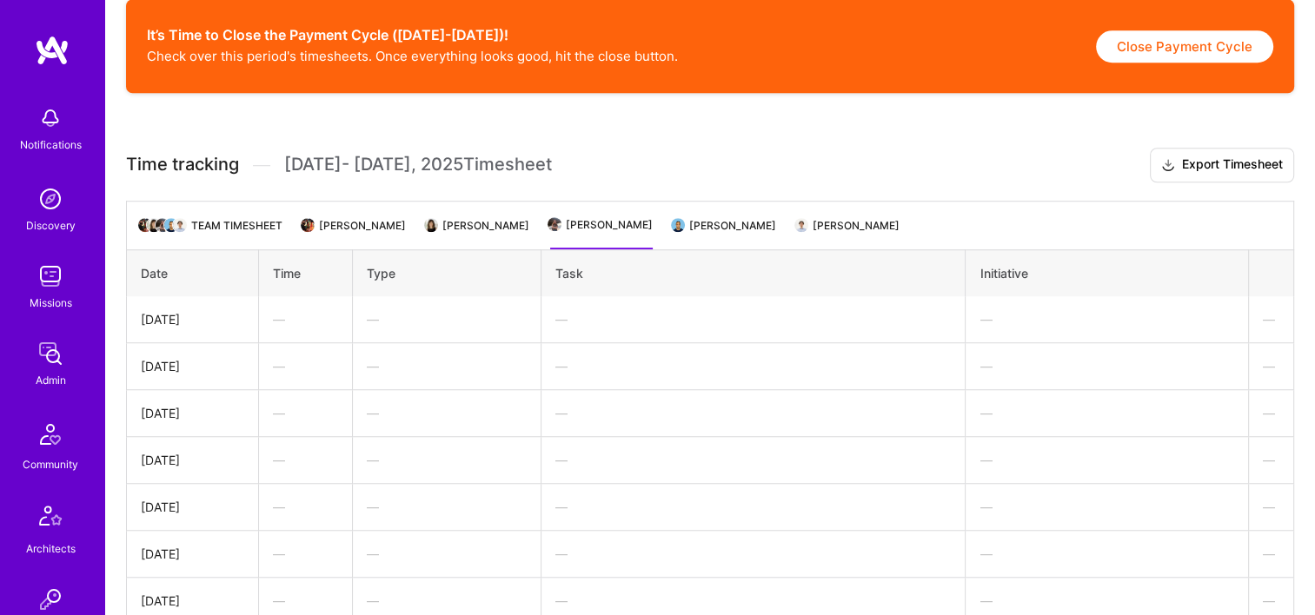
click at [700, 236] on li "Mostafa Darehzereshki" at bounding box center [724, 232] width 103 height 34
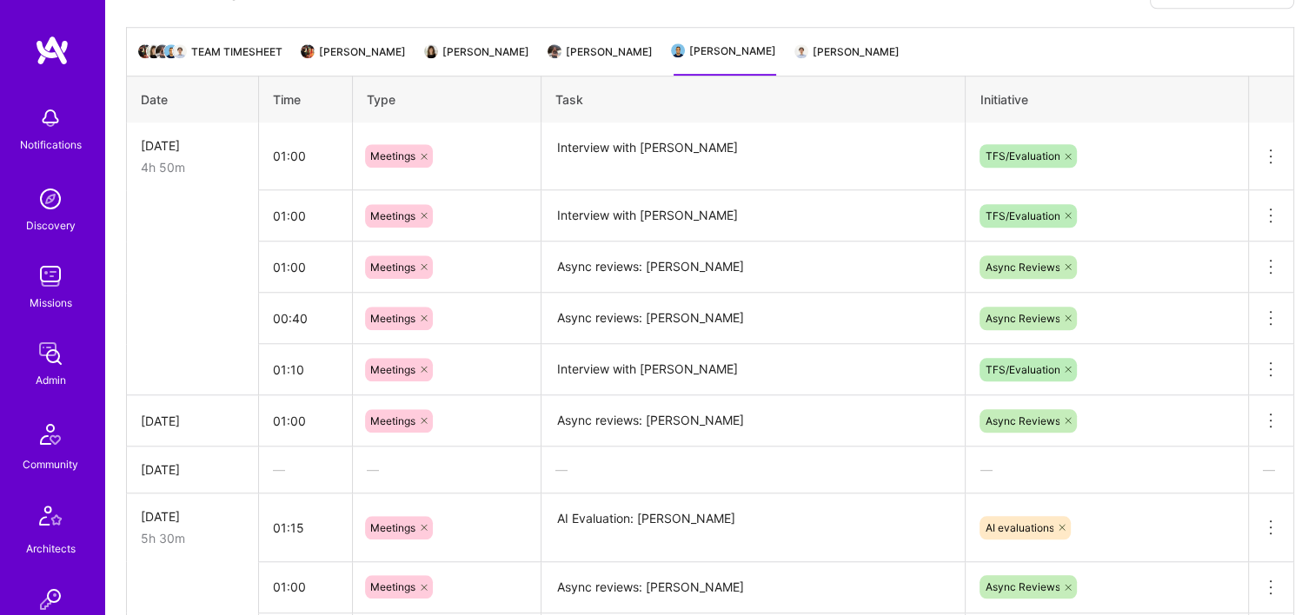
click at [550, 57] on li "Tanya Holovashkina" at bounding box center [601, 59] width 103 height 34
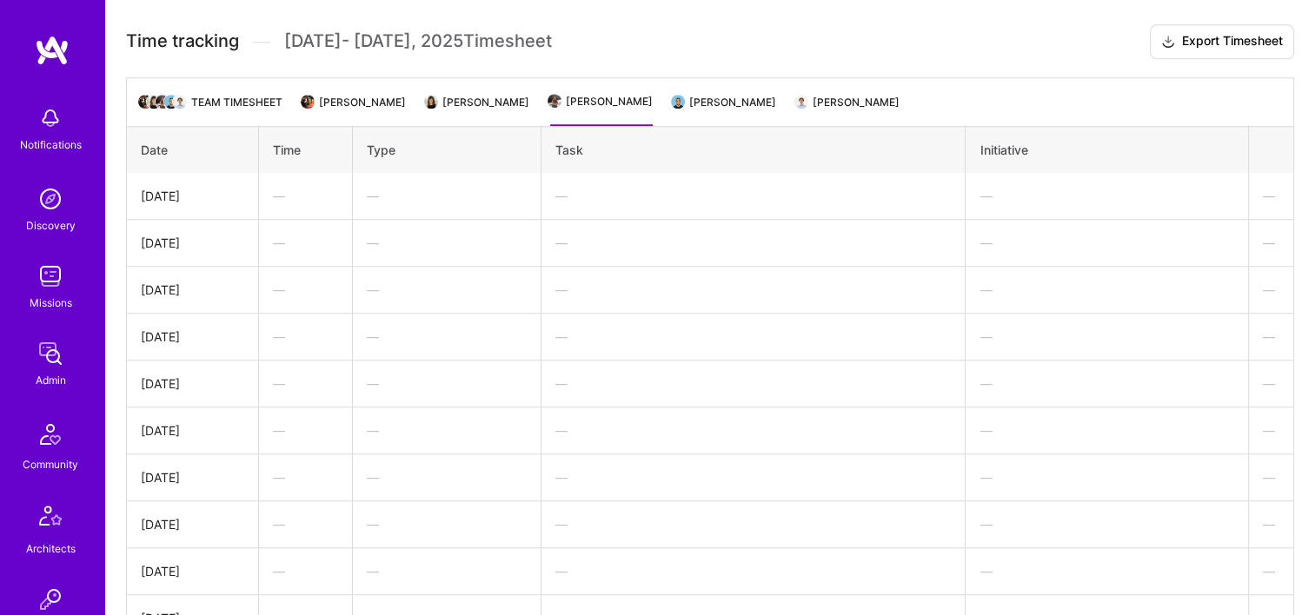
scroll to position [1173, 0]
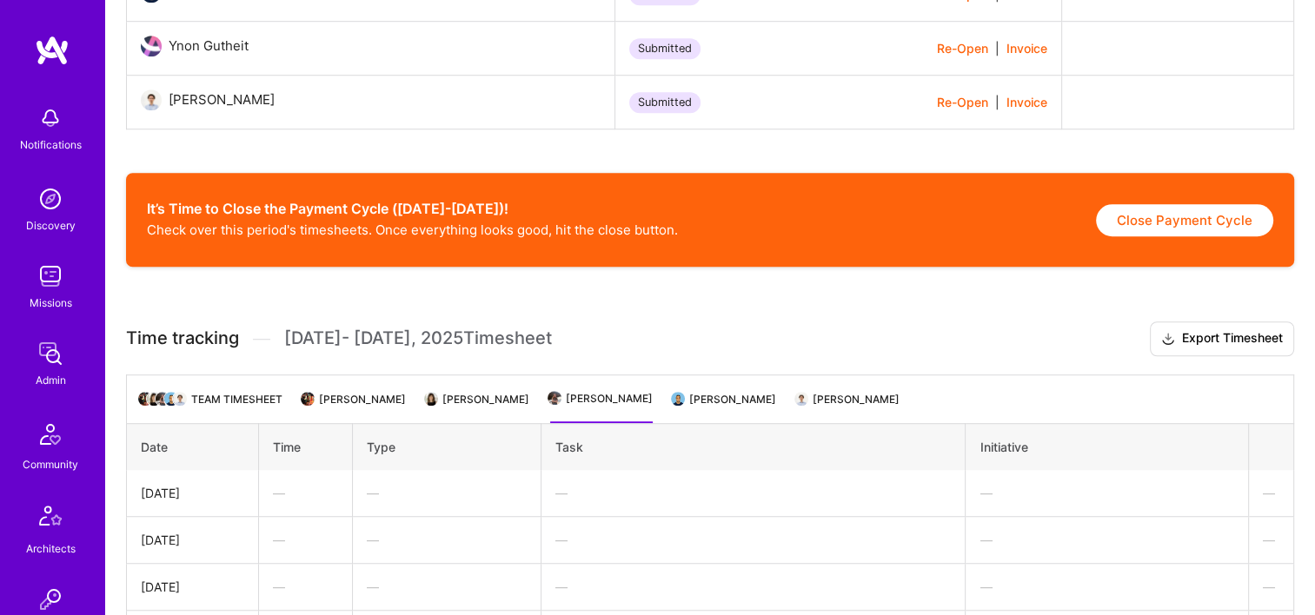
click at [695, 413] on li "Mostafa Darehzereshki" at bounding box center [724, 406] width 103 height 34
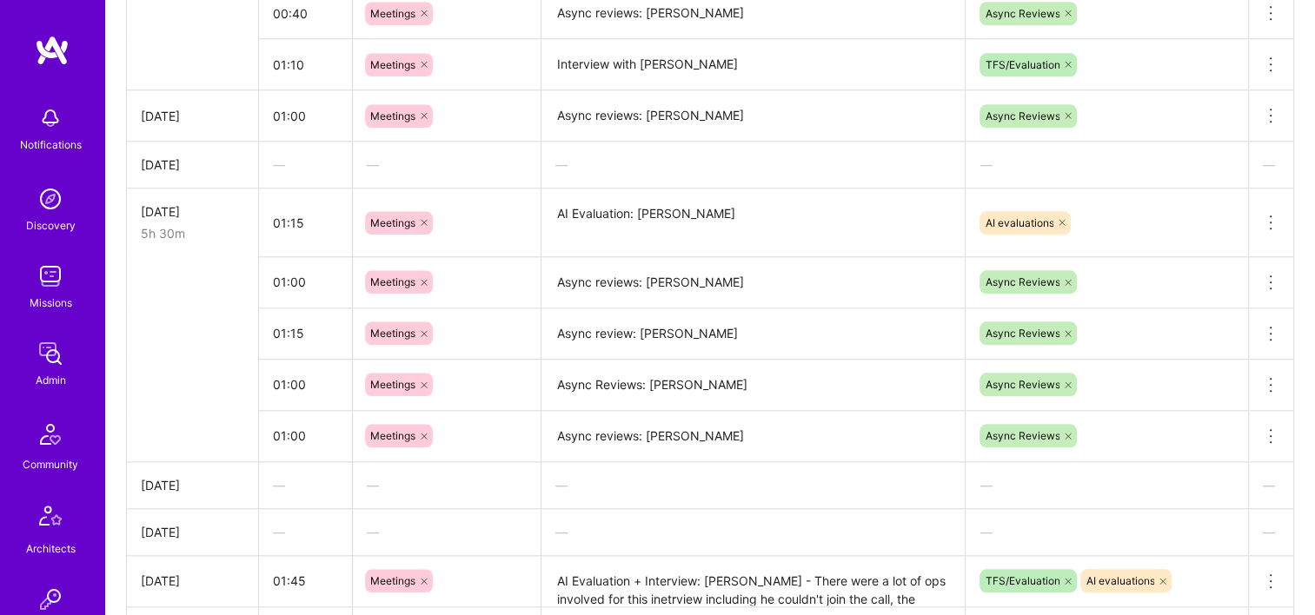
scroll to position [1304, 0]
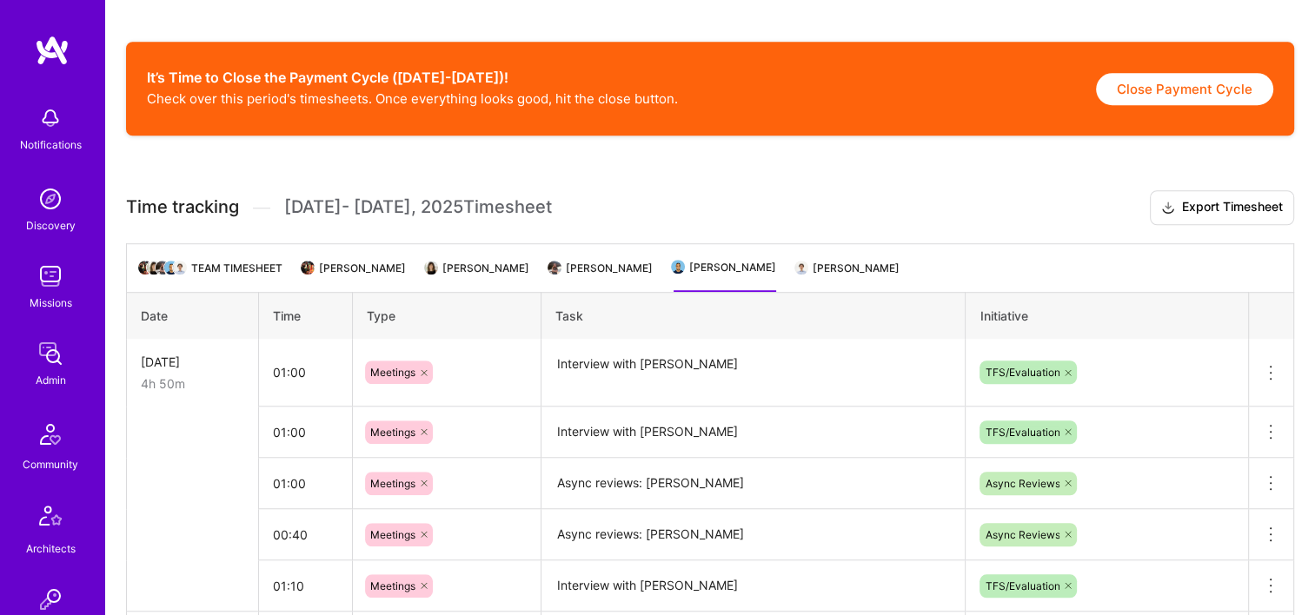
click at [853, 263] on li "Pedro Nogueira" at bounding box center [848, 275] width 103 height 34
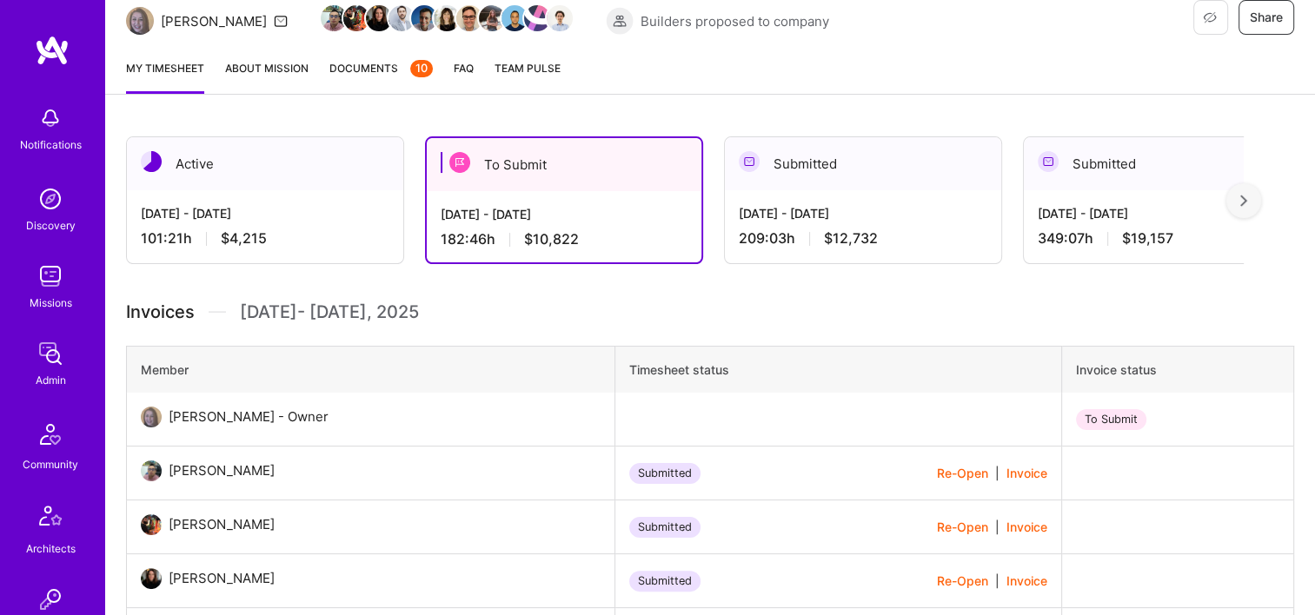
scroll to position [24, 0]
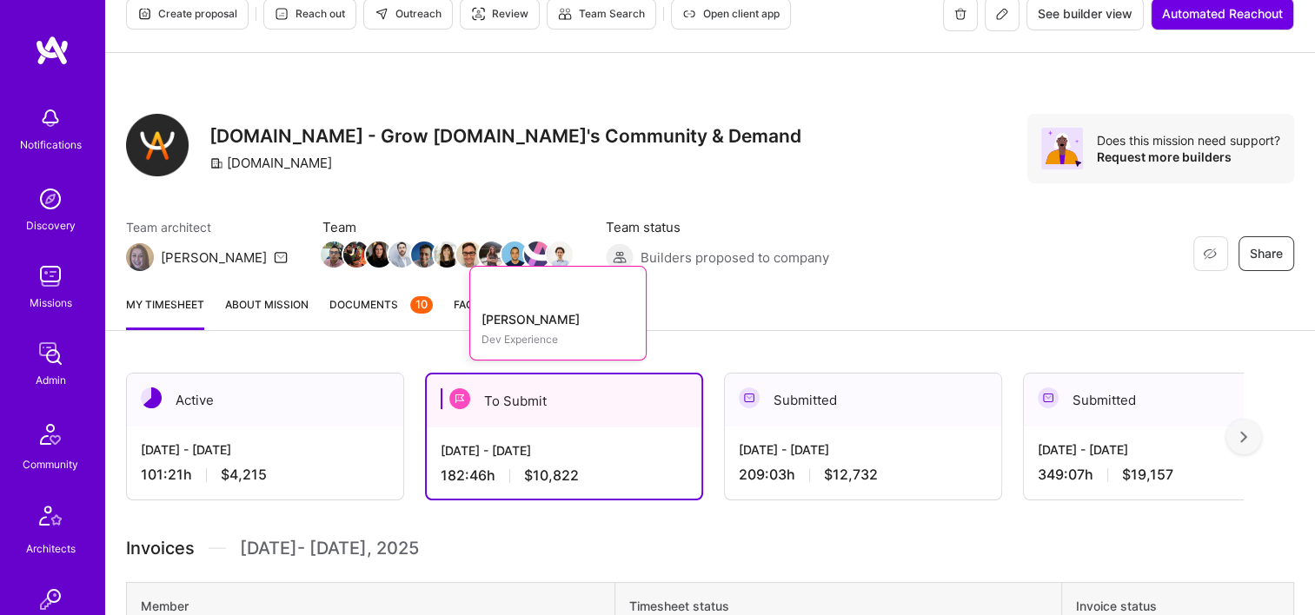
drag, startPoint x: 410, startPoint y: 255, endPoint x: 355, endPoint y: 242, distance: 56.3
click at [375, 209] on div "Restore Not Interested Share A.Team - Grow A.Team's Community & Demand A.Team D…" at bounding box center [709, 167] width 1209 height 228
drag, startPoint x: 473, startPoint y: 257, endPoint x: 465, endPoint y: 217, distance: 40.7
click at [465, 218] on span "Team" at bounding box center [446, 227] width 248 height 18
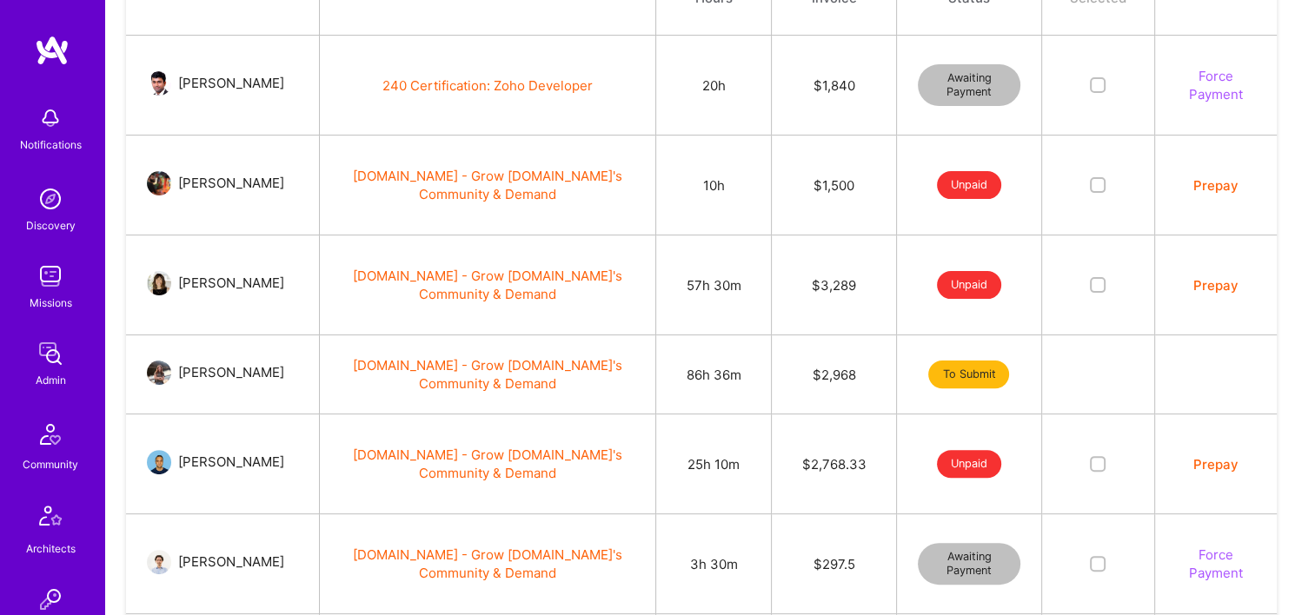
scroll to position [434, 0]
drag, startPoint x: 297, startPoint y: 368, endPoint x: 182, endPoint y: 372, distance: 114.8
click at [182, 372] on div "[PERSON_NAME]" at bounding box center [234, 372] width 127 height 21
drag, startPoint x: 271, startPoint y: 182, endPoint x: 216, endPoint y: 181, distance: 54.7
click at [216, 181] on div "[PERSON_NAME]" at bounding box center [234, 183] width 127 height 21
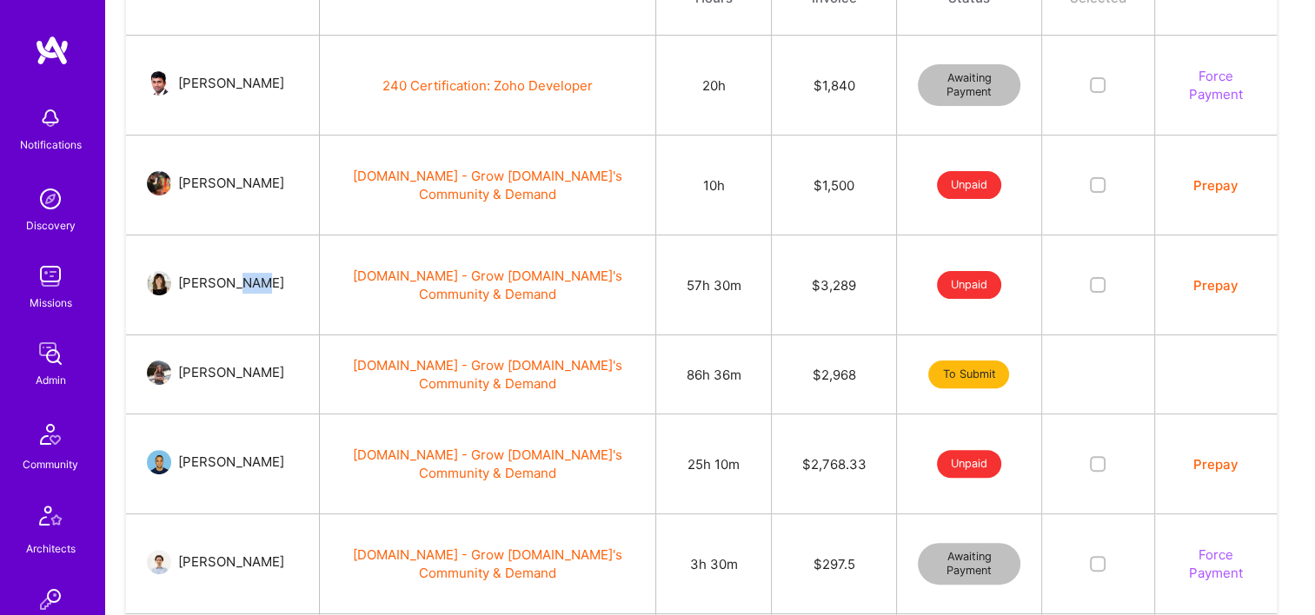
drag, startPoint x: 279, startPoint y: 276, endPoint x: 257, endPoint y: 279, distance: 21.9
click at [257, 279] on div "[PERSON_NAME]" at bounding box center [234, 283] width 127 height 21
drag, startPoint x: 257, startPoint y: 279, endPoint x: 273, endPoint y: 283, distance: 16.2
click at [272, 283] on div "[PERSON_NAME]" at bounding box center [231, 283] width 106 height 21
click at [283, 282] on div "[PERSON_NAME]" at bounding box center [234, 283] width 127 height 21
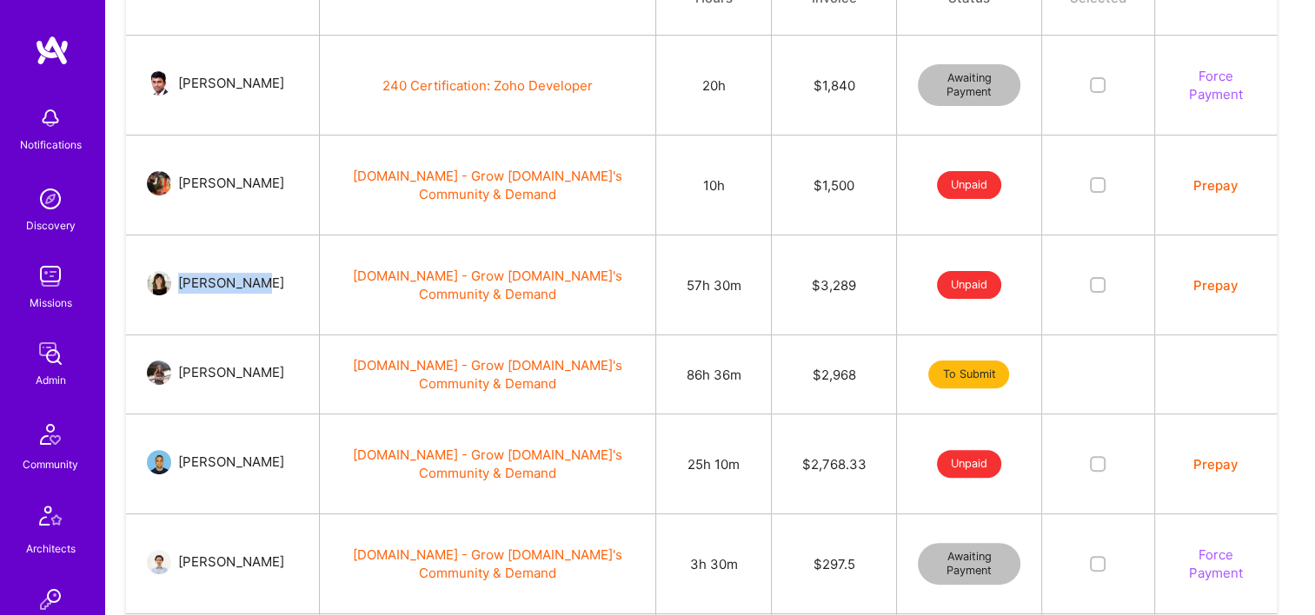
drag, startPoint x: 283, startPoint y: 282, endPoint x: 217, endPoint y: 282, distance: 66.0
click at [217, 282] on div "[PERSON_NAME]" at bounding box center [234, 283] width 127 height 21
copy div "[PERSON_NAME]"
click at [171, 286] on img at bounding box center [159, 283] width 24 height 24
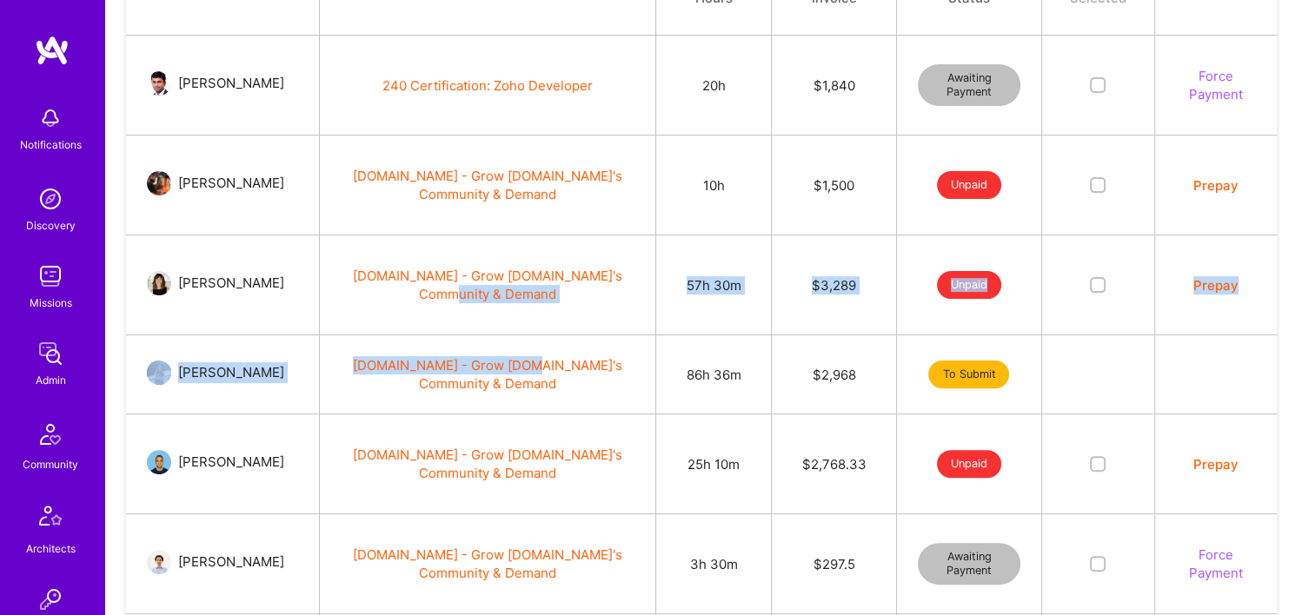
drag, startPoint x: 180, startPoint y: 286, endPoint x: 542, endPoint y: 335, distance: 365.7
click at [542, 335] on tbody "Team Member Mission Total Hours Total Invoice Payment Status Prepay Selected Ac…" at bounding box center [701, 428] width 1150 height 970
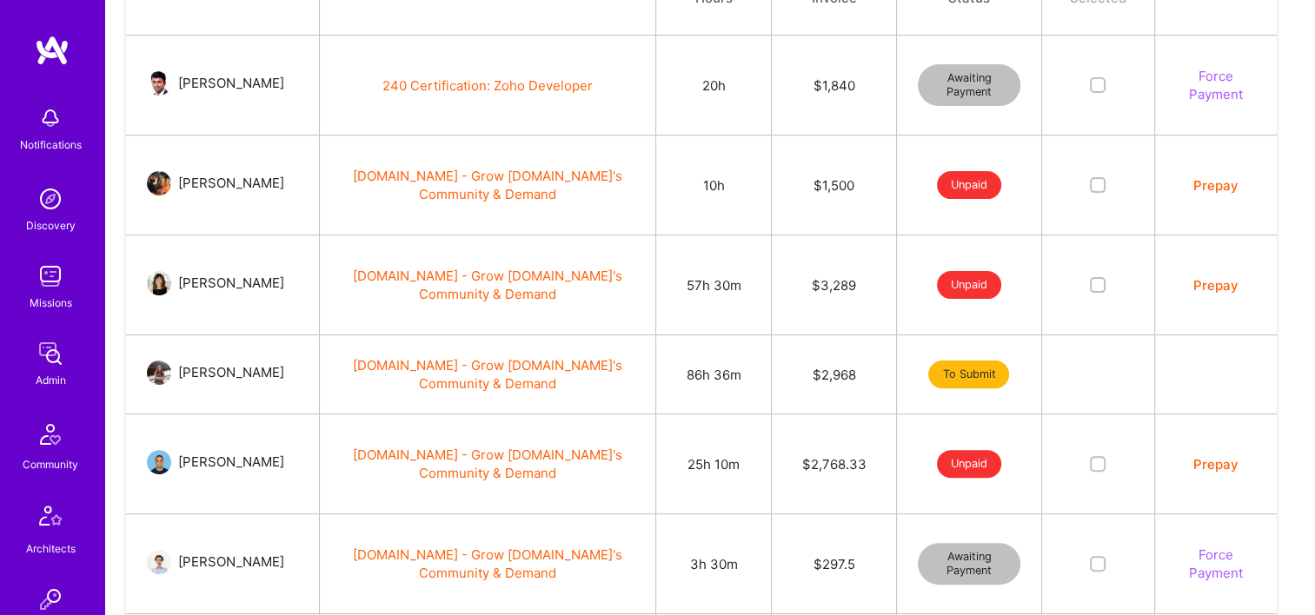
drag, startPoint x: 542, startPoint y: 335, endPoint x: 357, endPoint y: 321, distance: 185.6
click at [357, 321] on td "[DOMAIN_NAME] - Grow [DOMAIN_NAME]'s Community & Demand" at bounding box center [488, 285] width 336 height 100
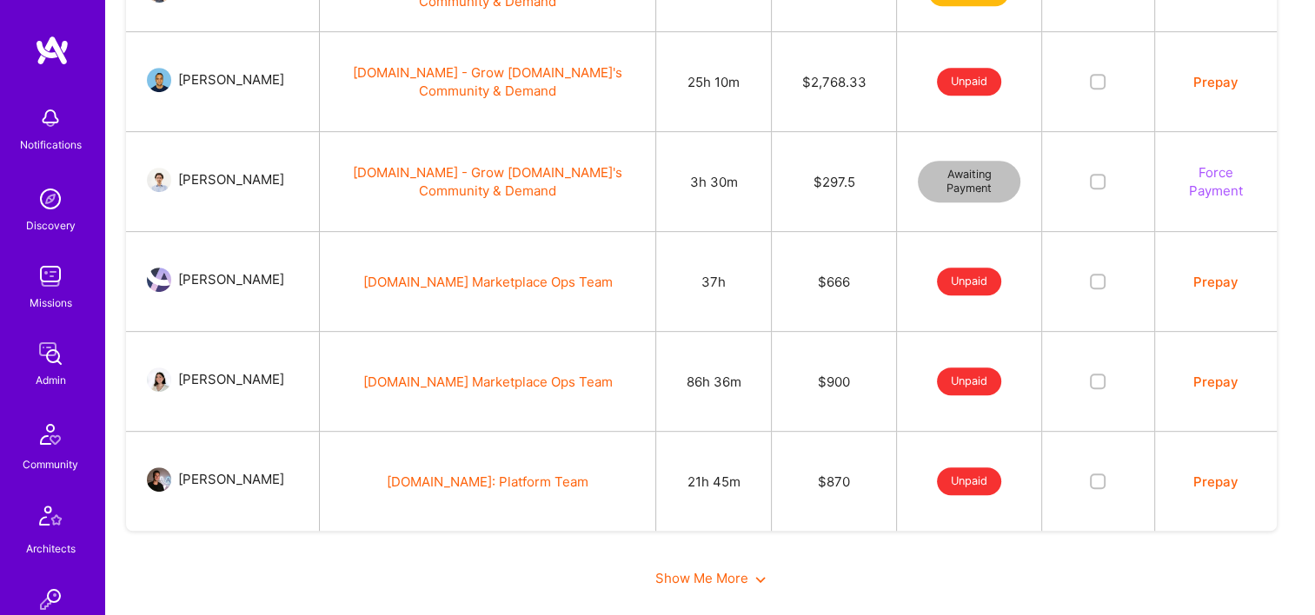
scroll to position [850, 0]
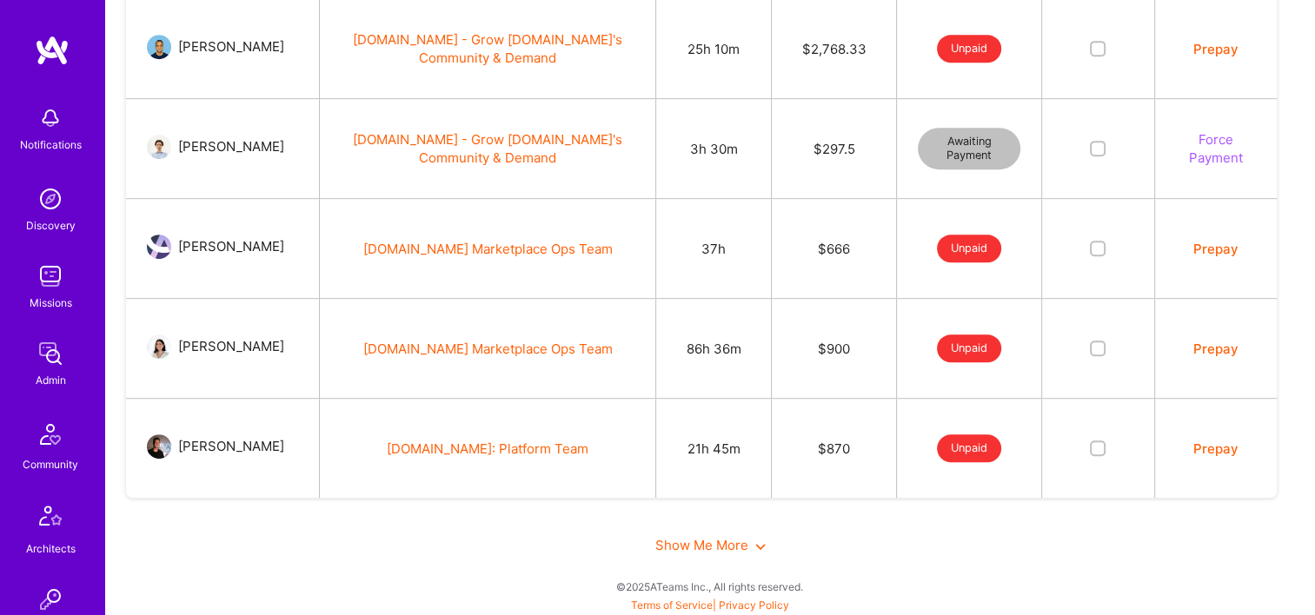
click at [702, 540] on span "Show Me More" at bounding box center [710, 545] width 110 height 17
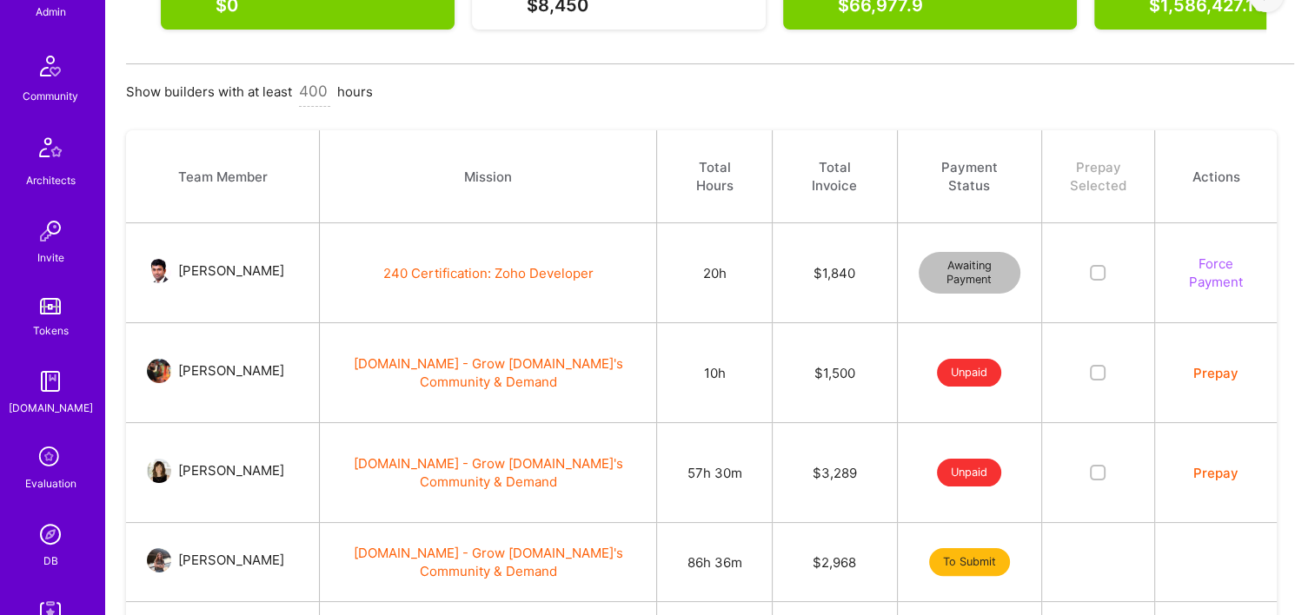
scroll to position [608, 0]
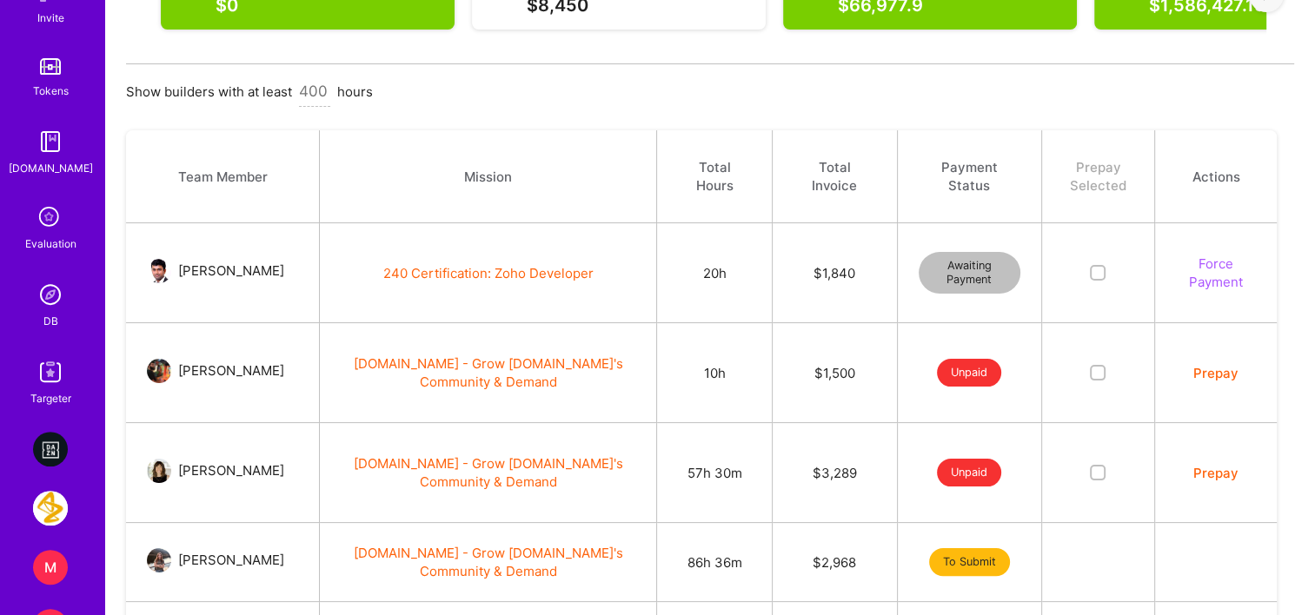
click at [49, 306] on img at bounding box center [50, 294] width 35 height 35
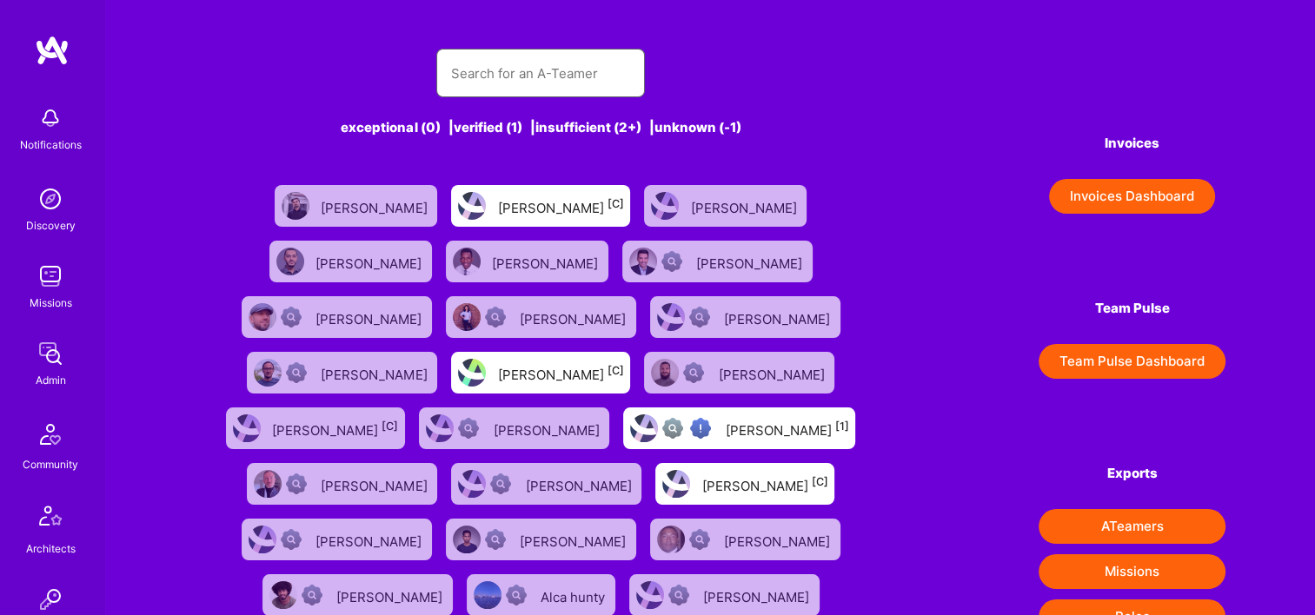
click at [534, 68] on input "text" at bounding box center [540, 73] width 181 height 44
paste input "Tamir Kedmi"
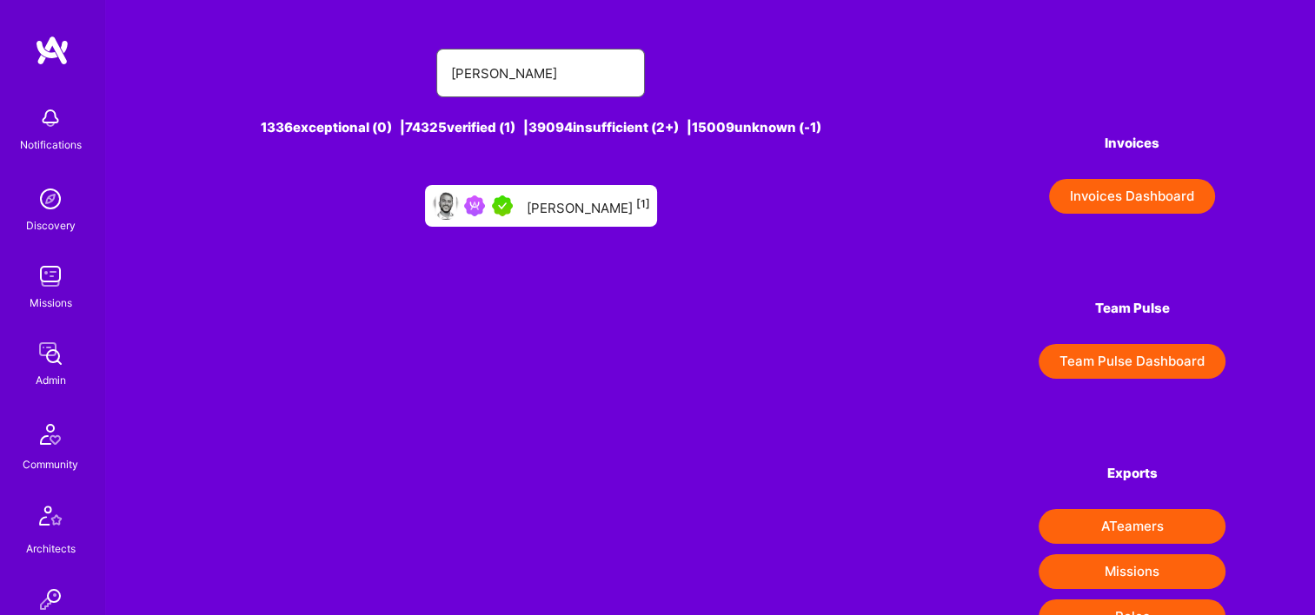
type input "Tamir Kedmi"
click at [538, 217] on div "Tamir Kedmi [1]" at bounding box center [541, 206] width 232 height 42
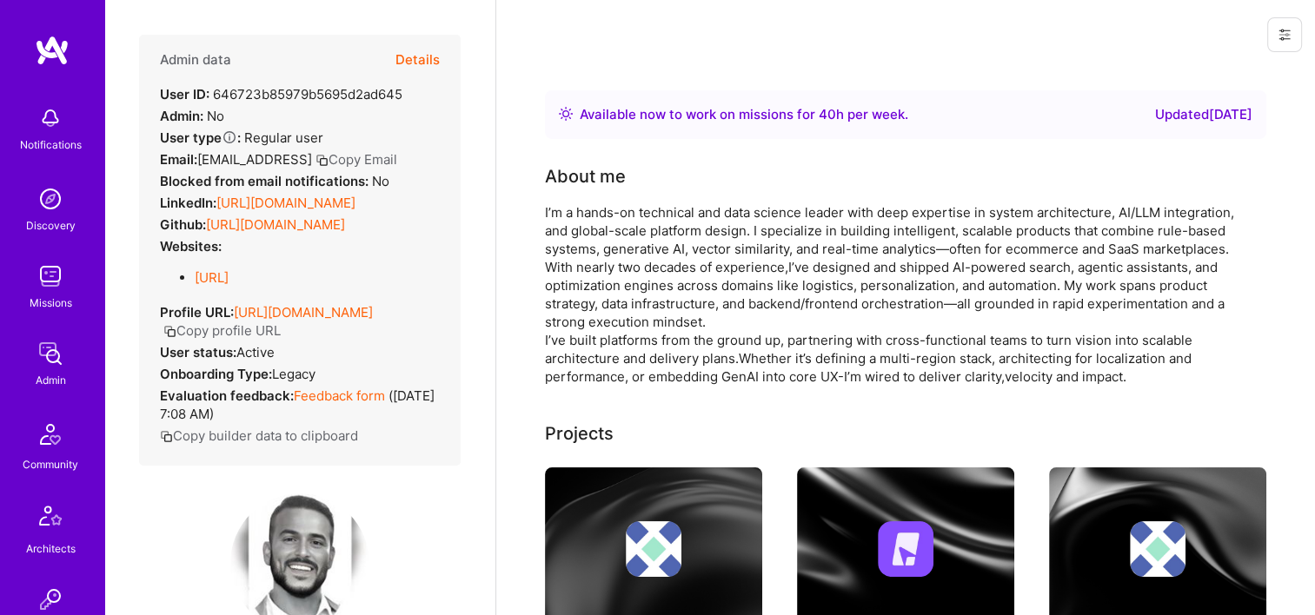
click at [396, 63] on button "Details" at bounding box center [417, 60] width 44 height 50
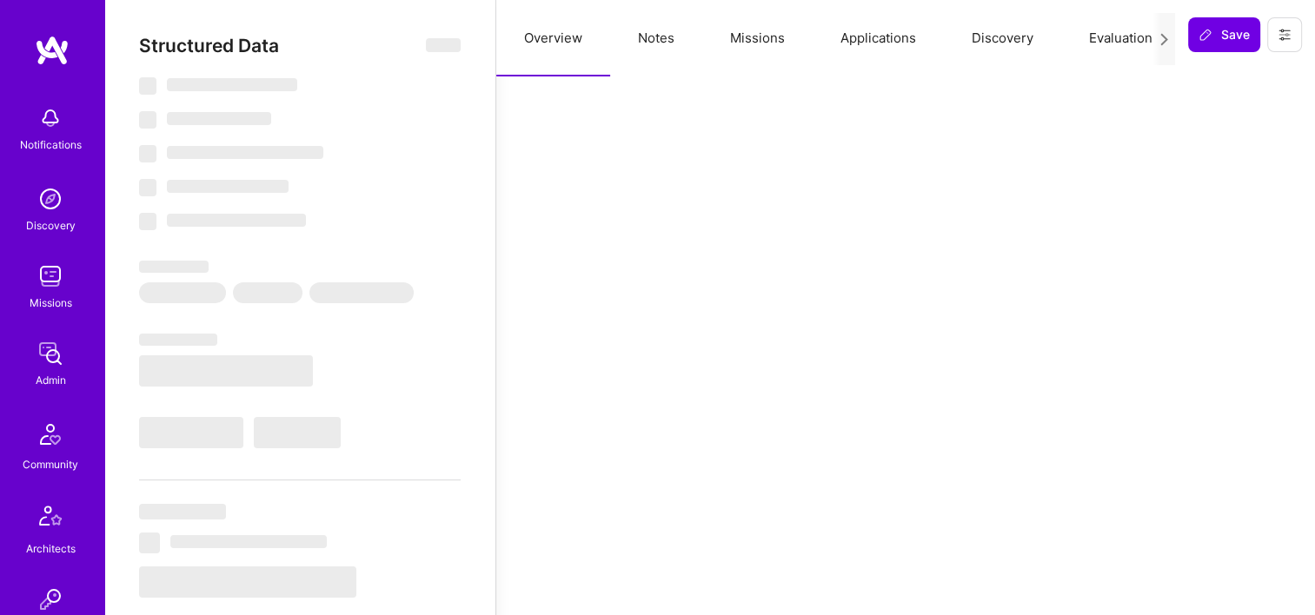
click at [761, 24] on button "Missions" at bounding box center [757, 38] width 110 height 76
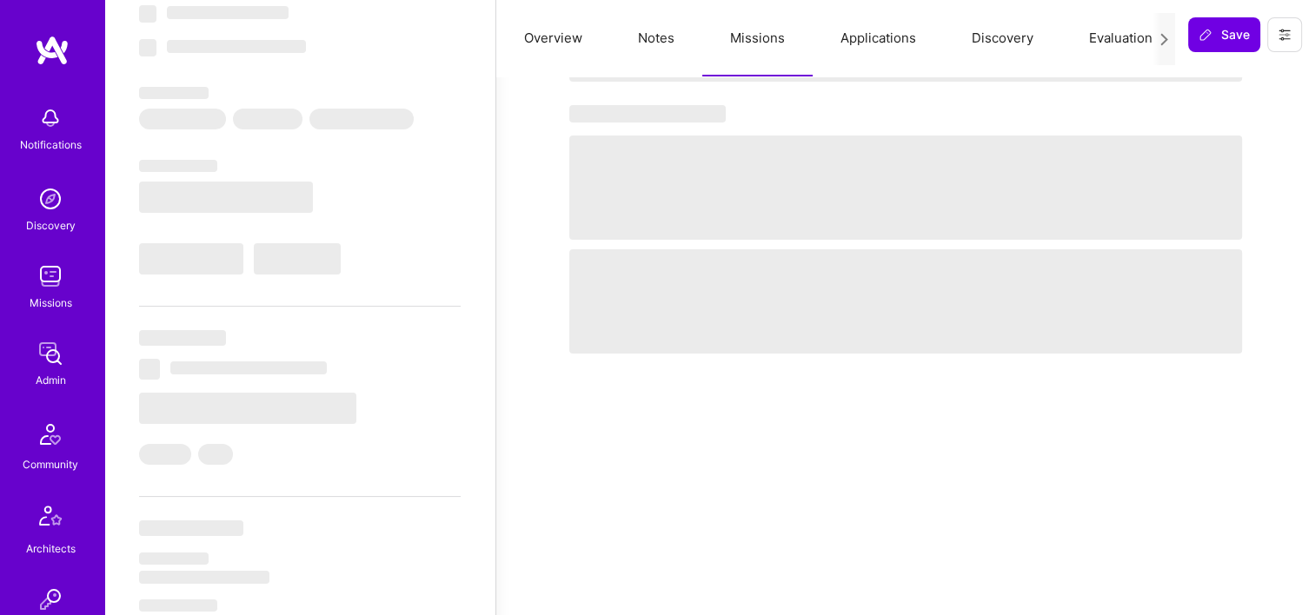
scroll to position [434, 0]
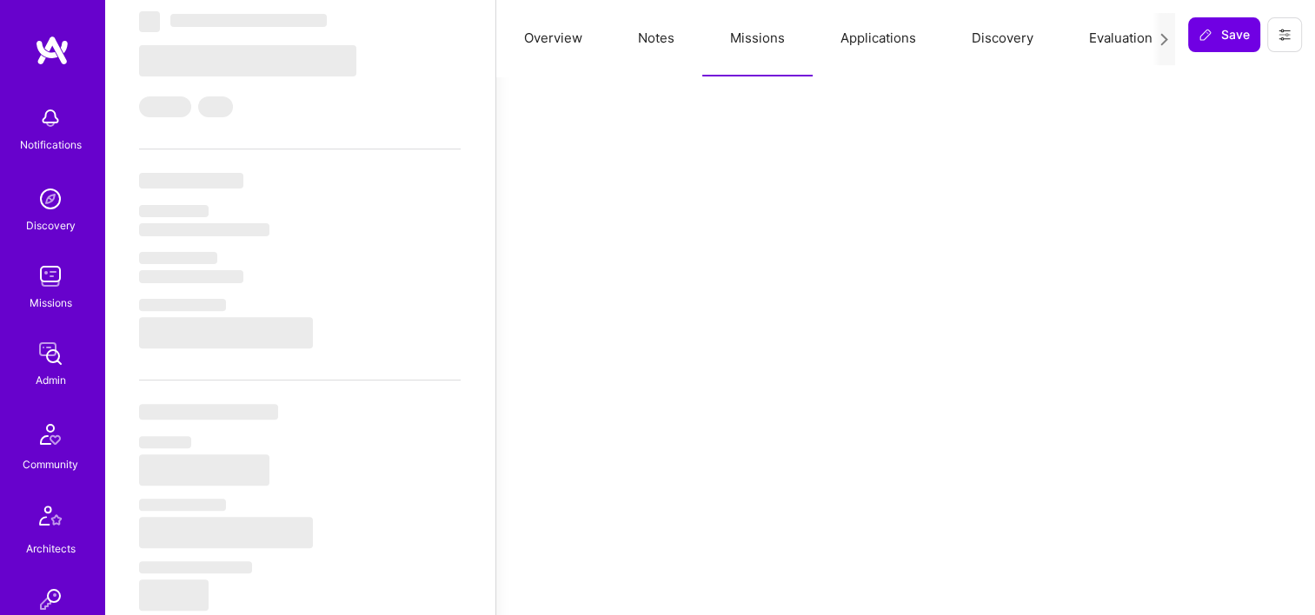
select select "Right Now"
select select "5"
select select "4"
select select "7"
select select "6"
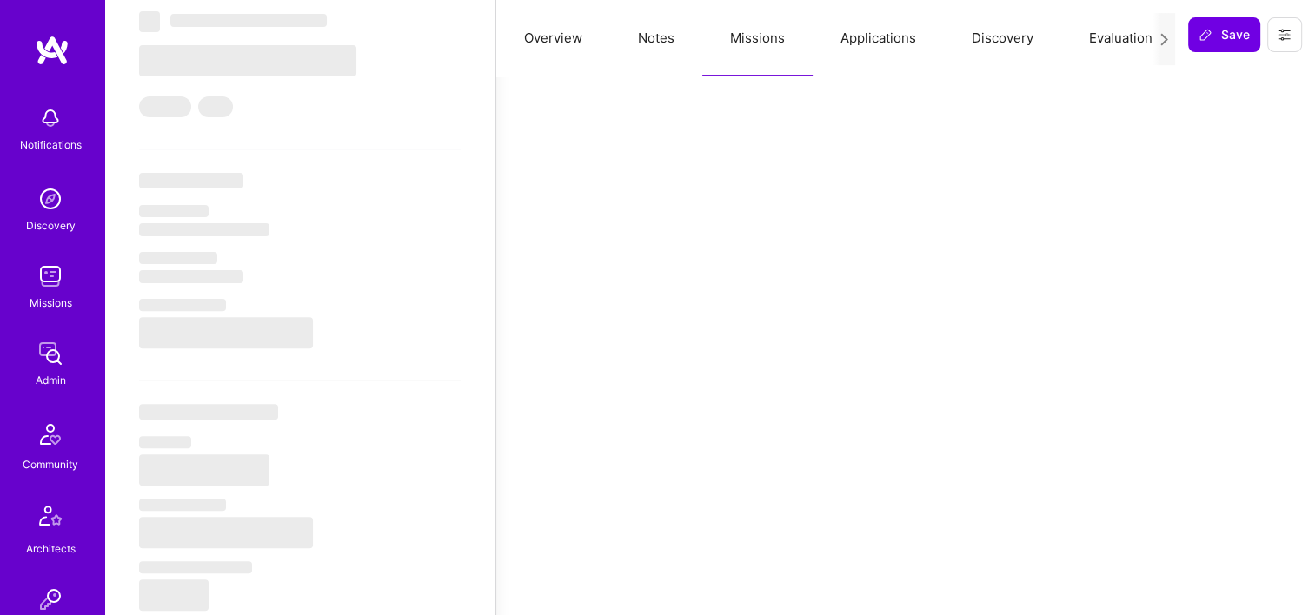
select select "US"
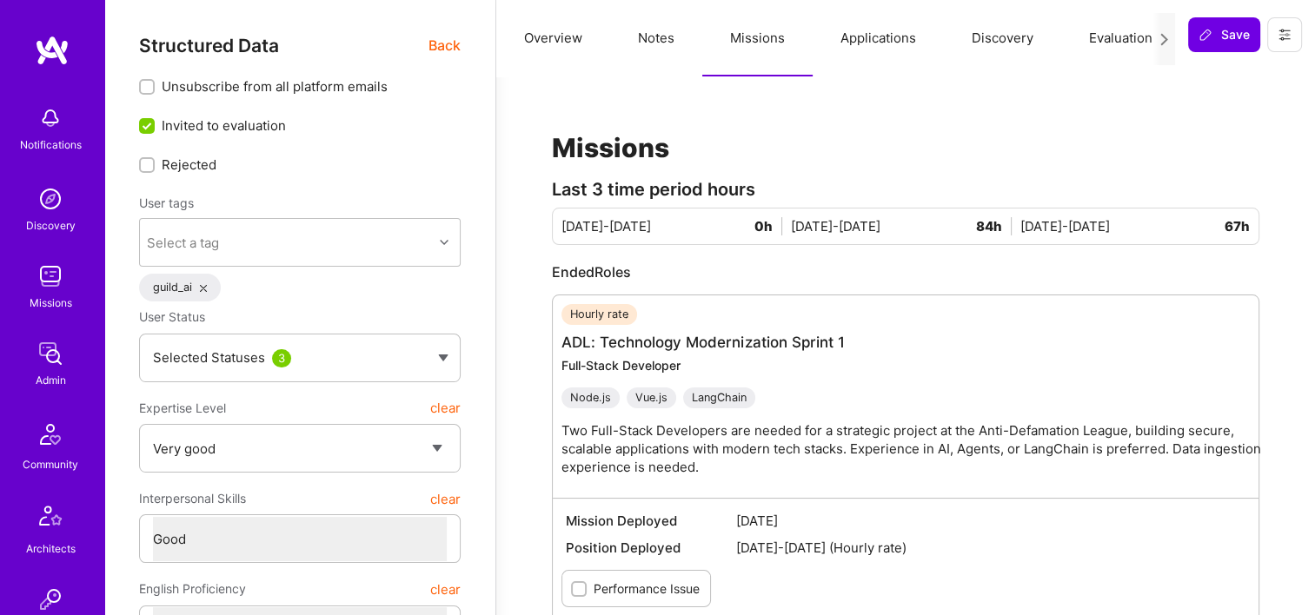
scroll to position [87, 0]
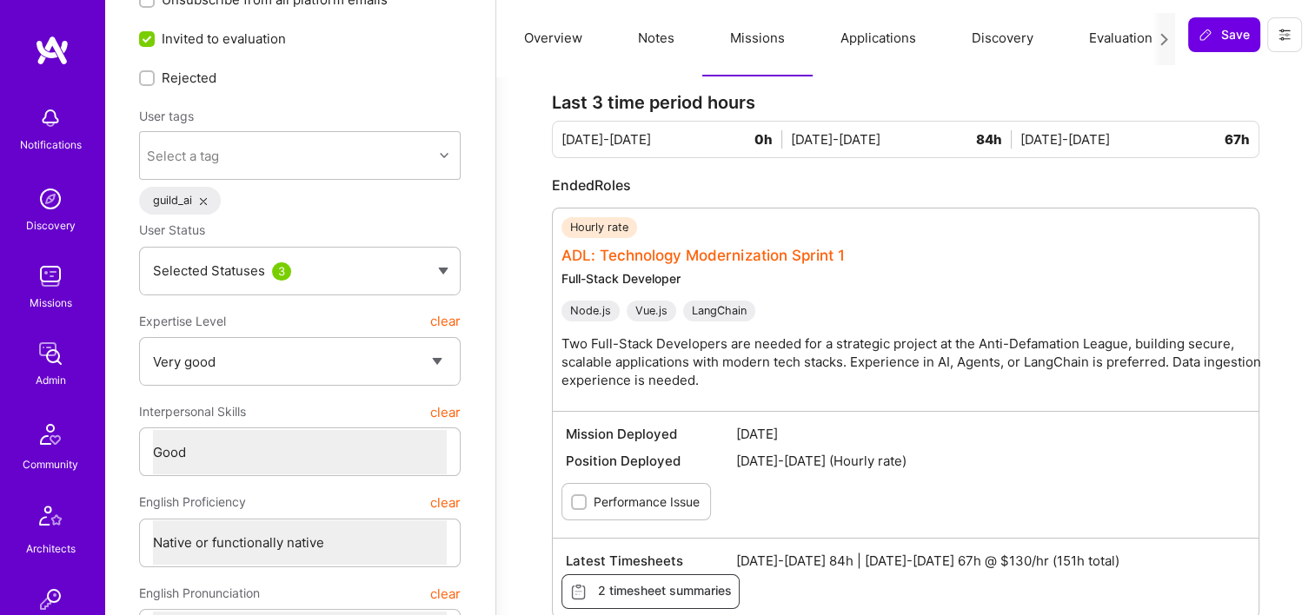
click at [786, 257] on link "ADL: Technology Modernization Sprint 1" at bounding box center [702, 255] width 283 height 17
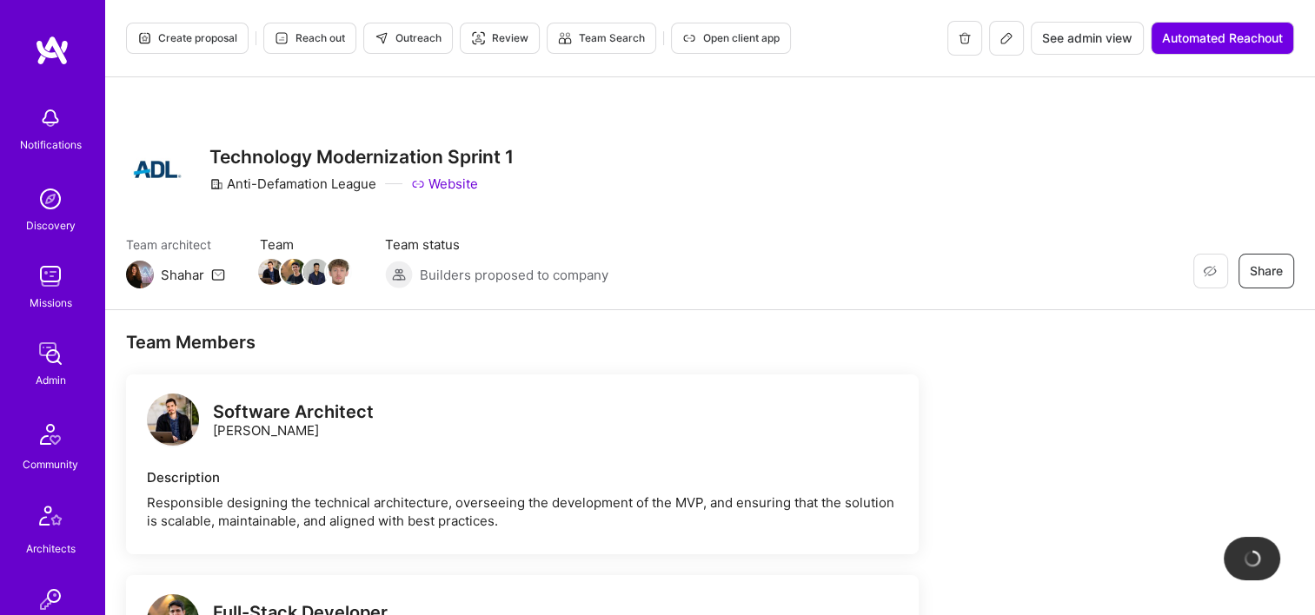
click at [1067, 36] on span "See admin view" at bounding box center [1087, 38] width 90 height 17
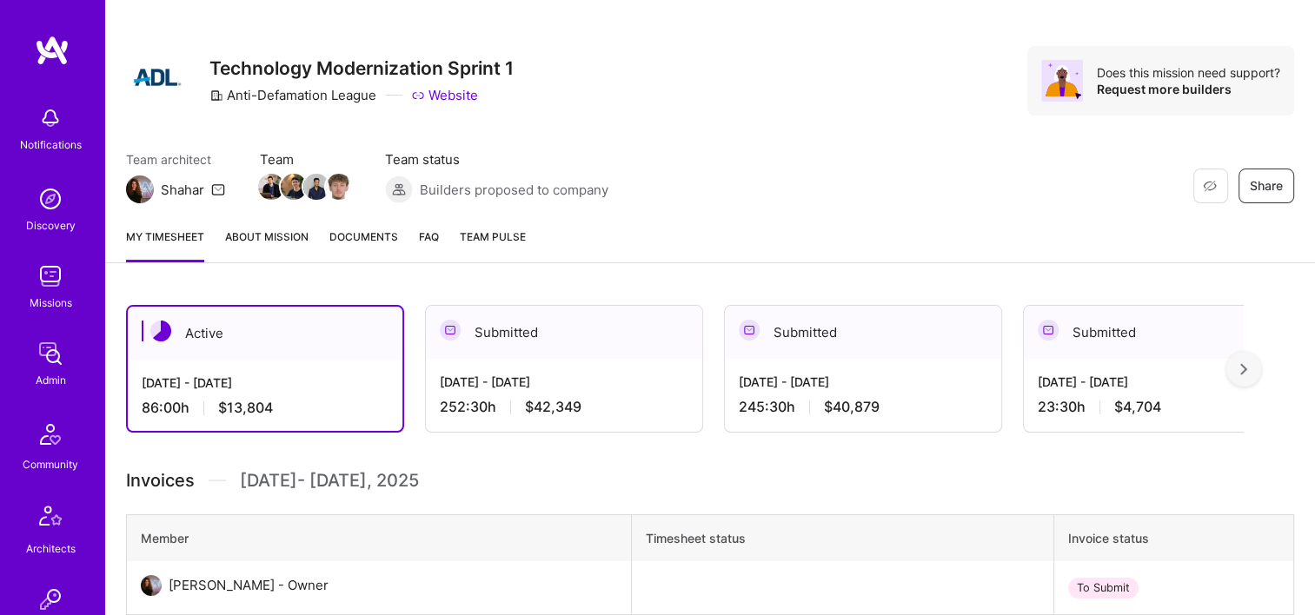
scroll to position [87, 0]
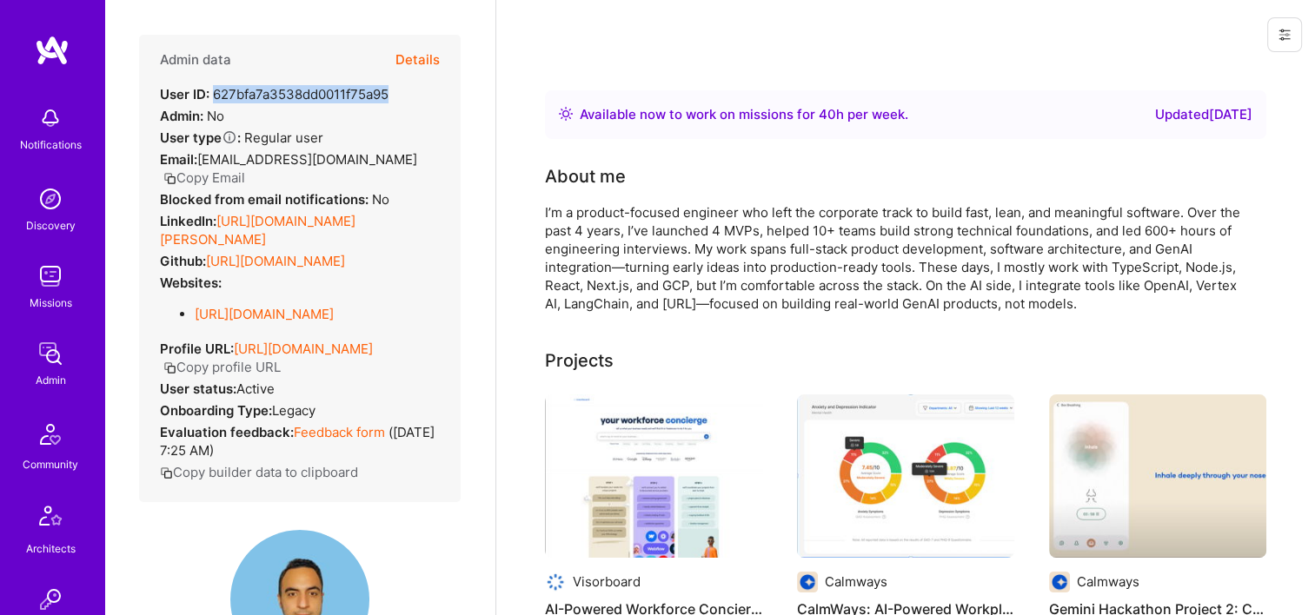
drag, startPoint x: 387, startPoint y: 91, endPoint x: 213, endPoint y: 96, distance: 174.7
click at [213, 96] on div "User ID: 627bfa7a3538dd0011f75a95" at bounding box center [274, 94] width 228 height 18
copy div "627bfa7a3538dd0011f75a95"
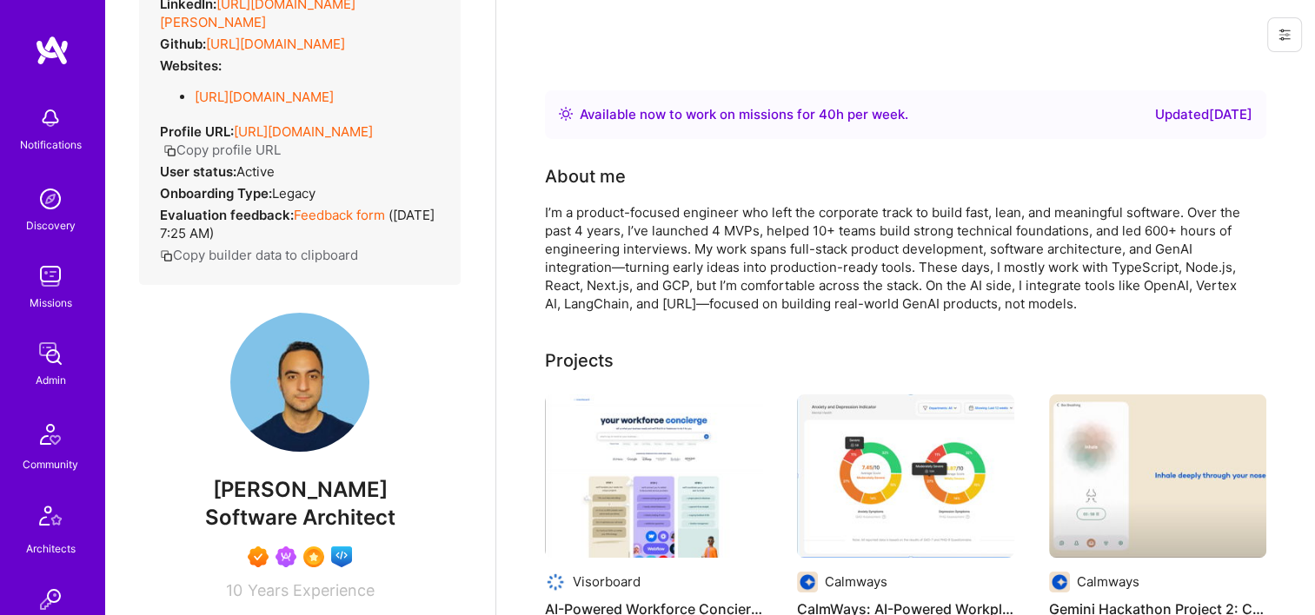
scroll to position [348, 0]
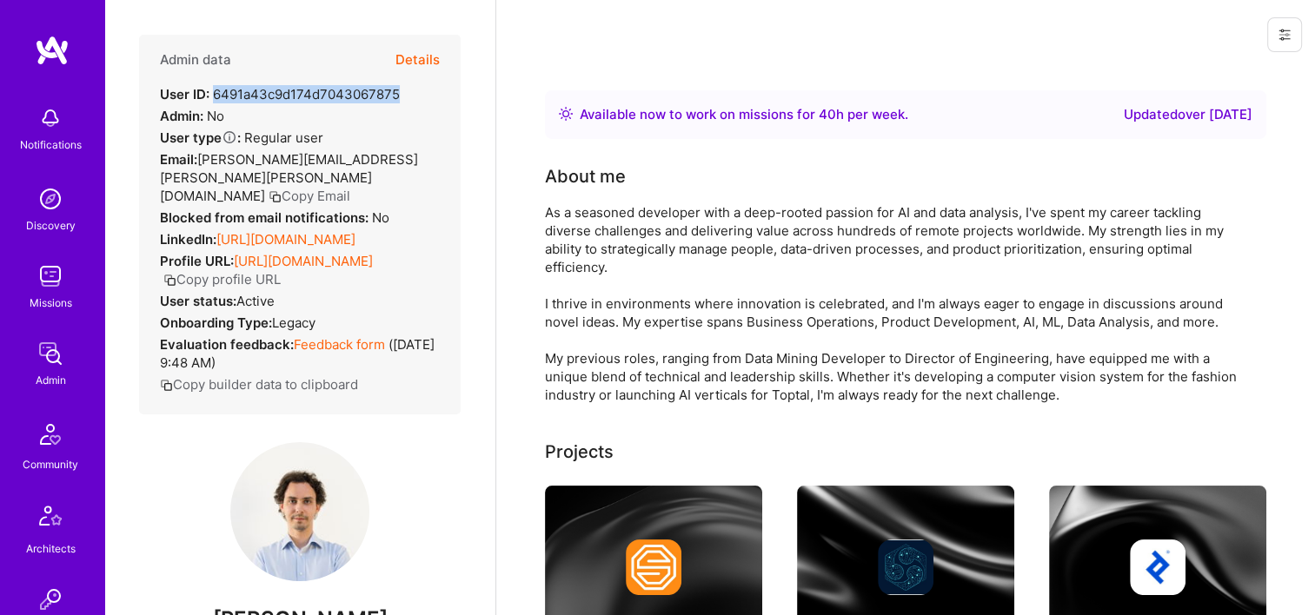
drag, startPoint x: 396, startPoint y: 89, endPoint x: 215, endPoint y: 90, distance: 181.6
click at [215, 90] on div "User ID: 6491a43c9d174d7043067875" at bounding box center [280, 94] width 240 height 18
click at [434, 117] on div "Admin data Details User ID: 6491a43c9d174d7043067875 Admin: No User type Regula…" at bounding box center [299, 225] width 321 height 380
